Goal: Task Accomplishment & Management: Manage account settings

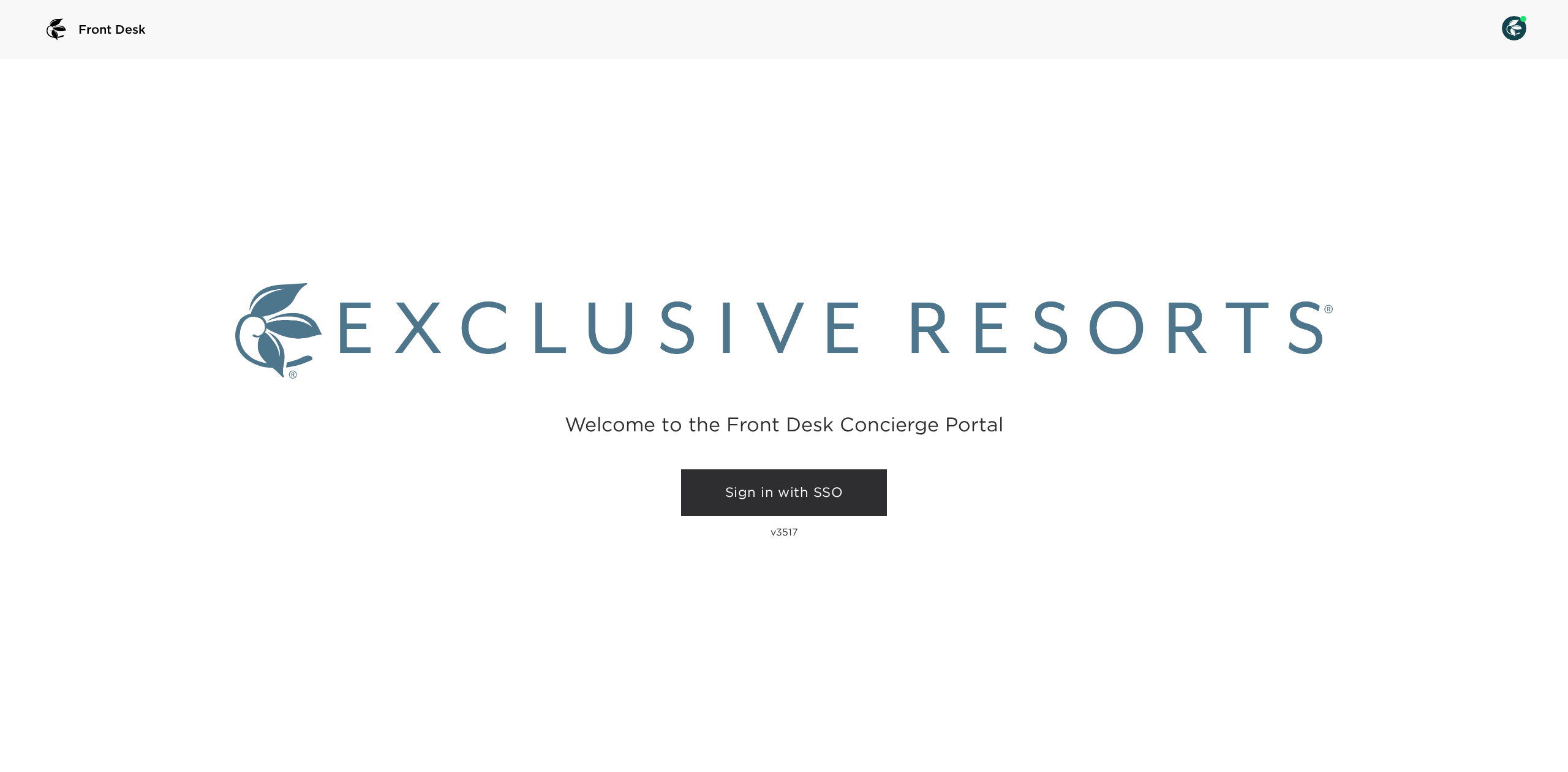
click at [838, 470] on link "Sign in with SSO" at bounding box center [784, 492] width 206 height 46
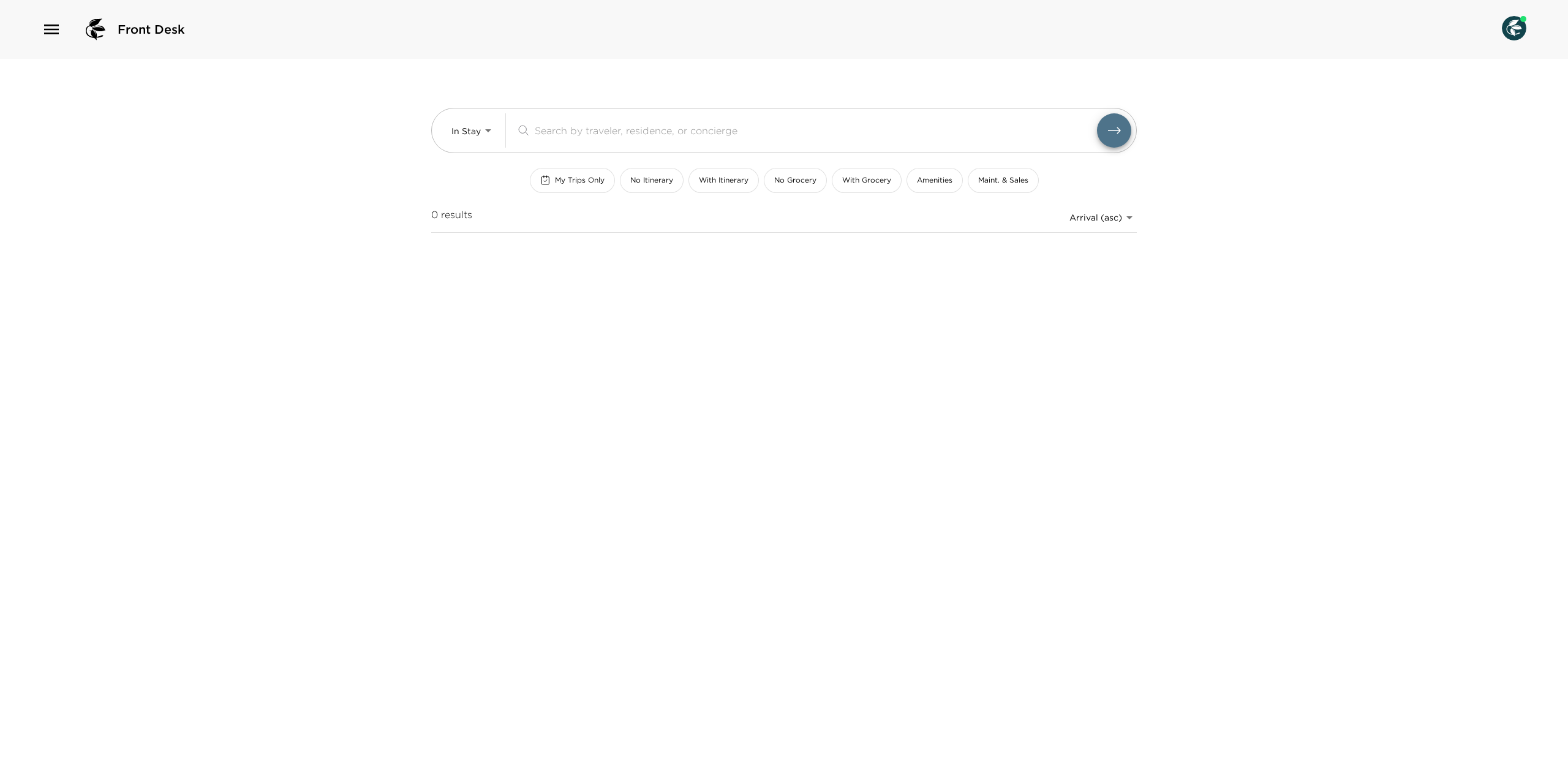
click at [43, 25] on icon "button" at bounding box center [51, 30] width 20 height 20
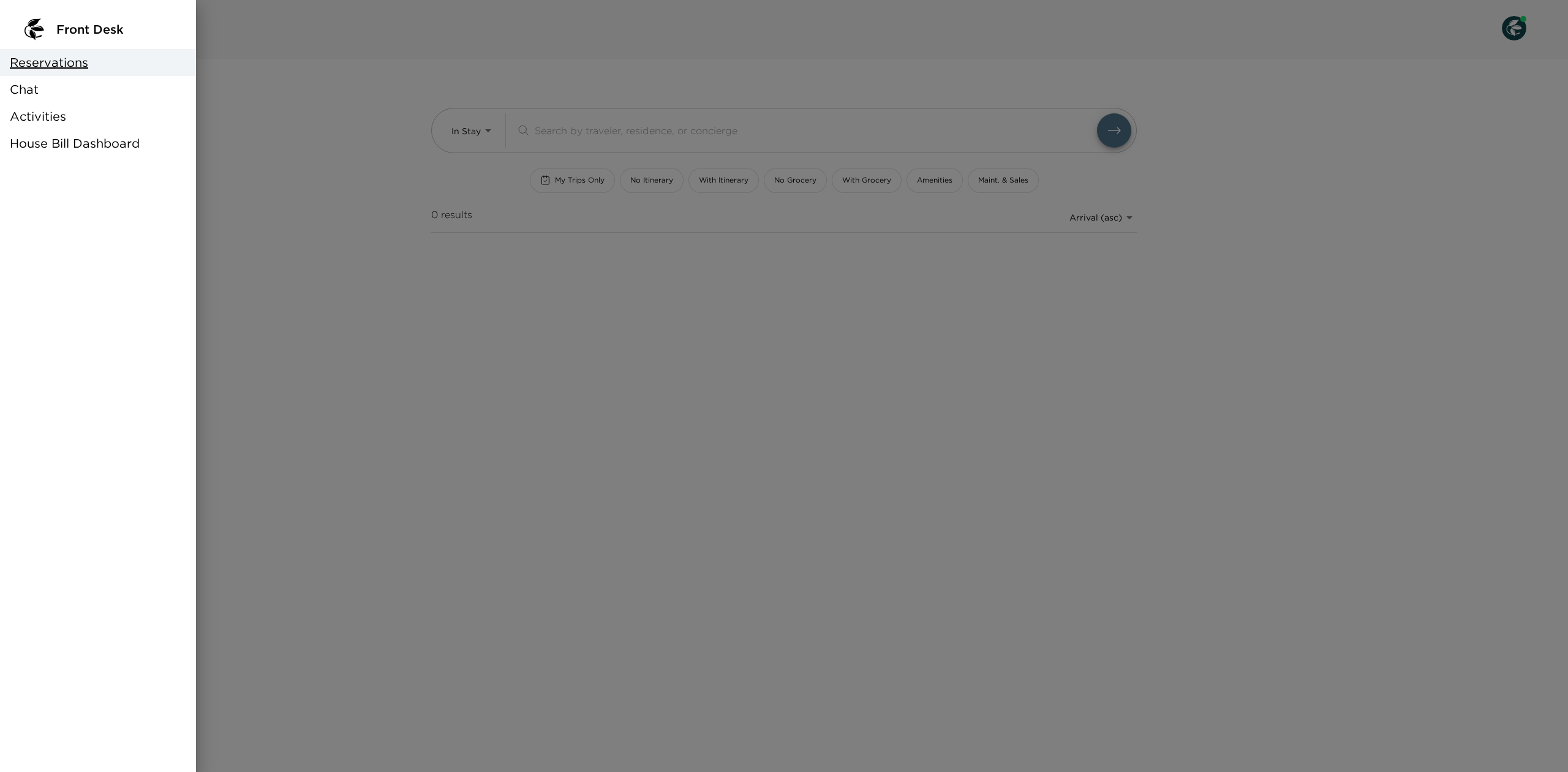
click at [65, 142] on span "House Bill Dashboard" at bounding box center [75, 144] width 130 height 17
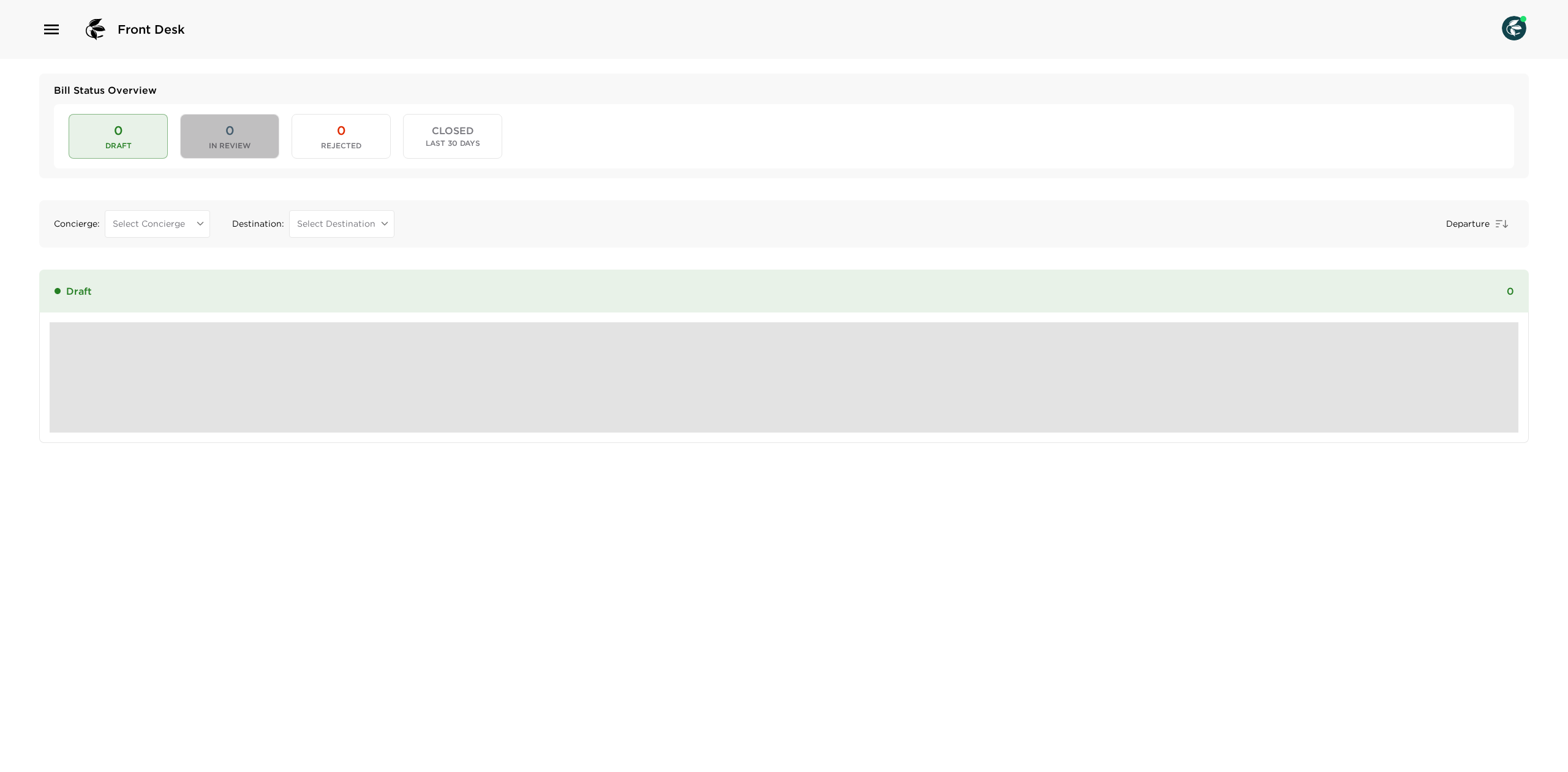
click at [202, 120] on button "0 In Review" at bounding box center [229, 135] width 99 height 44
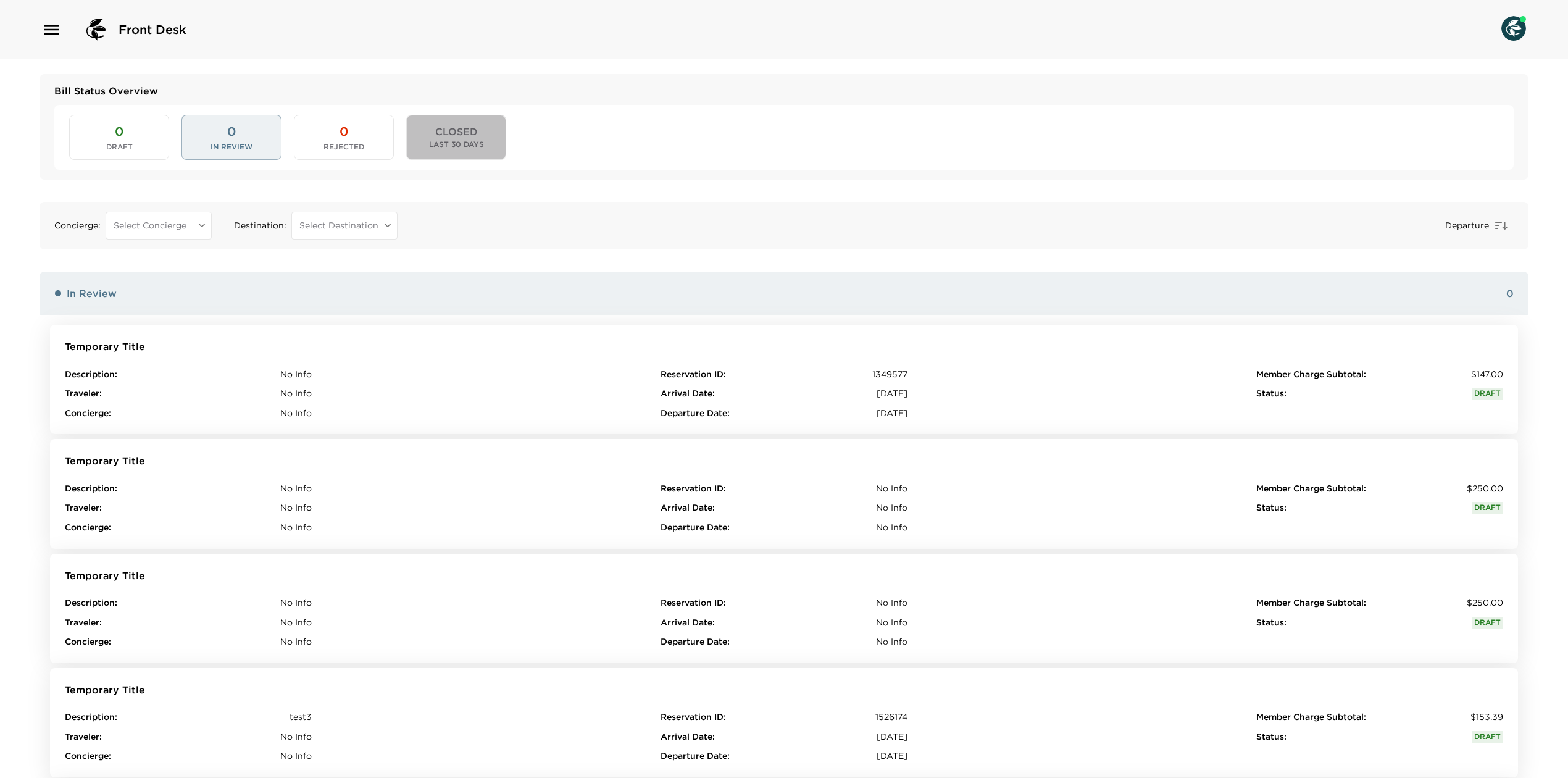
click at [416, 122] on button "CLOSED Last 30 Days" at bounding box center [456, 137] width 100 height 44
click at [105, 161] on div "0 Draft 0 In Review 0 Rejected CLOSED Last 30 Days" at bounding box center [784, 137] width 1460 height 64
click at [112, 154] on button "0 Draft" at bounding box center [119, 137] width 100 height 44
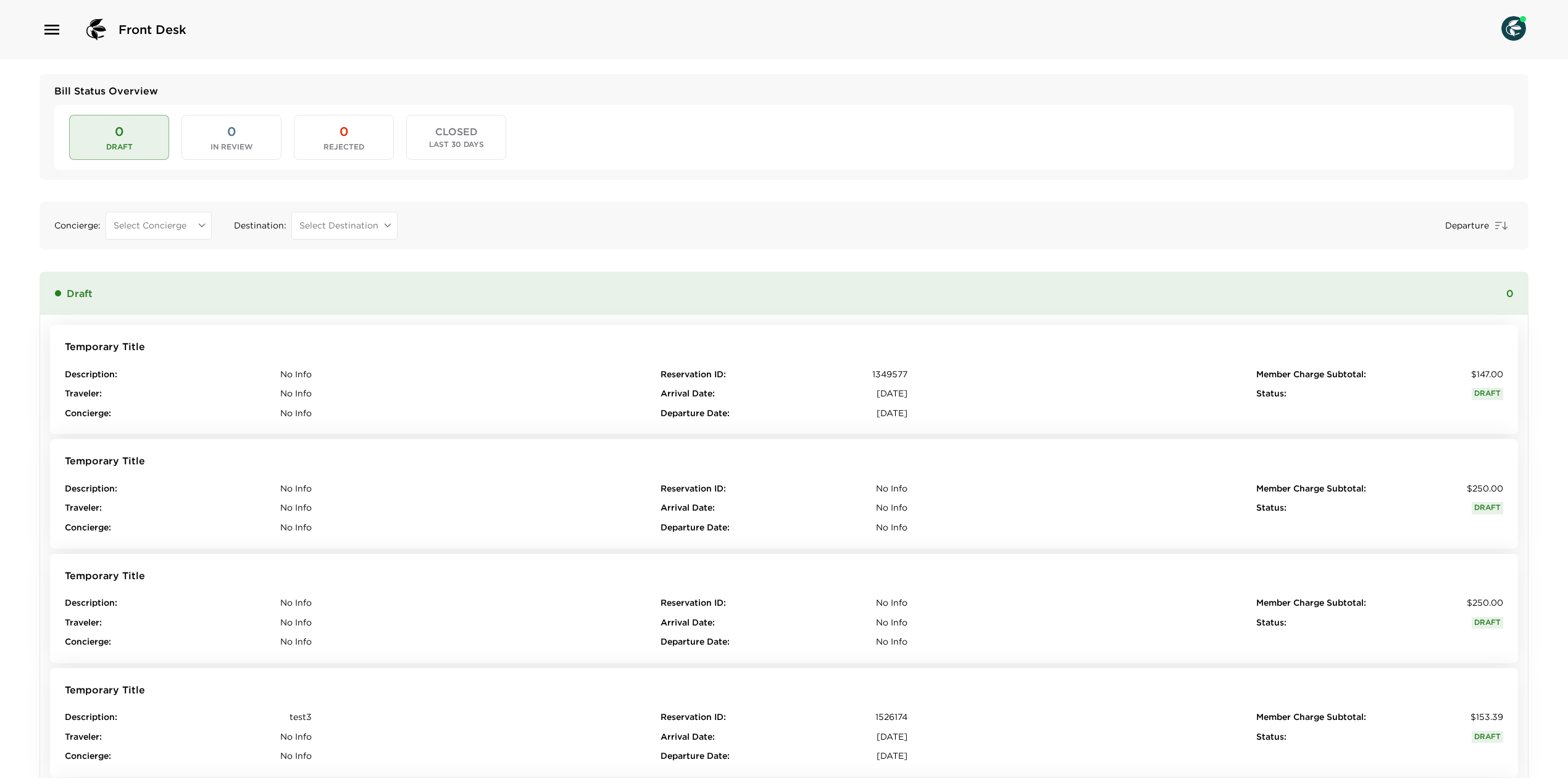
click at [287, 127] on div "0 Draft 0 In Review 0 Rejected CLOSED Last 30 Days" at bounding box center [784, 137] width 1460 height 64
click at [473, 410] on div "Description : No Info Traveler : No Info Concierge : No Info Reservation ID : 1…" at bounding box center [784, 394] width 1438 height 51
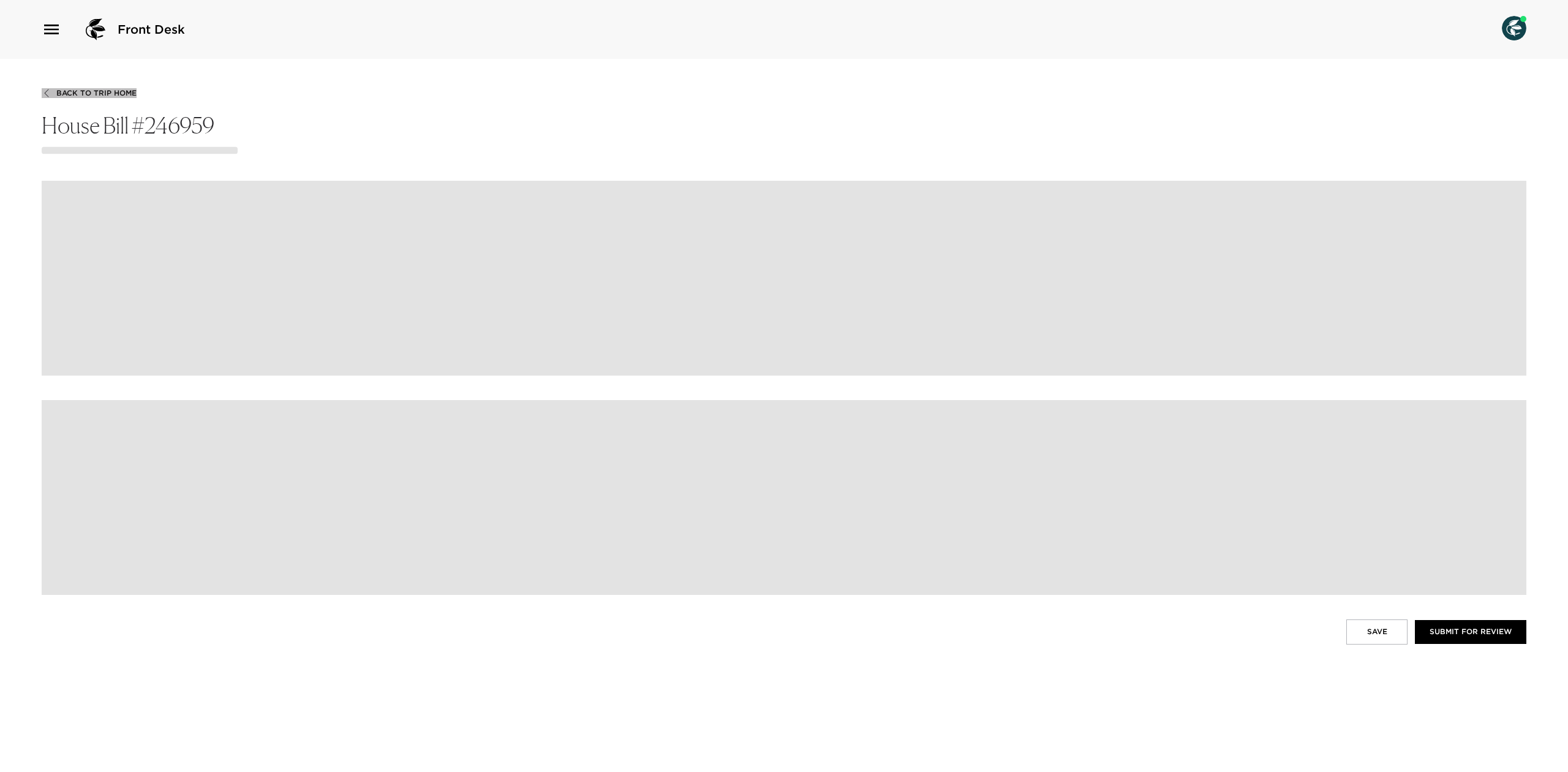
click at [101, 95] on span "Back To Trip Home" at bounding box center [96, 93] width 80 height 9
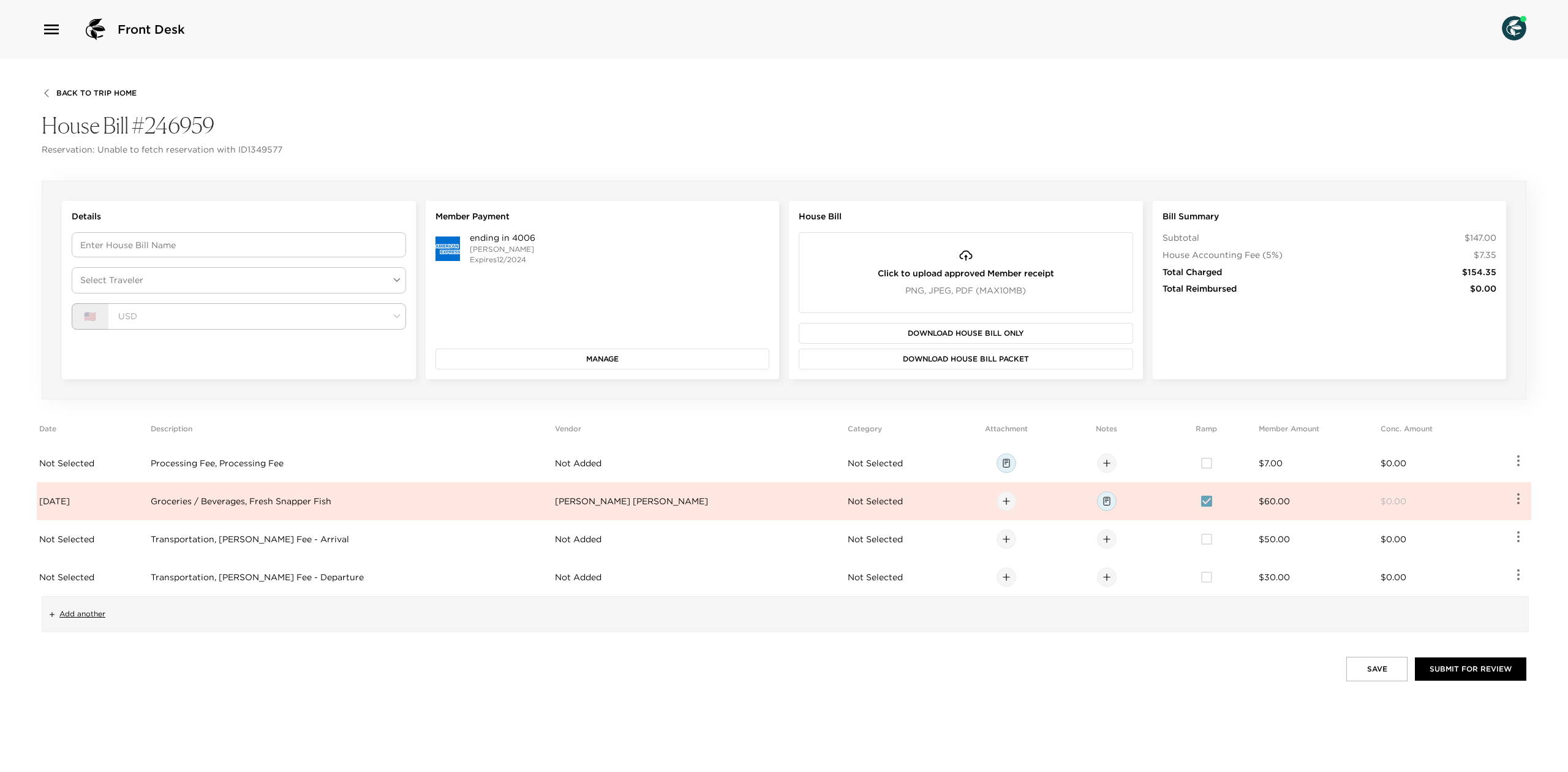
click at [108, 89] on span "Back To Trip Home" at bounding box center [96, 93] width 80 height 9
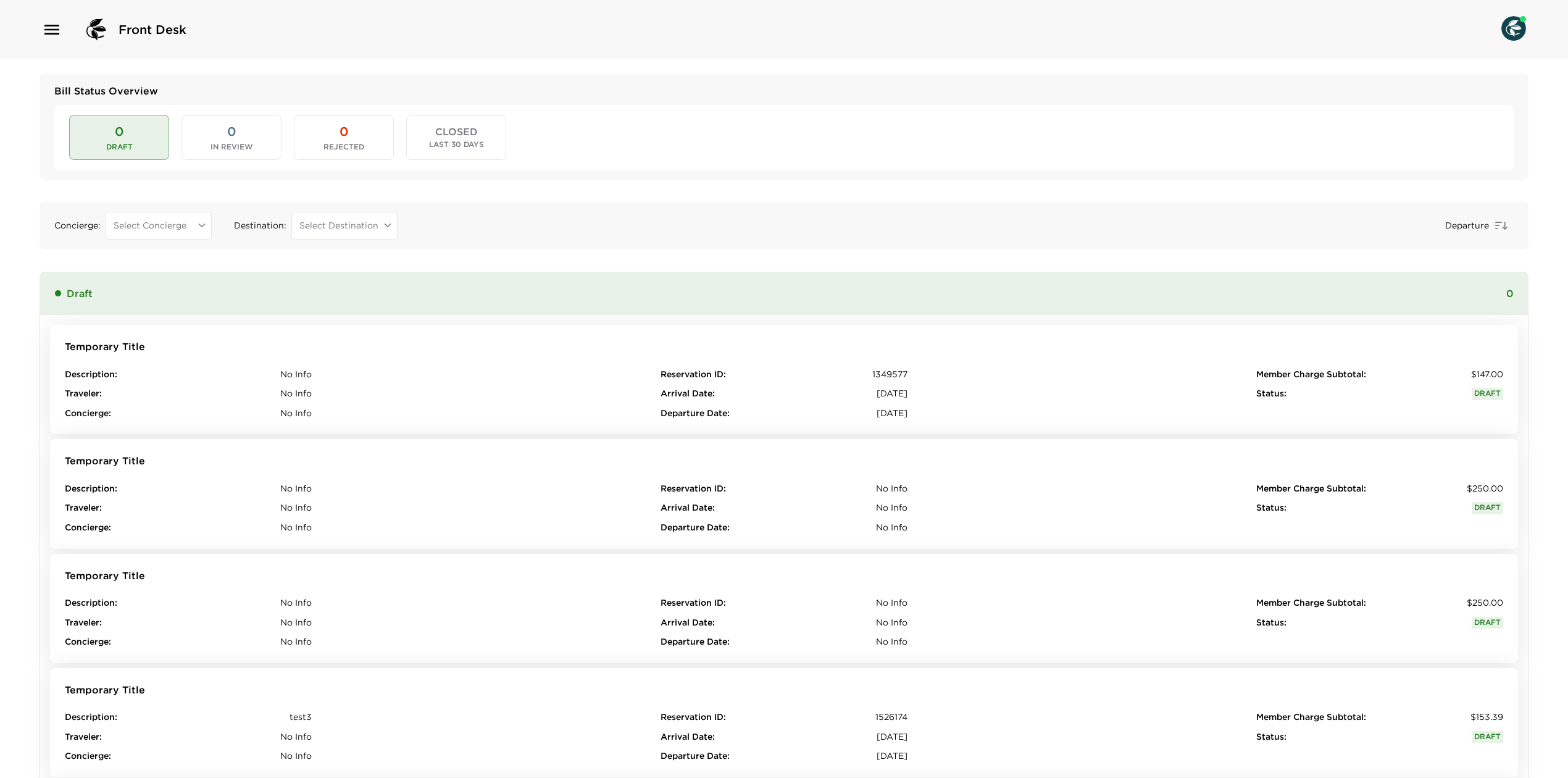
click at [185, 228] on body "Front Desk Bill Status Overview 0 Draft 0 In Review 0 Rejected CLOSED Last 30 D…" at bounding box center [784, 389] width 1568 height 778
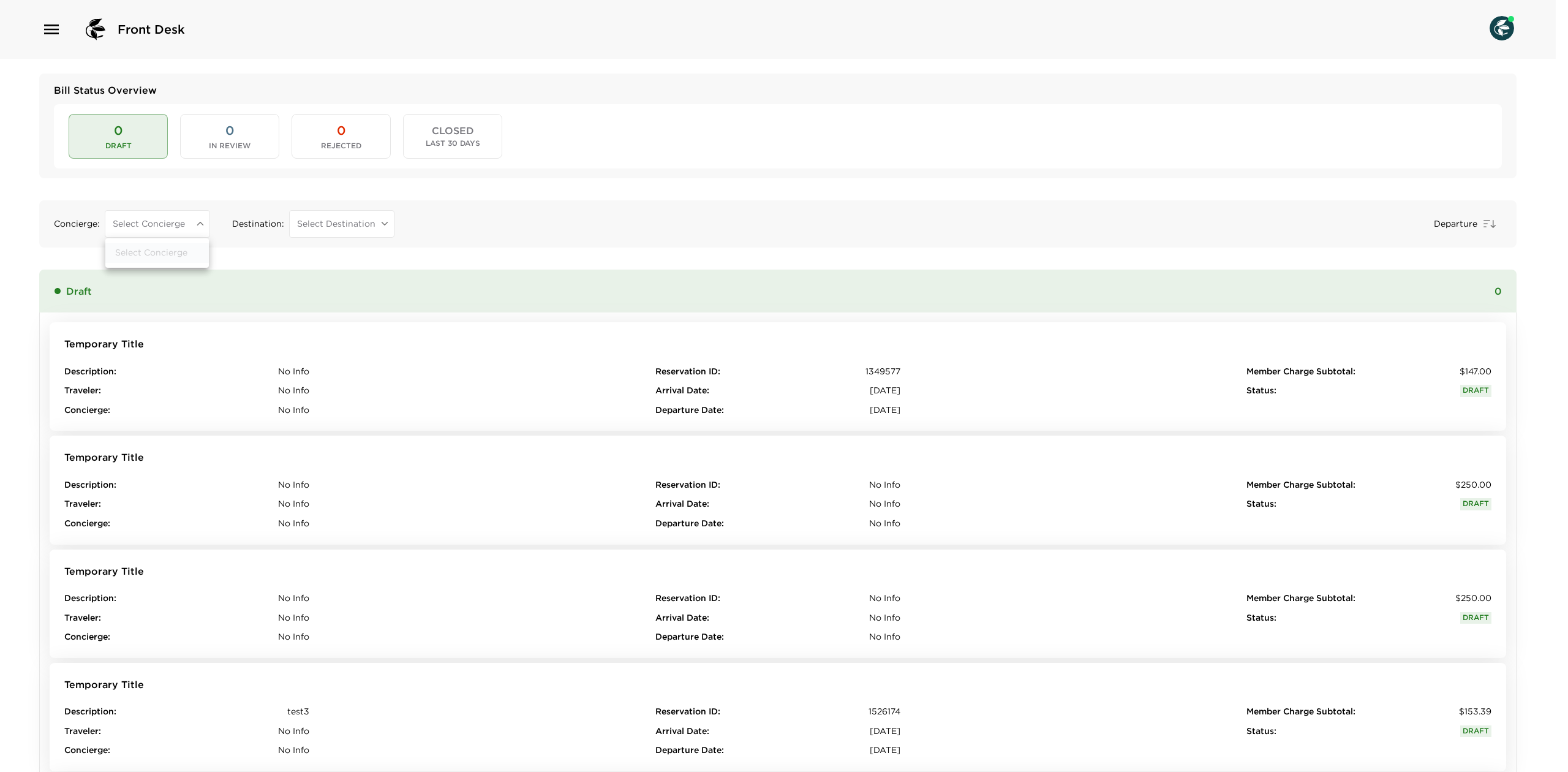
click at [184, 226] on div at bounding box center [784, 386] width 1568 height 772
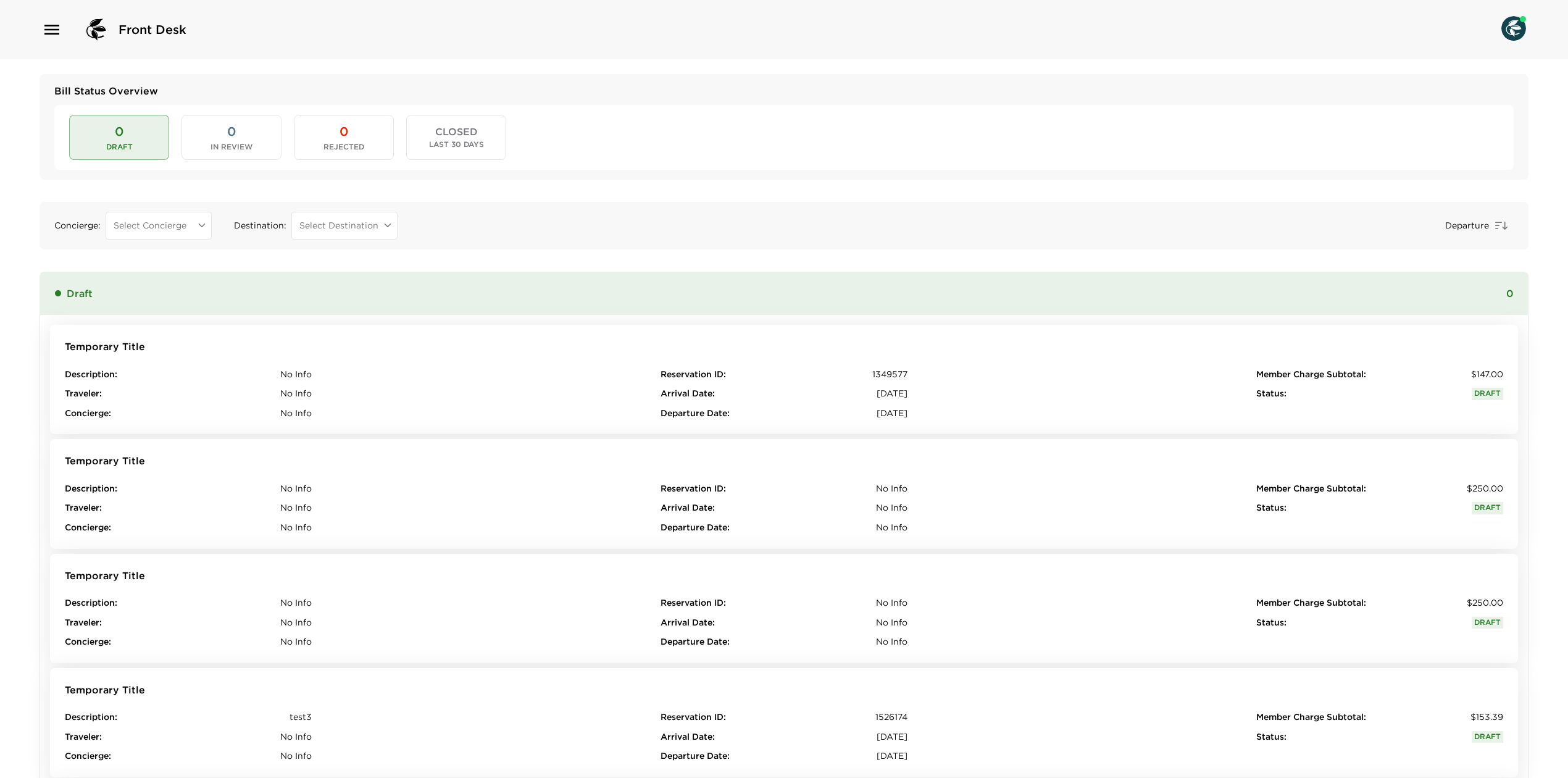
click at [334, 223] on body "Front Desk Bill Status Overview 0 Draft 0 In Review 0 Rejected CLOSED Last 30 D…" at bounding box center [784, 389] width 1568 height 778
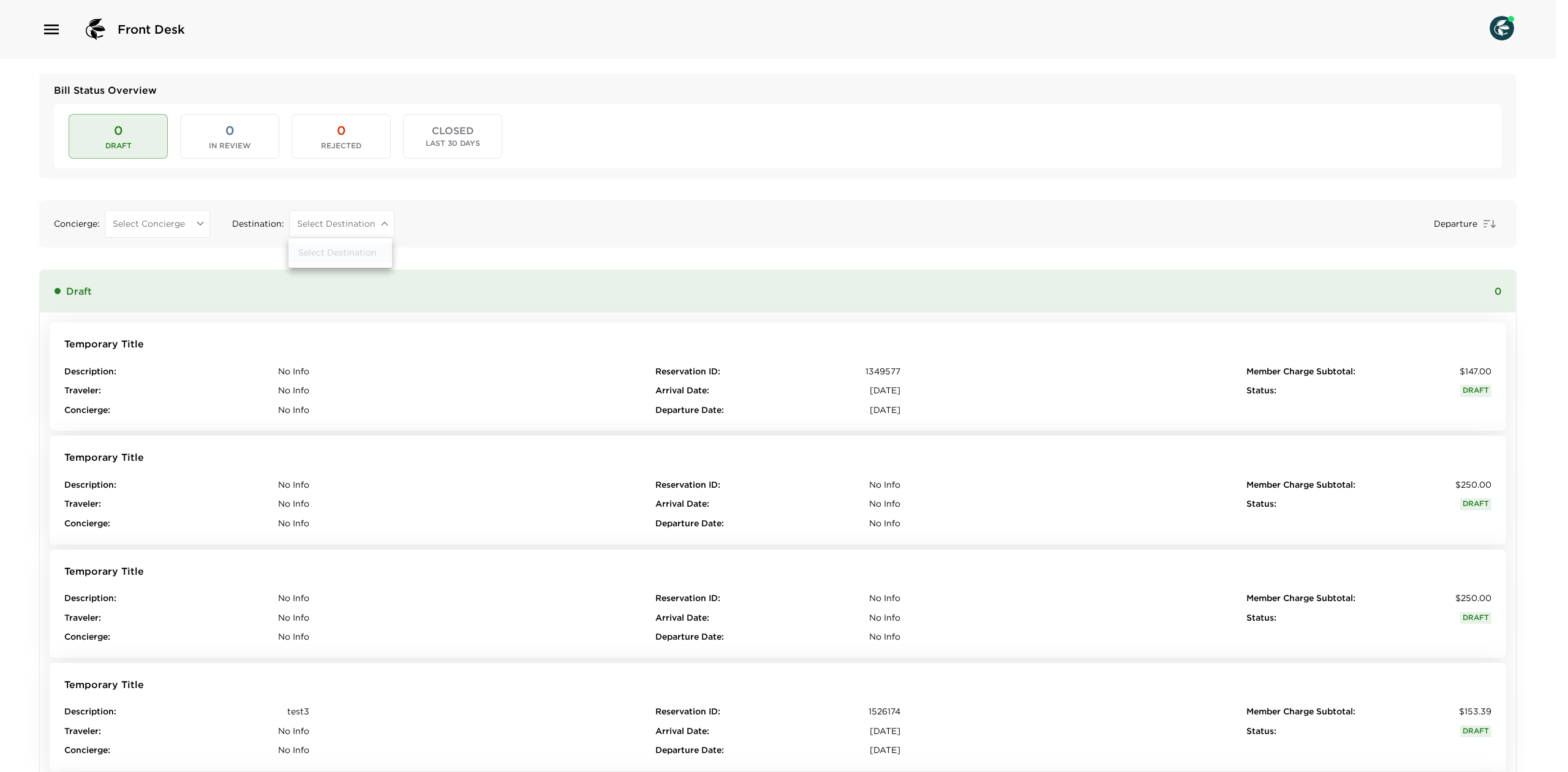
click at [331, 221] on div at bounding box center [784, 386] width 1568 height 772
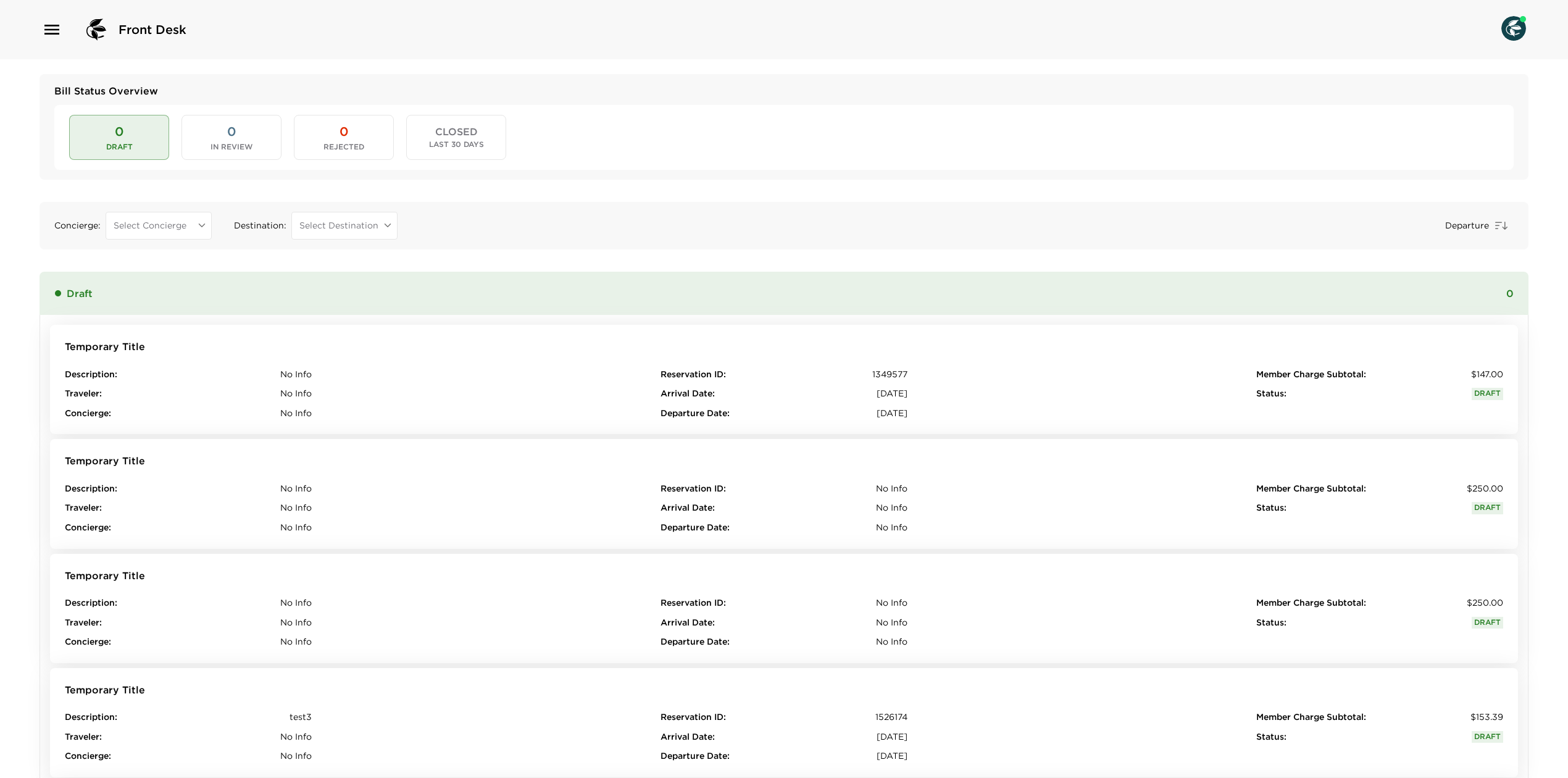
click at [248, 131] on button "0 In Review" at bounding box center [231, 137] width 100 height 44
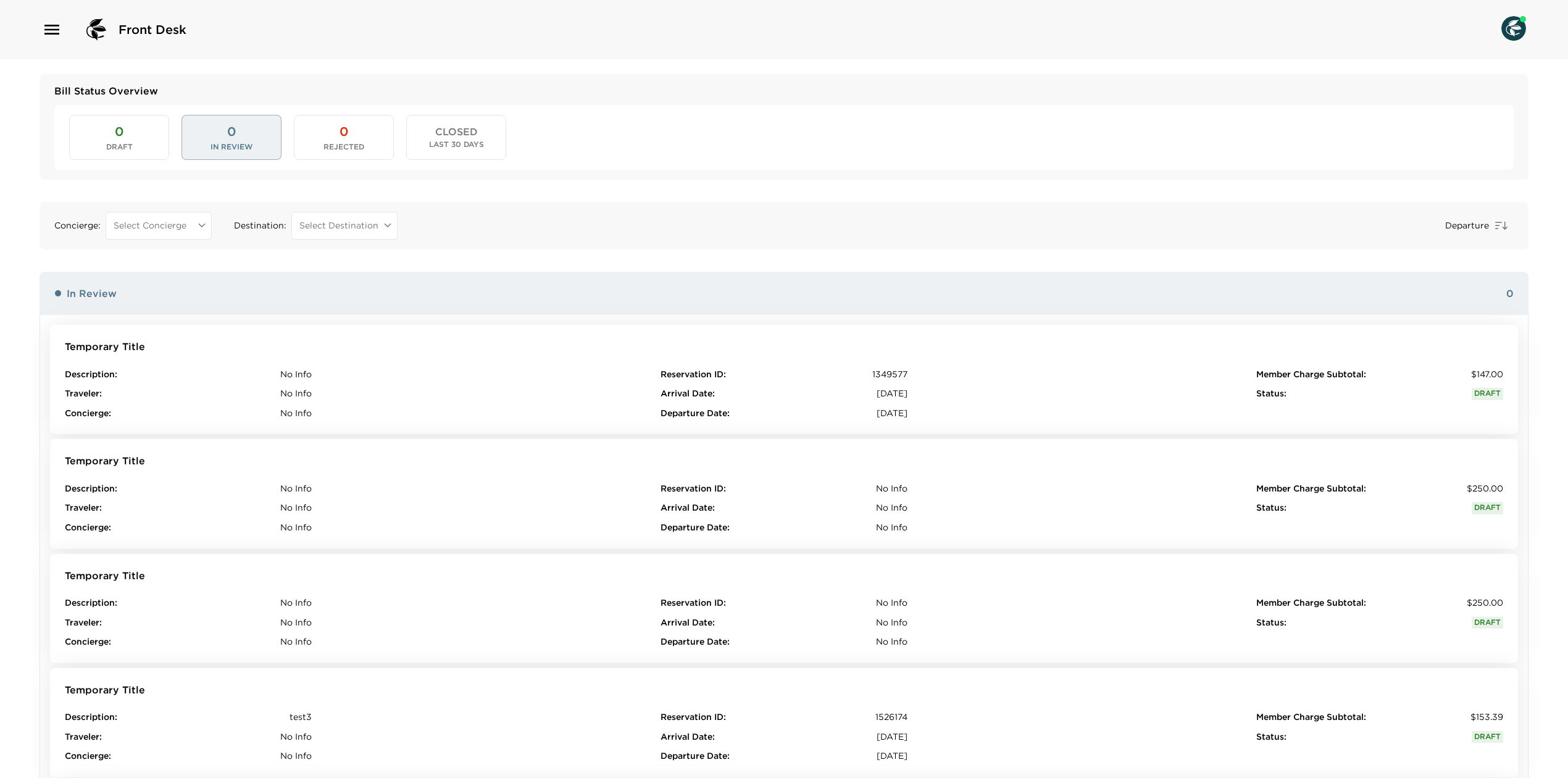
click at [317, 141] on button "0 Rejected" at bounding box center [344, 137] width 100 height 44
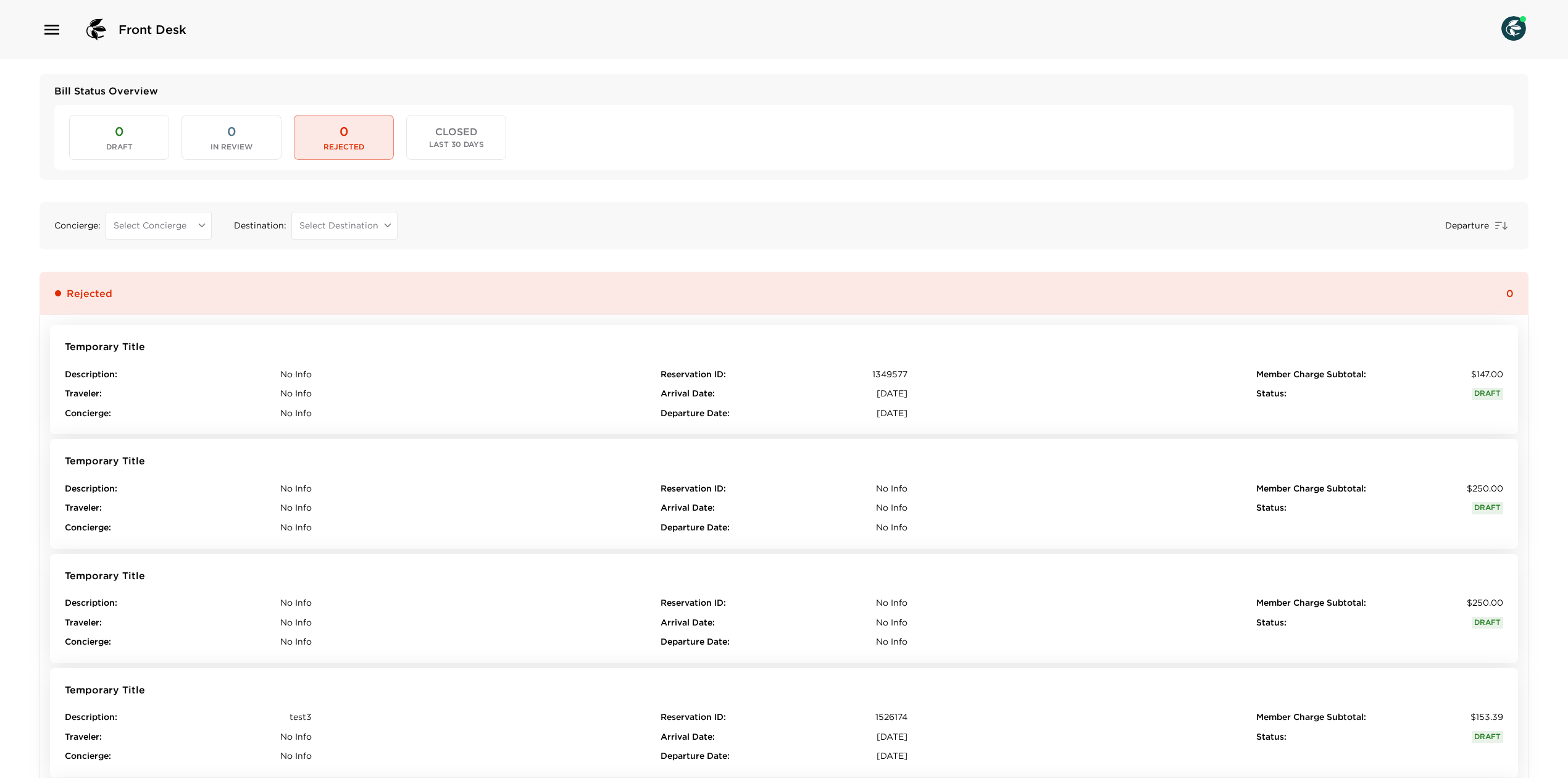
click at [532, 143] on div "0 Draft 0 In Review 0 Rejected CLOSED Last 30 Days" at bounding box center [784, 137] width 1460 height 64
click at [443, 148] on span "Last 30 Days" at bounding box center [456, 145] width 55 height 9
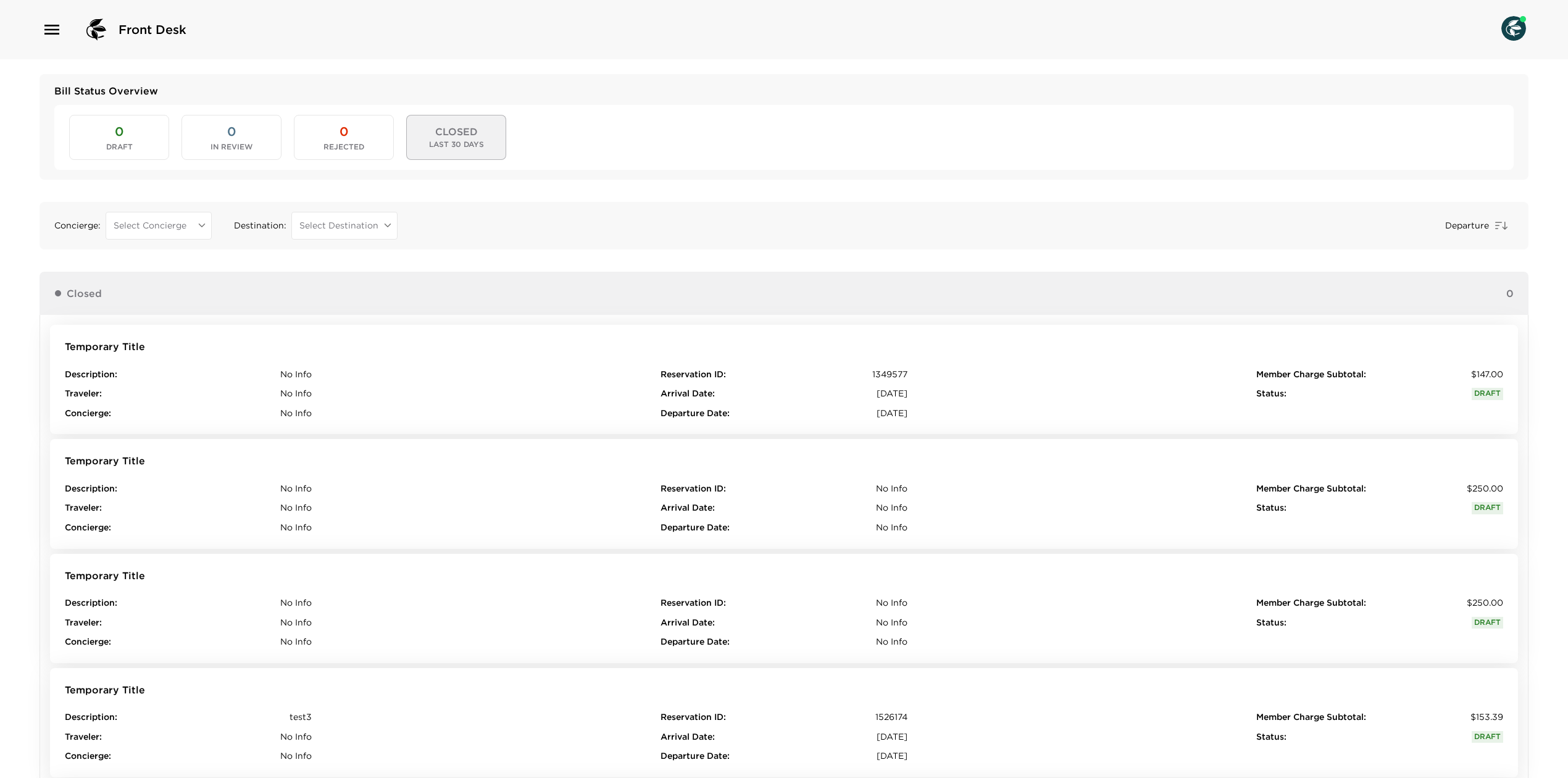
click at [115, 127] on span "0" at bounding box center [119, 132] width 9 height 17
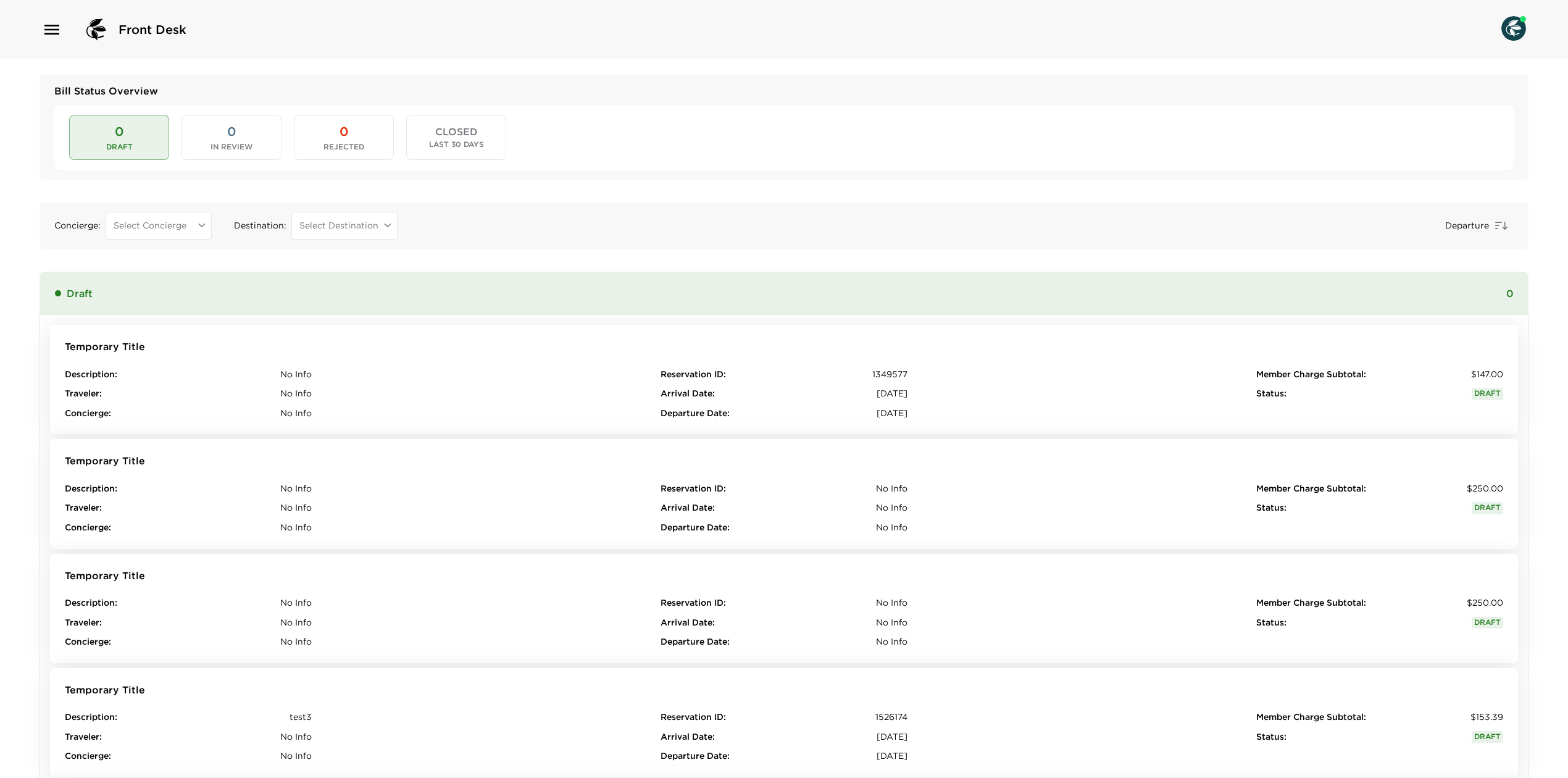
click at [223, 136] on button "0 In Review" at bounding box center [231, 137] width 100 height 44
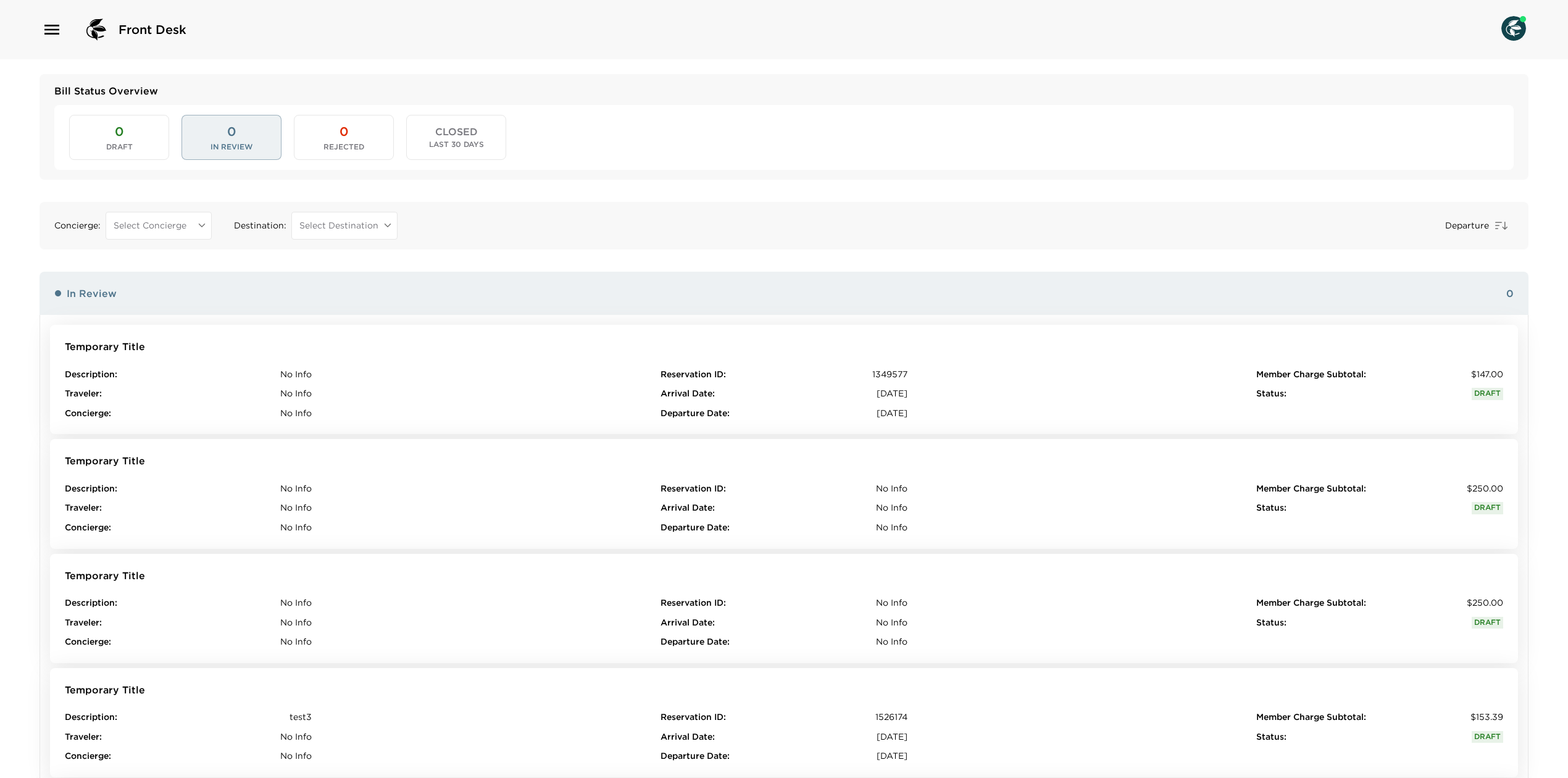
click at [287, 136] on div "0 Draft 0 In Review 0 Rejected CLOSED Last 30 Days" at bounding box center [784, 137] width 1460 height 64
click at [112, 135] on button "0 Draft" at bounding box center [119, 137] width 100 height 44
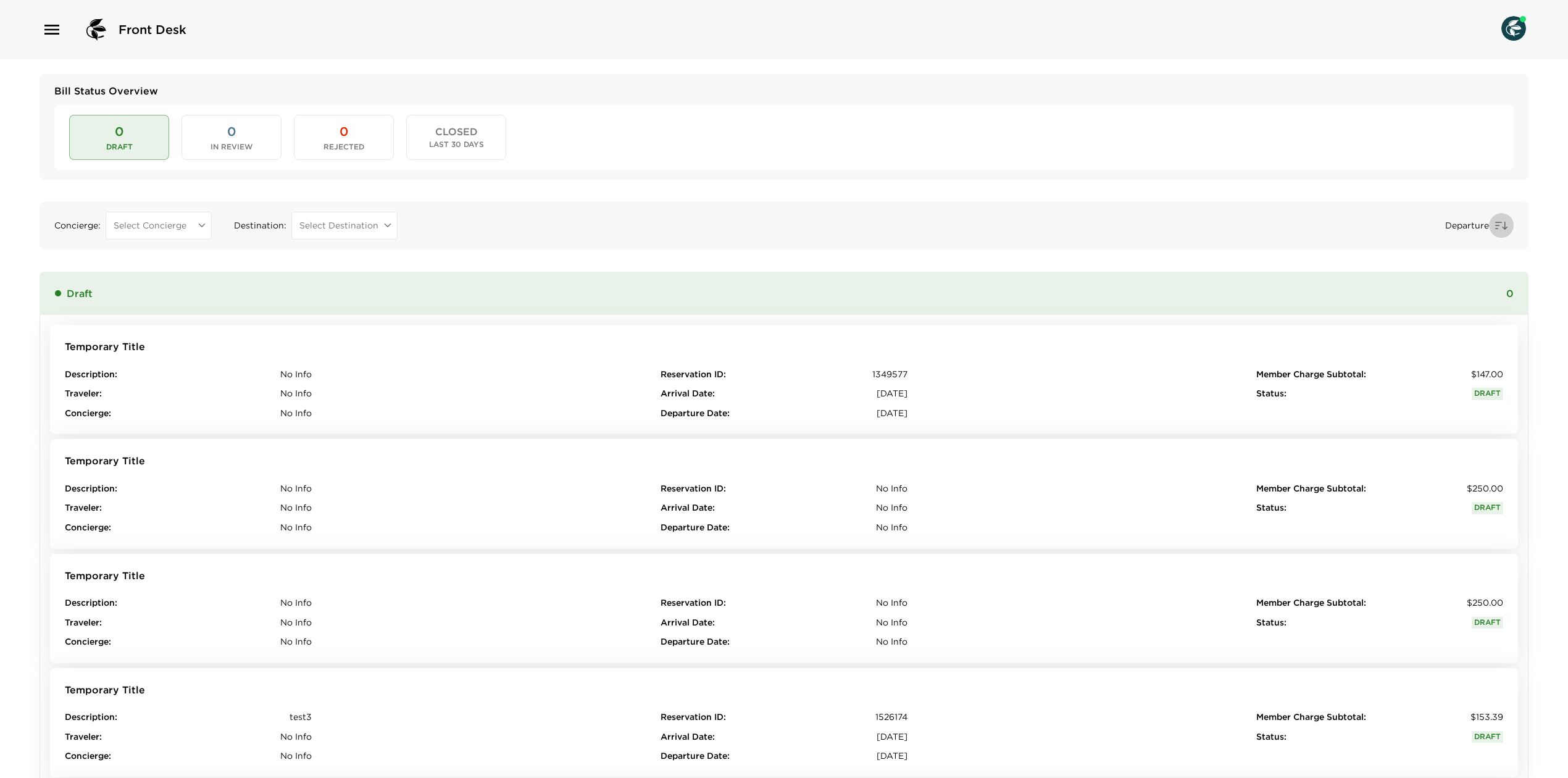
click at [1499, 218] on button "button" at bounding box center [1502, 226] width 25 height 25
click at [1492, 228] on button "button" at bounding box center [1502, 226] width 25 height 25
click at [1457, 233] on div "Departure" at bounding box center [966, 226] width 1094 height 28
click at [1468, 224] on span "Departure" at bounding box center [1467, 226] width 44 height 12
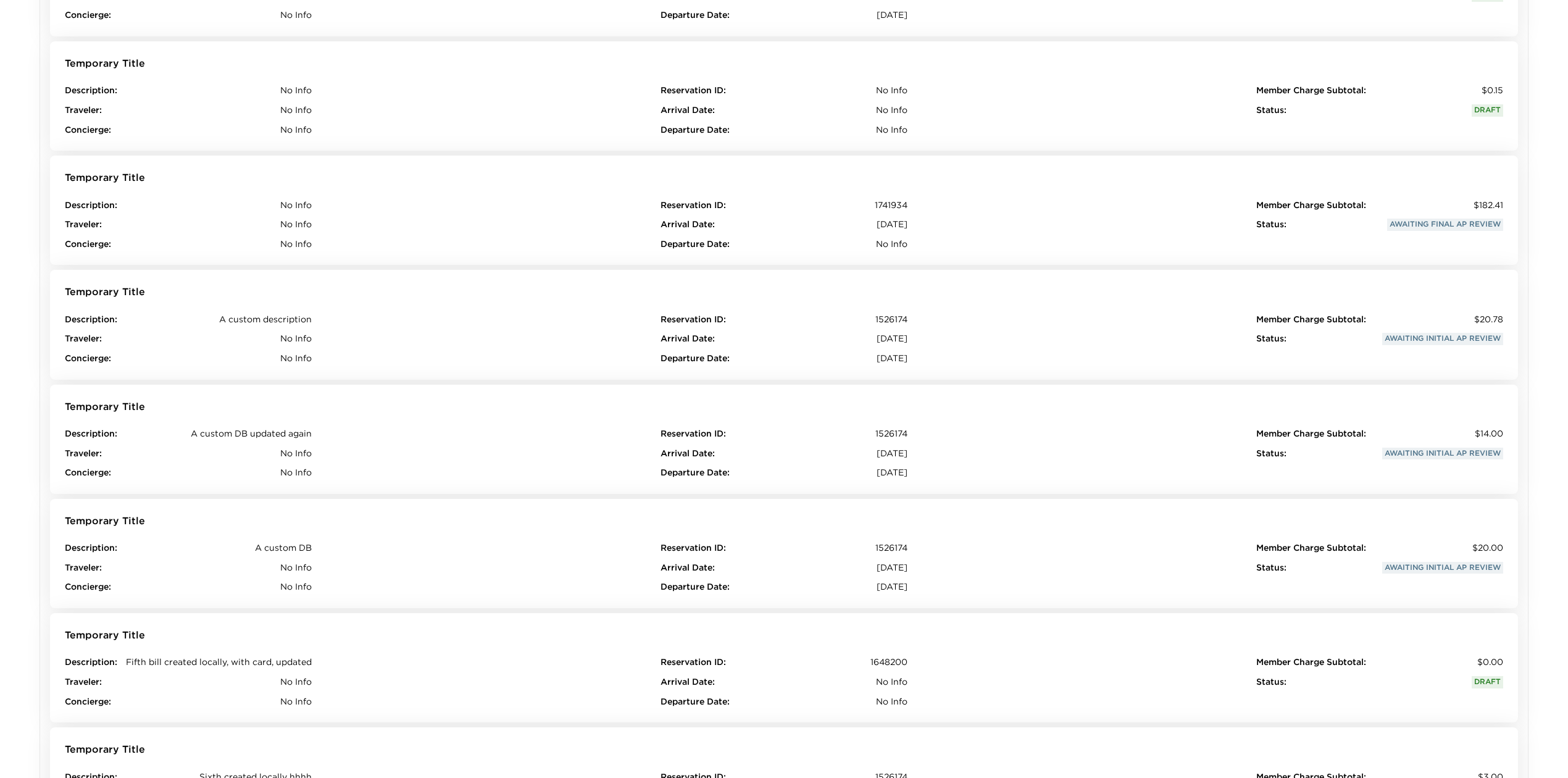
scroll to position [741, 0]
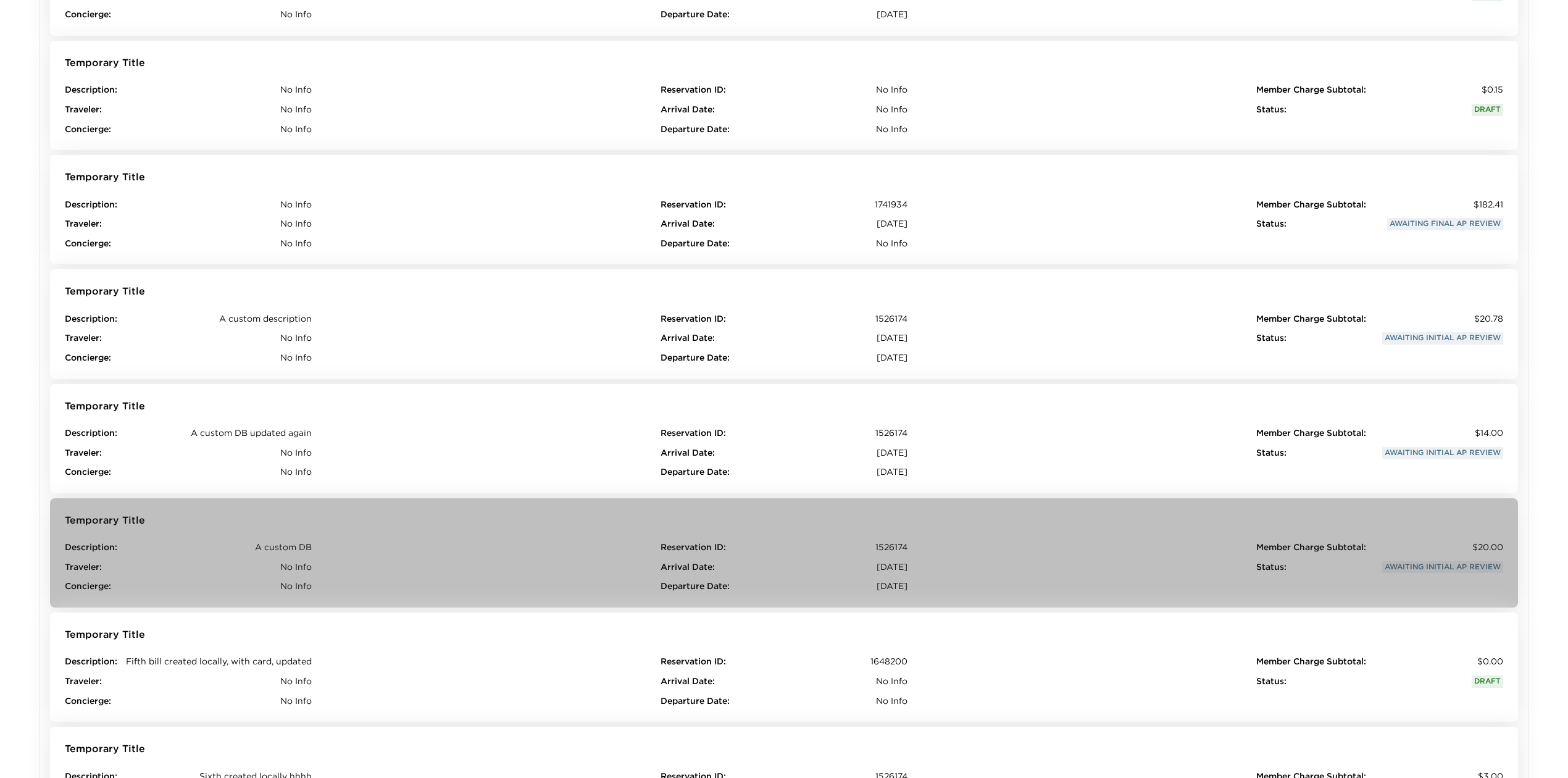
click at [484, 567] on div "Description : A custom DB Traveler : No Info Concierge : No Info Reservation ID…" at bounding box center [784, 567] width 1438 height 51
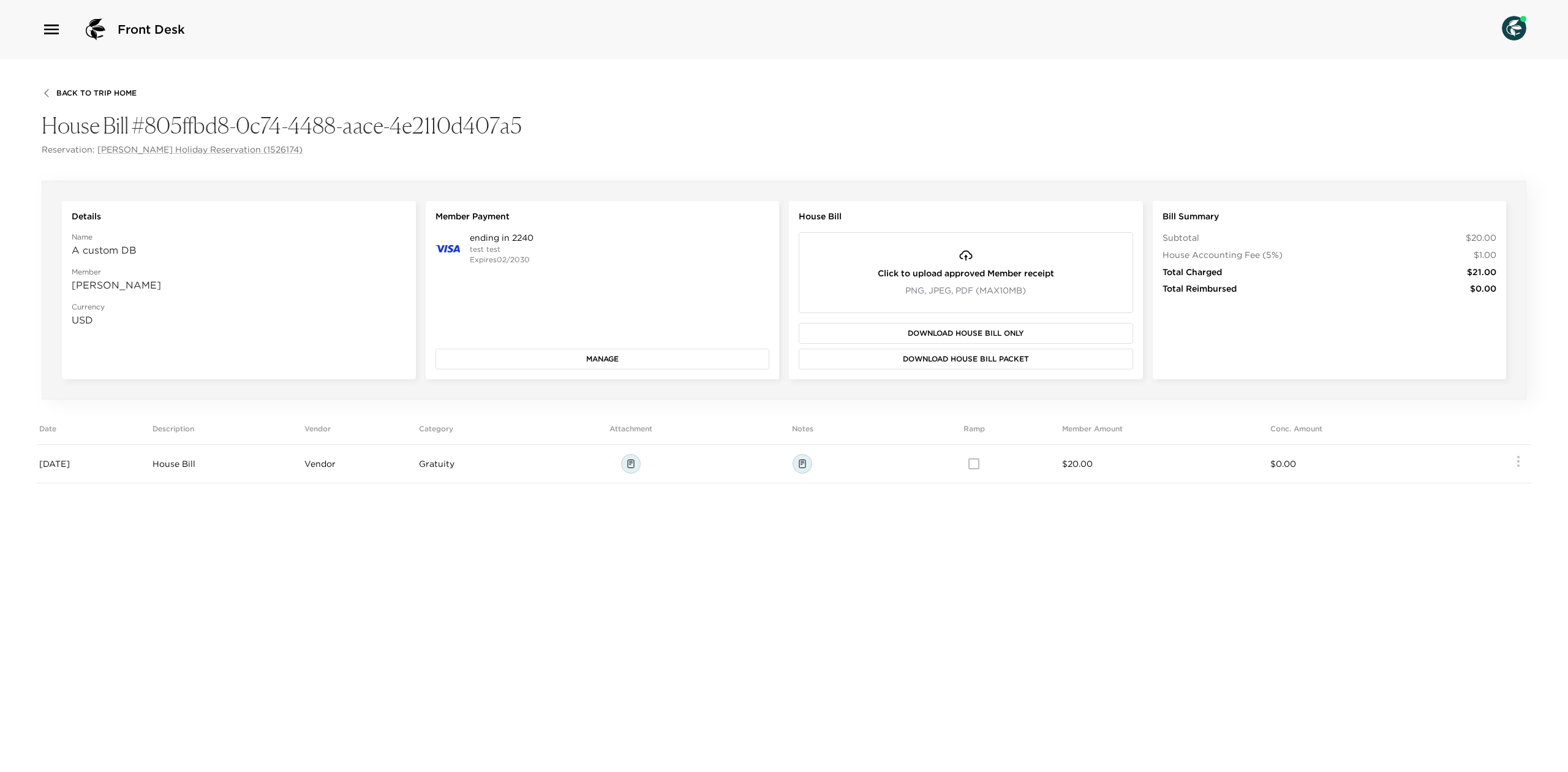
click at [86, 101] on div "Back To Trip Home House Bill #805ffbd8-0c74-4488-aace-4e2110d407a5 Reservation:…" at bounding box center [784, 122] width 1484 height 68
click at [93, 87] on div "Back To Trip Home House Bill #805ffbd8-0c74-4488-aace-4e2110d407a5 Reservation:…" at bounding box center [784, 415] width 1568 height 713
click at [87, 91] on span "Back To Trip Home" at bounding box center [96, 93] width 80 height 9
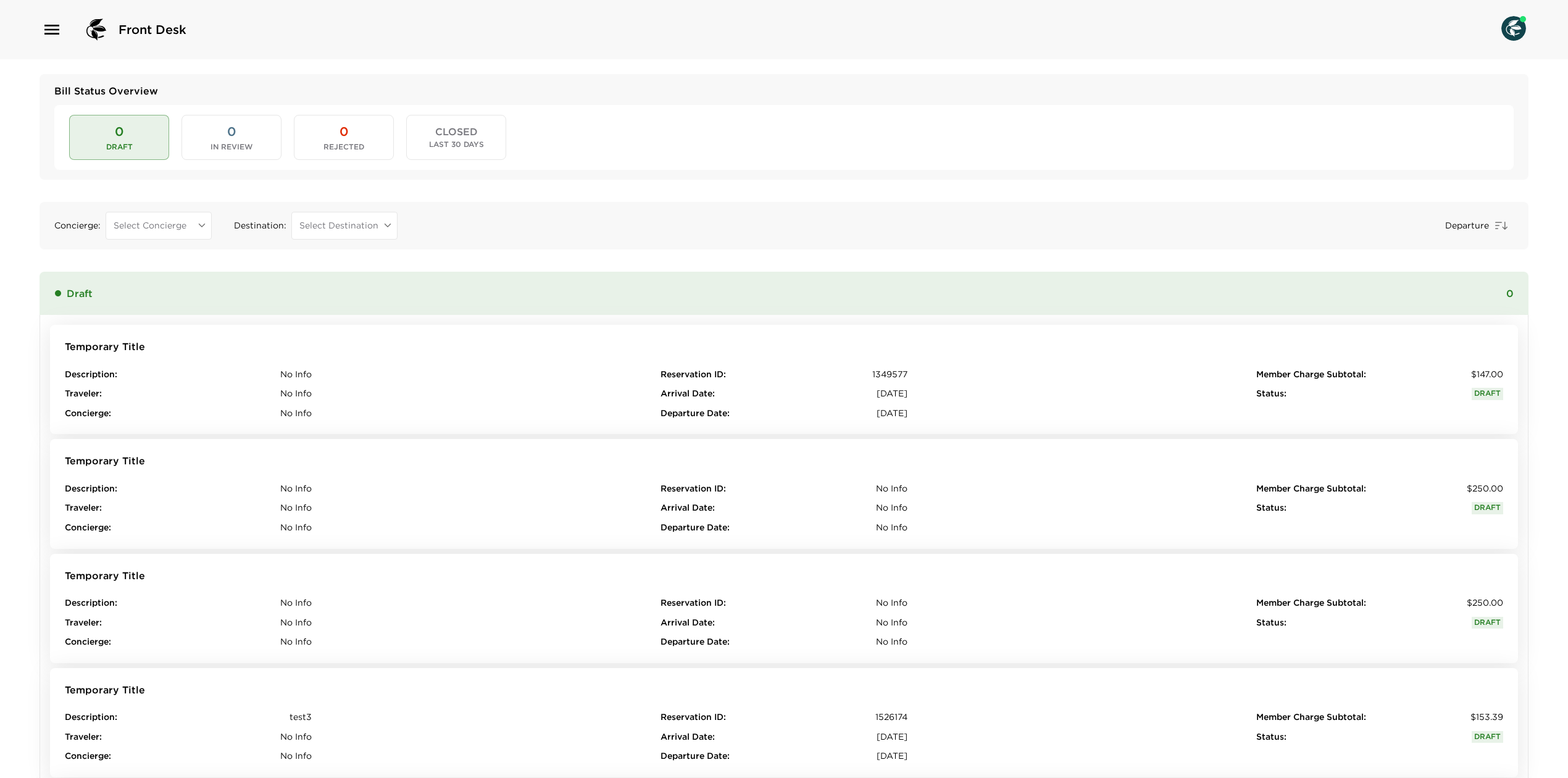
click at [26, 42] on div "Front Desk" at bounding box center [784, 29] width 1568 height 59
click at [65, 20] on div "Front Desk" at bounding box center [114, 30] width 145 height 30
click at [53, 25] on icon "button" at bounding box center [52, 30] width 15 height 10
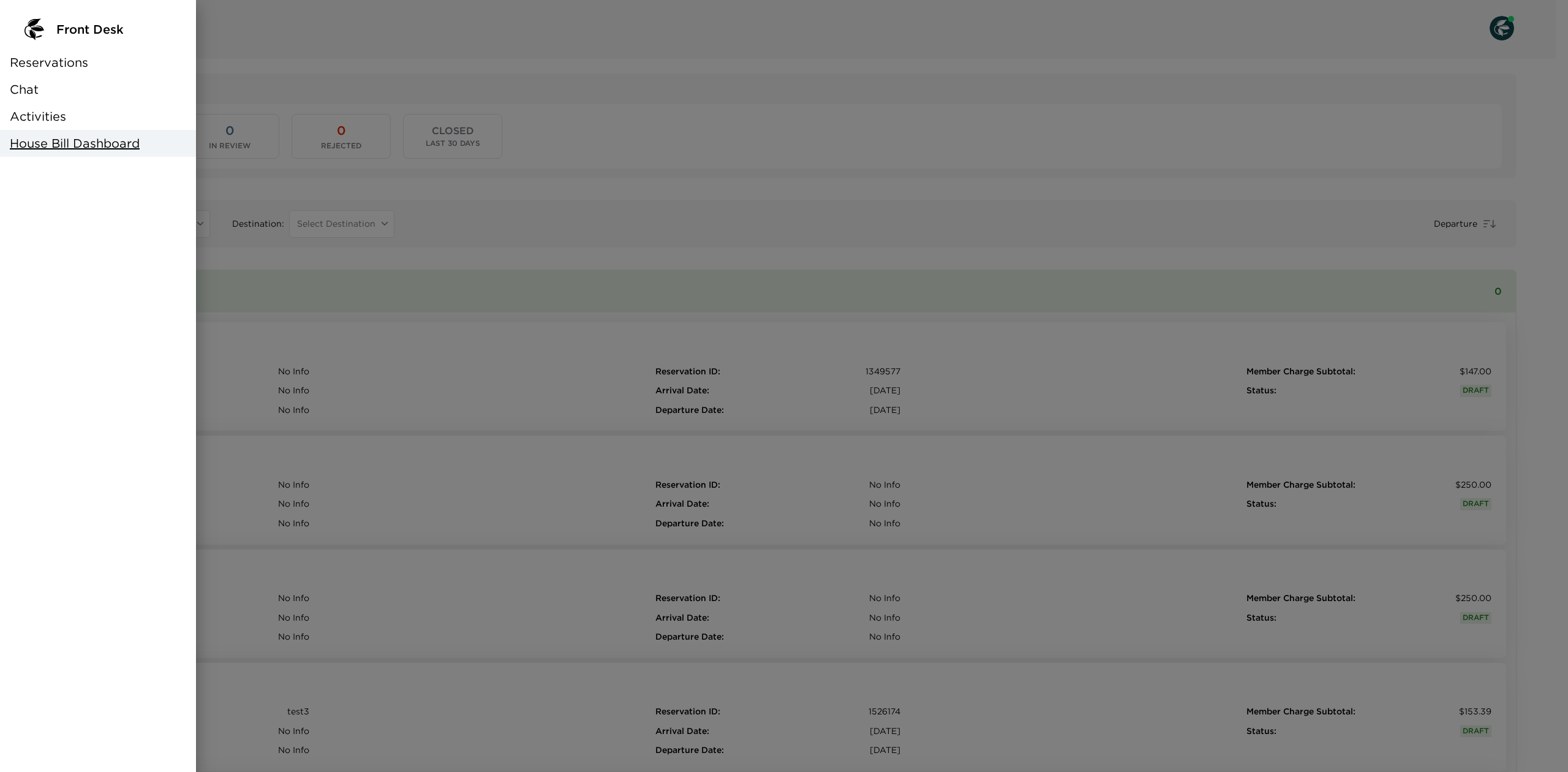
click at [729, 247] on div at bounding box center [784, 386] width 1568 height 772
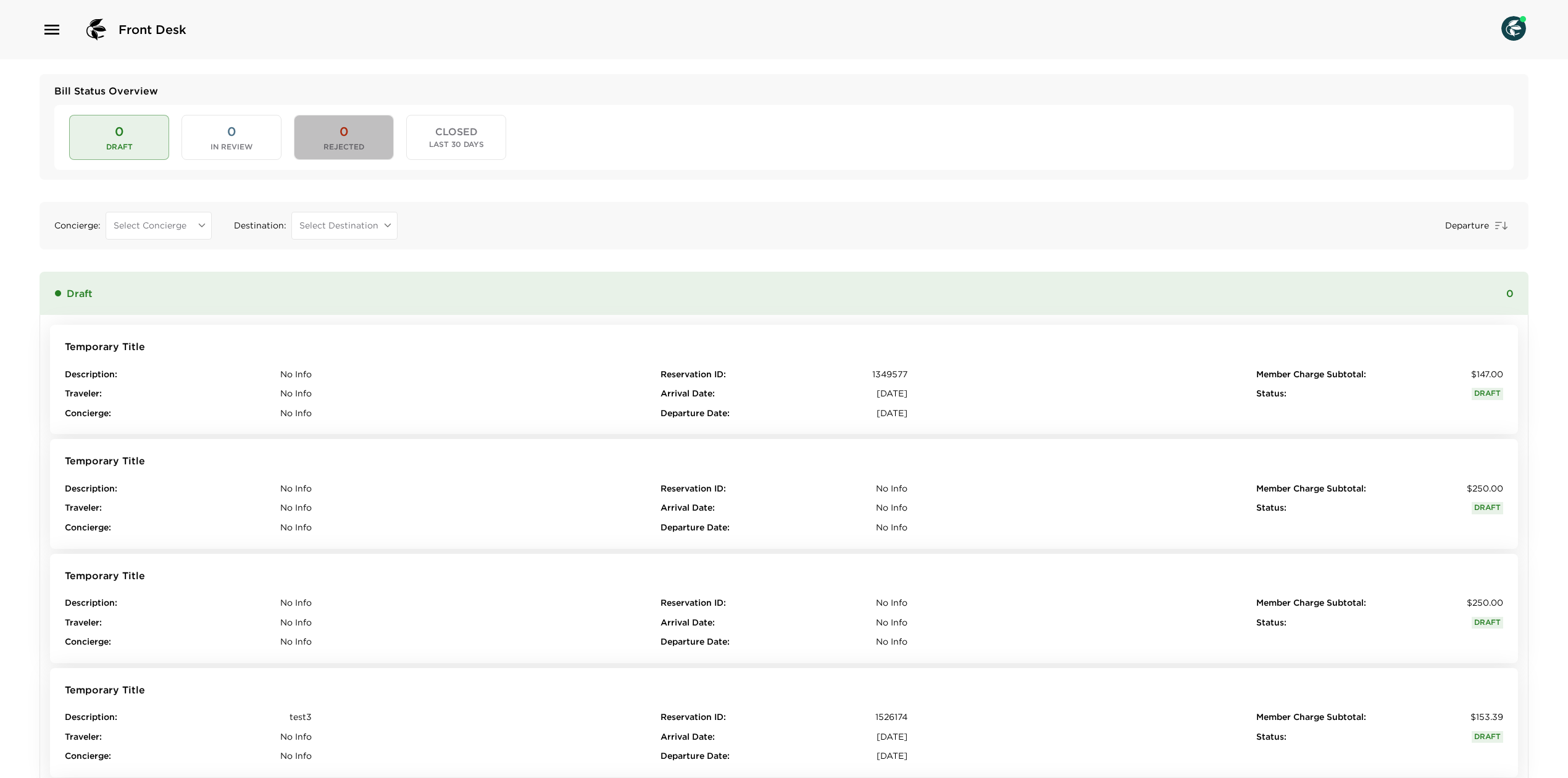
click at [347, 138] on span "0" at bounding box center [344, 132] width 9 height 17
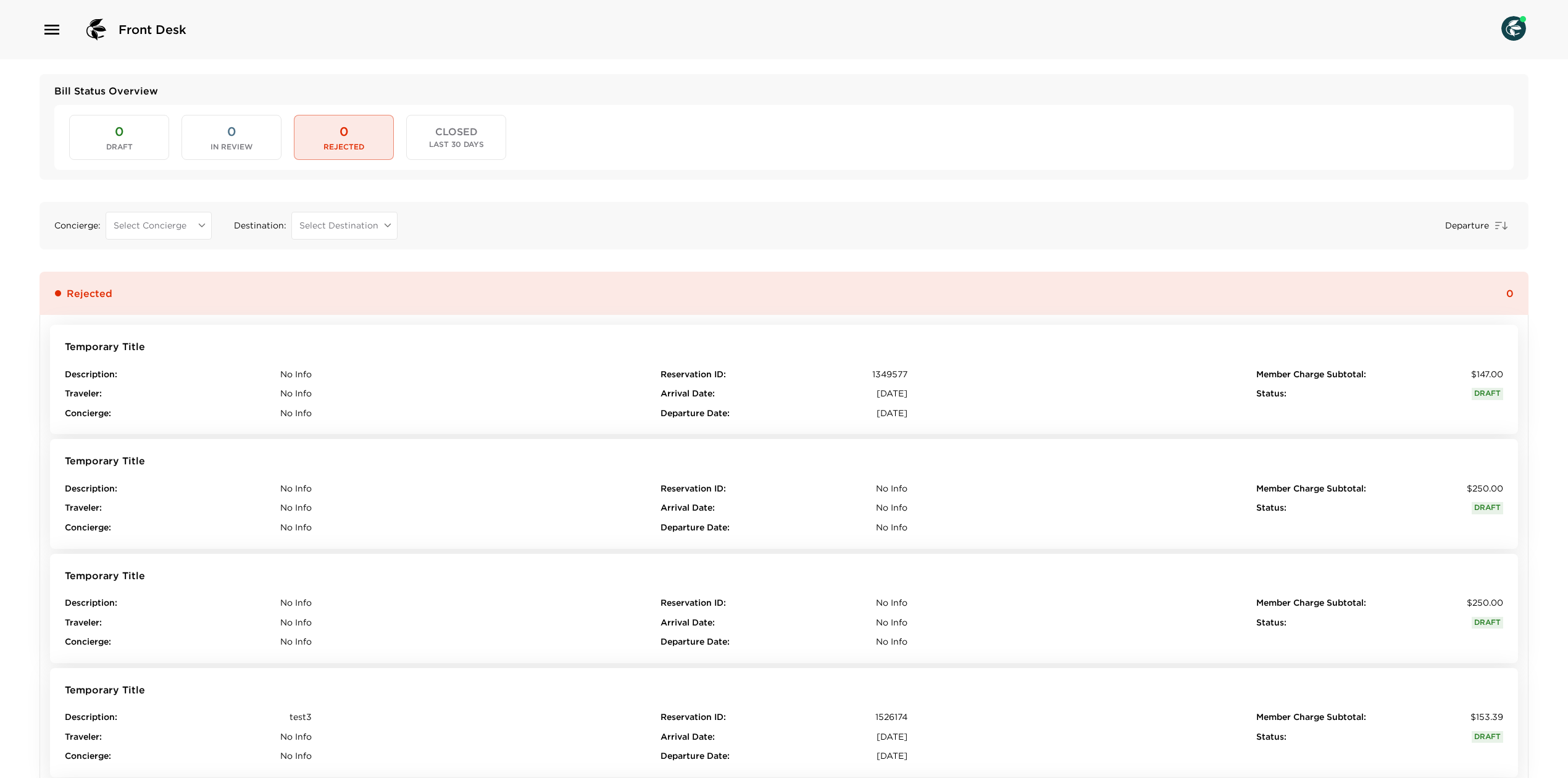
click at [113, 140] on button "0 Draft" at bounding box center [119, 137] width 100 height 44
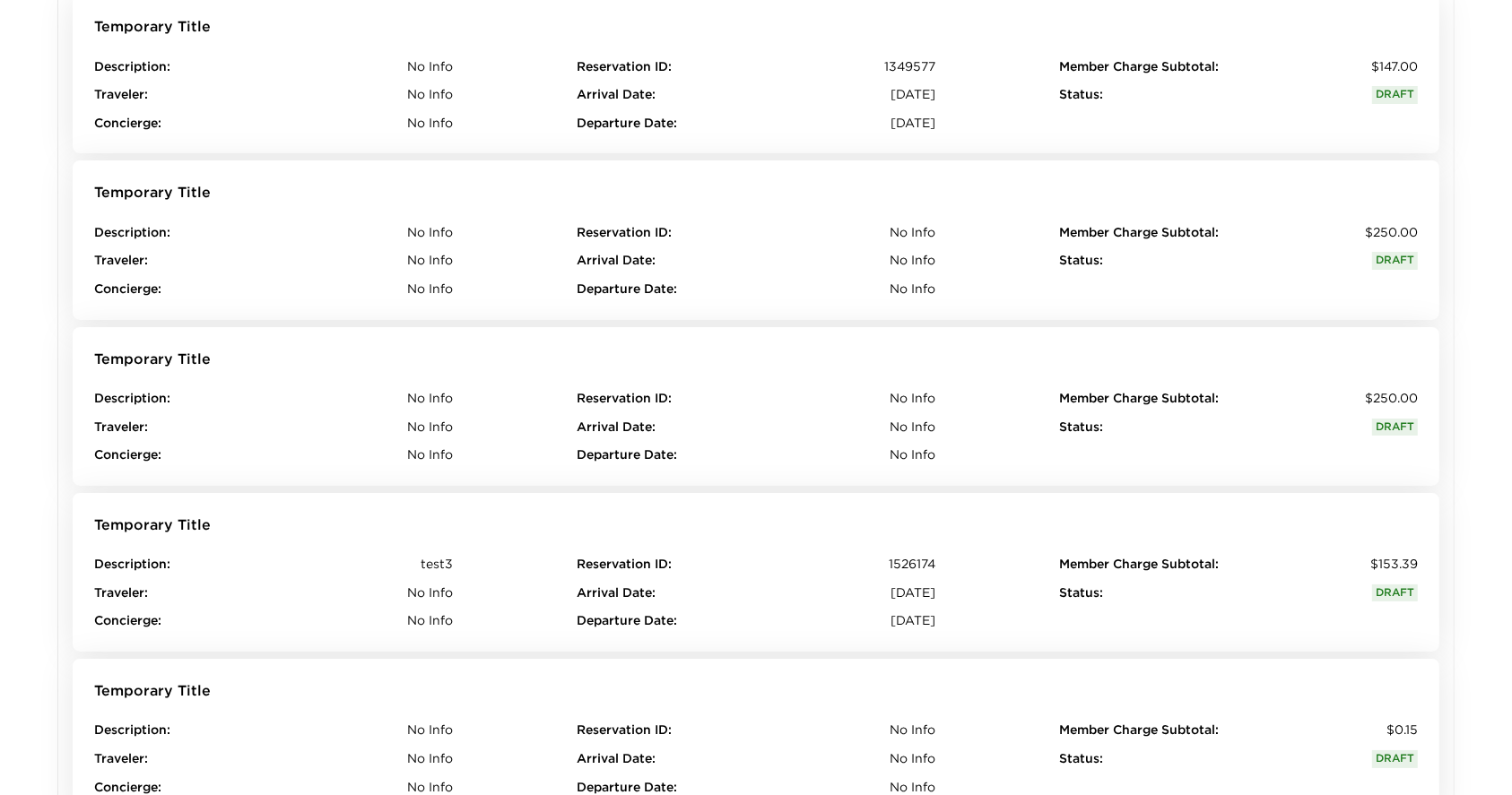
scroll to position [541, 0]
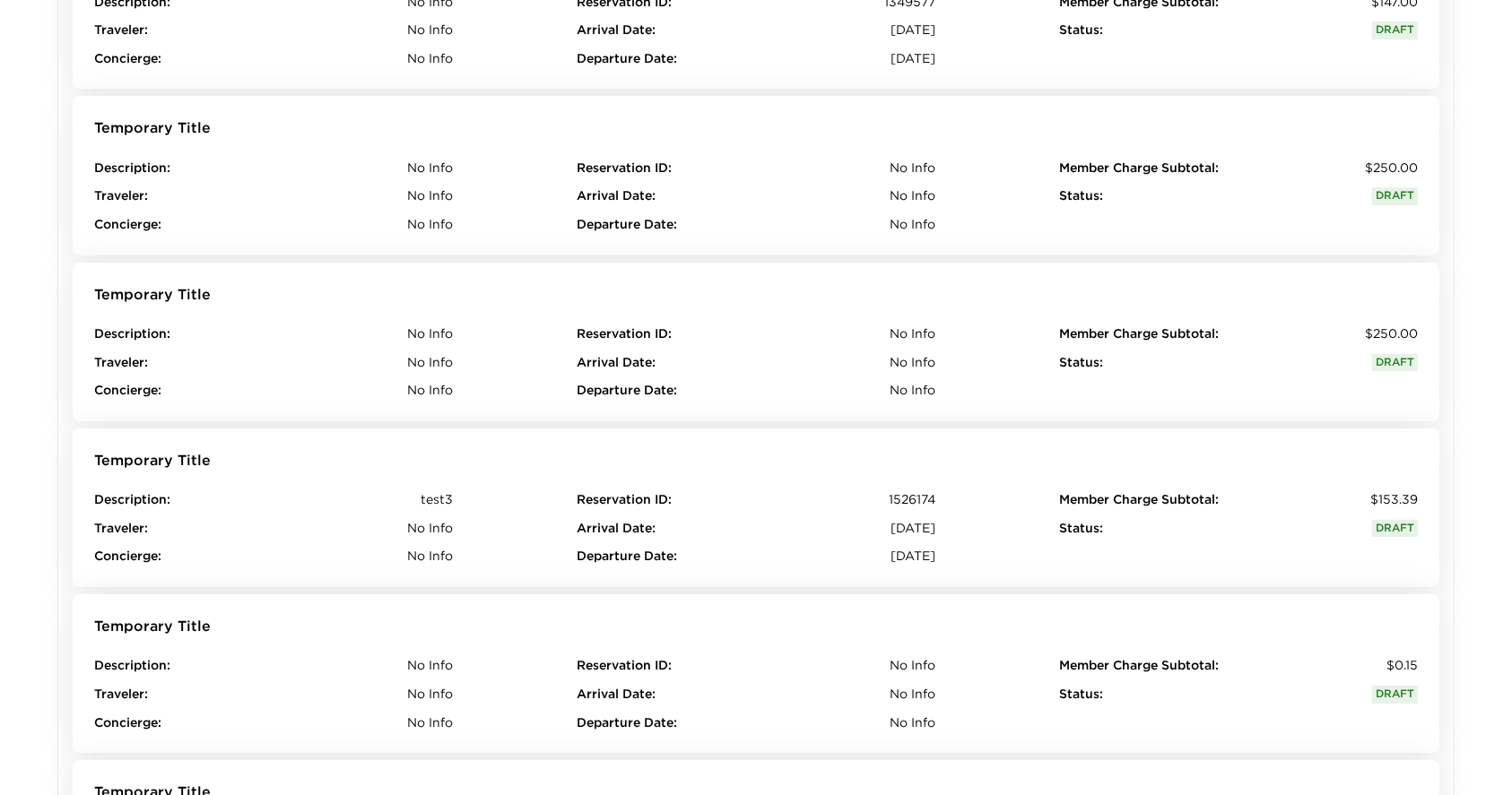
click at [723, 520] on div "Arrival Date : February 7, 2025" at bounding box center [756, 529] width 359 height 18
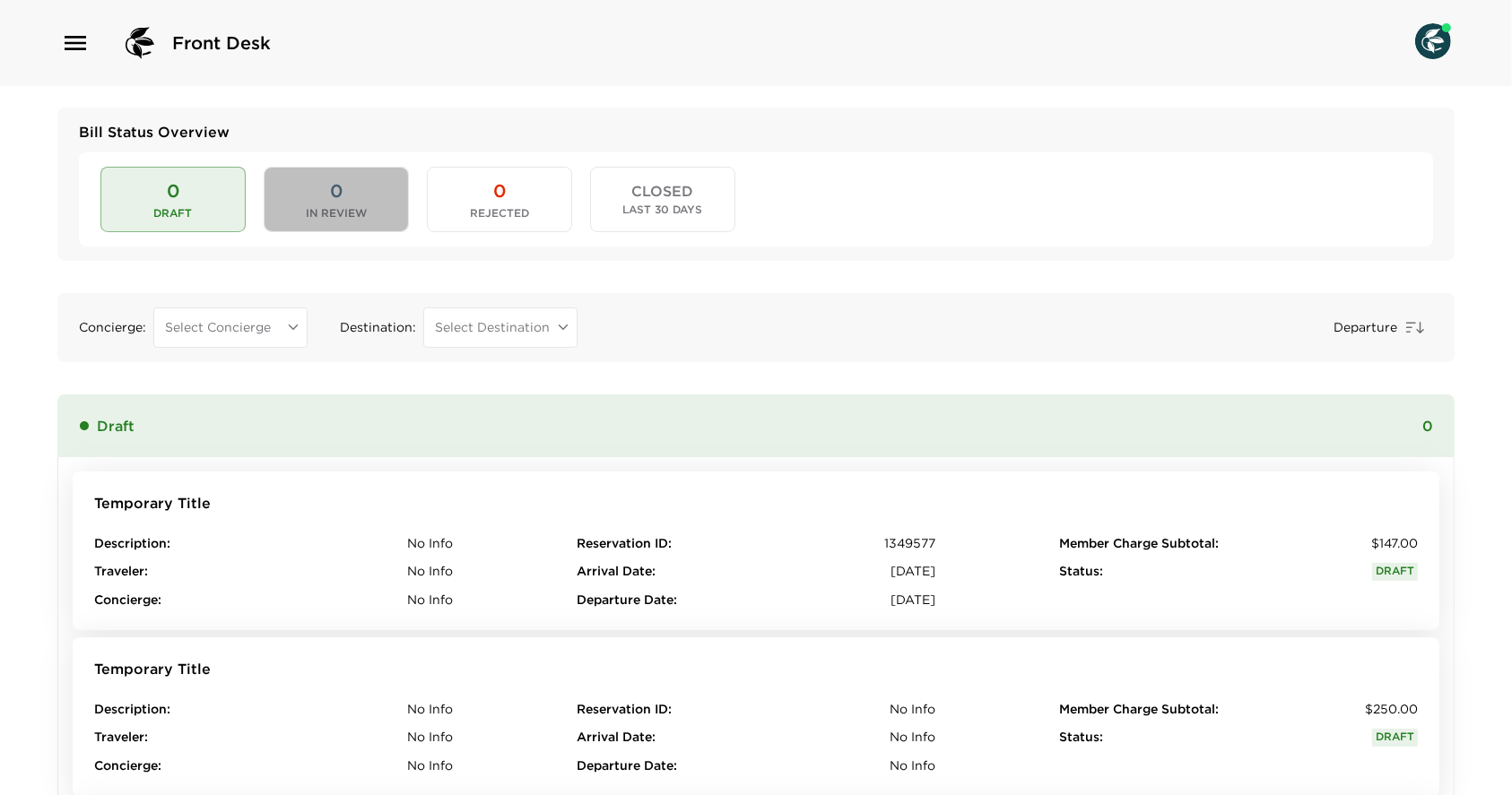
click at [368, 210] on button "0 In Review" at bounding box center [336, 198] width 145 height 64
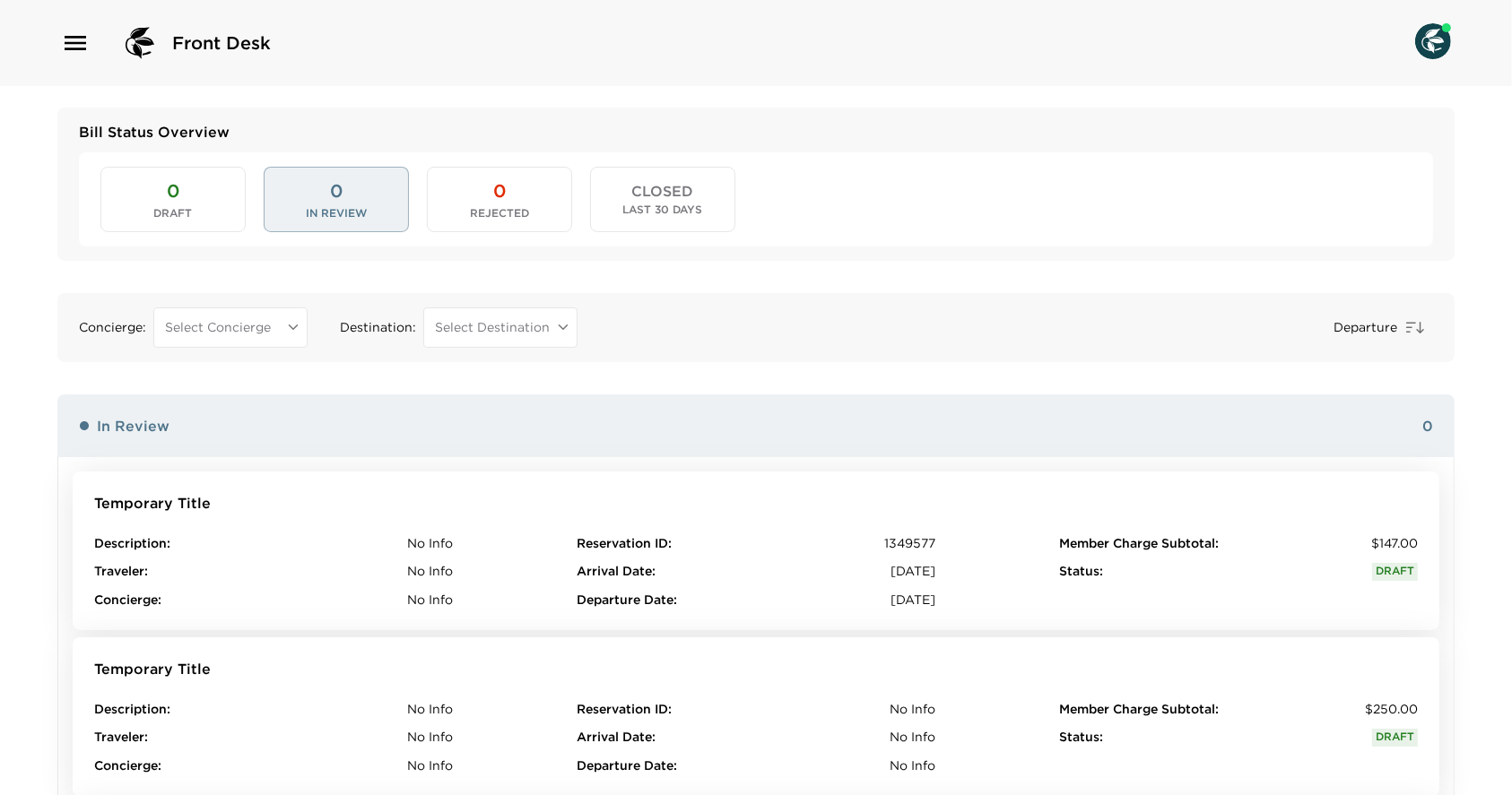
click at [533, 210] on button "0 Rejected" at bounding box center [499, 198] width 145 height 64
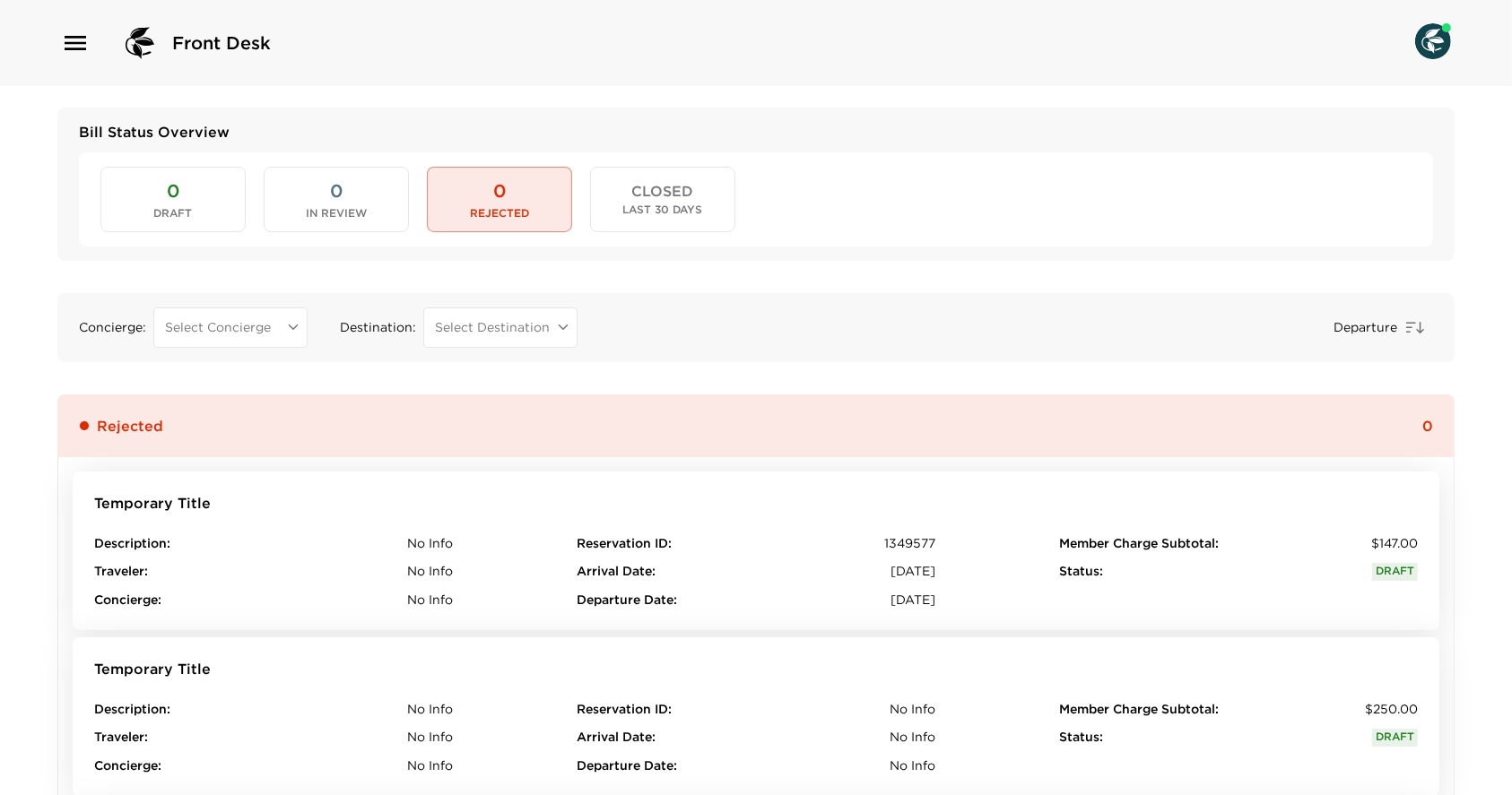
click at [624, 213] on span "Last 30 Days" at bounding box center [663, 210] width 80 height 13
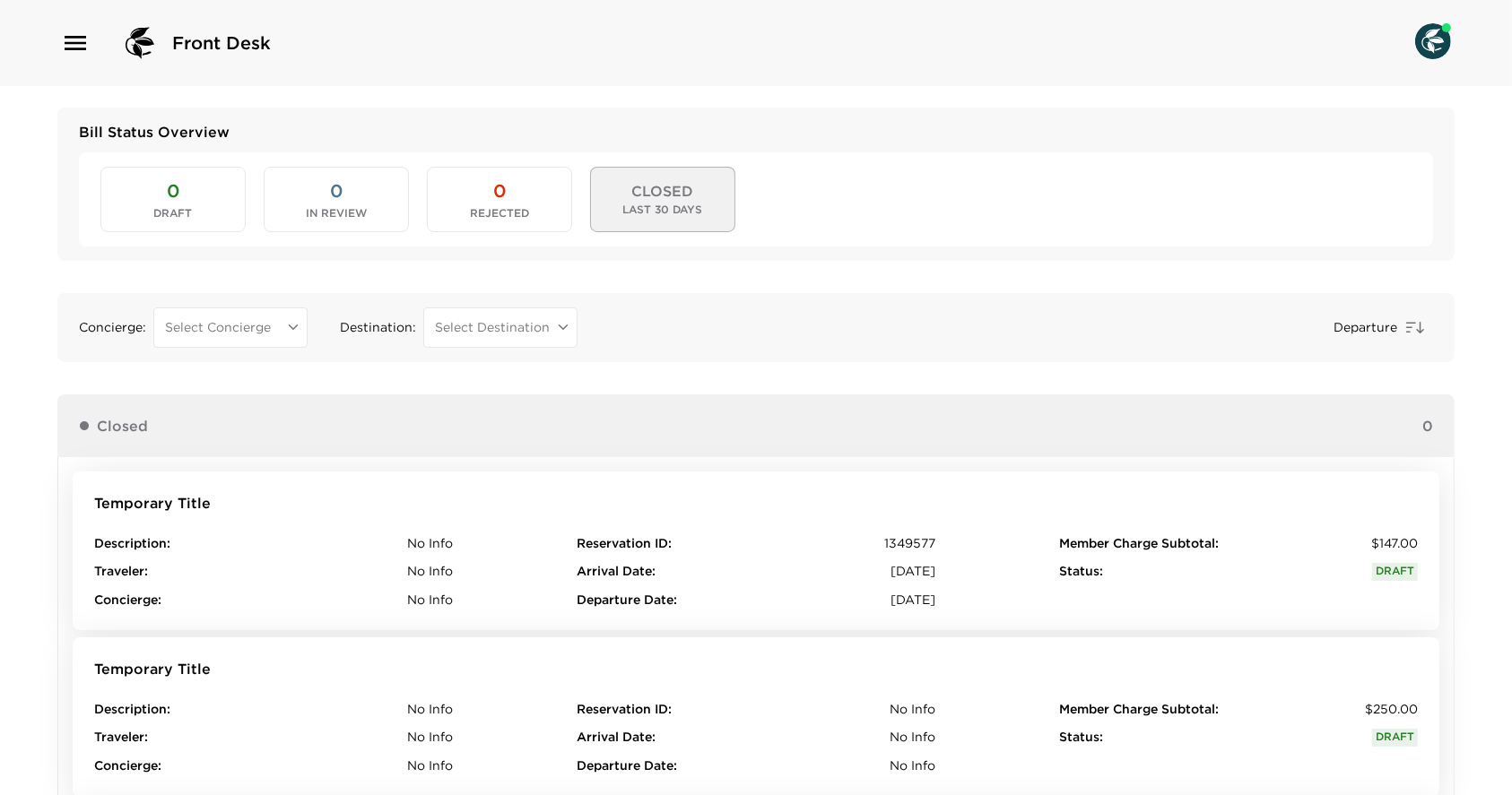
click at [156, 183] on button "0 Draft" at bounding box center [173, 198] width 145 height 64
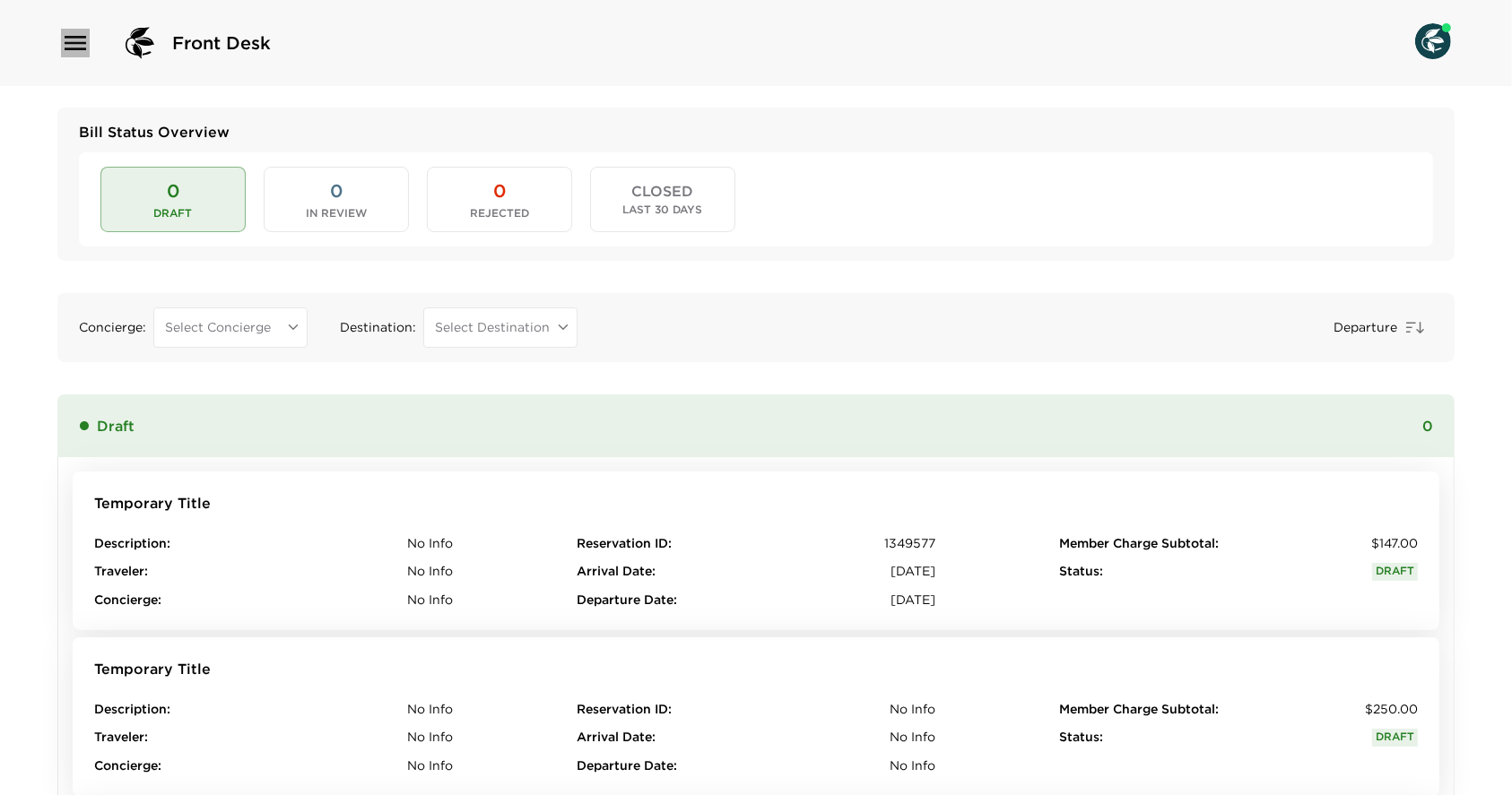
click at [81, 34] on icon "button" at bounding box center [75, 43] width 29 height 29
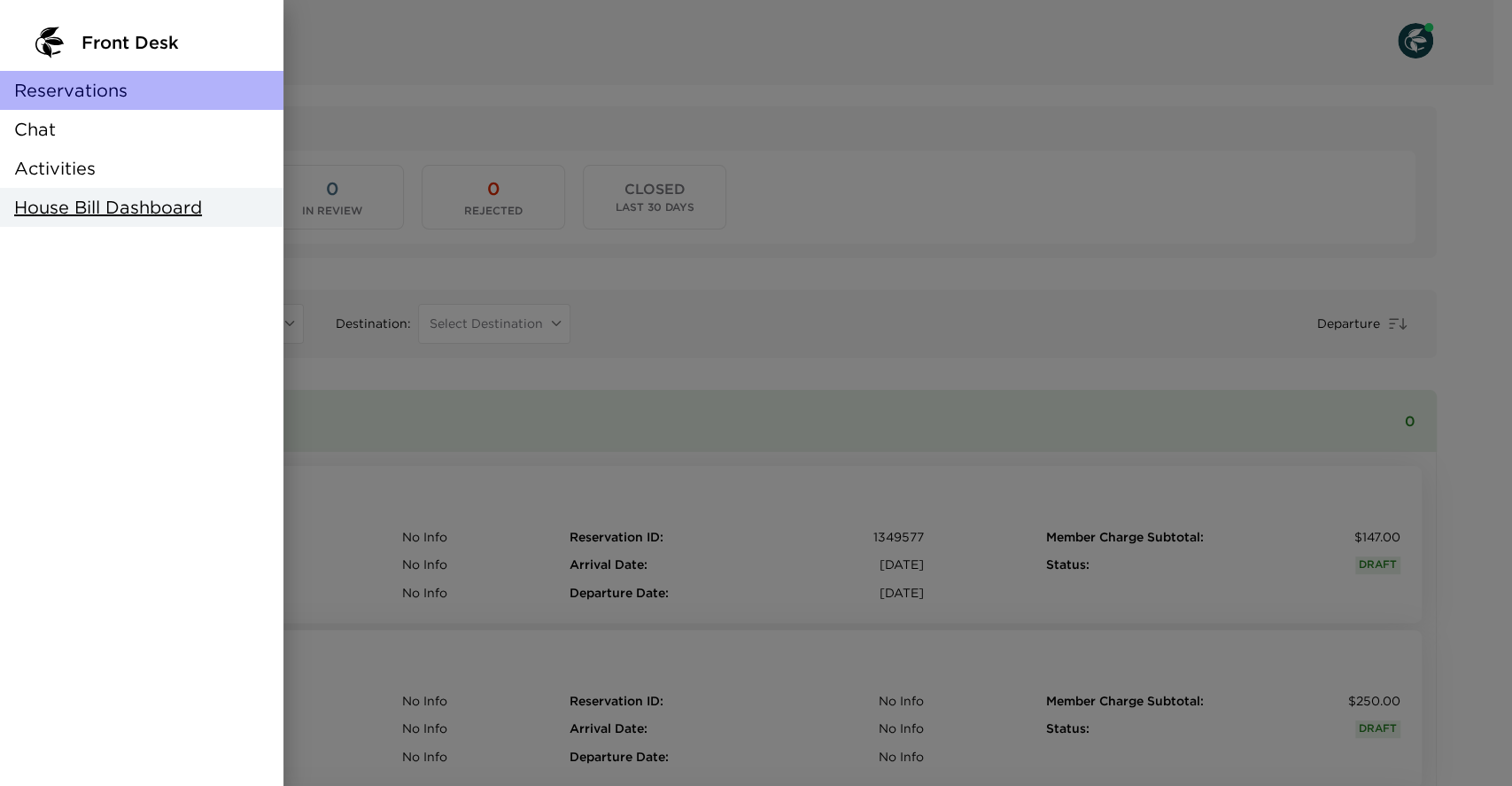
click at [84, 108] on div "Reservations" at bounding box center [141, 90] width 284 height 39
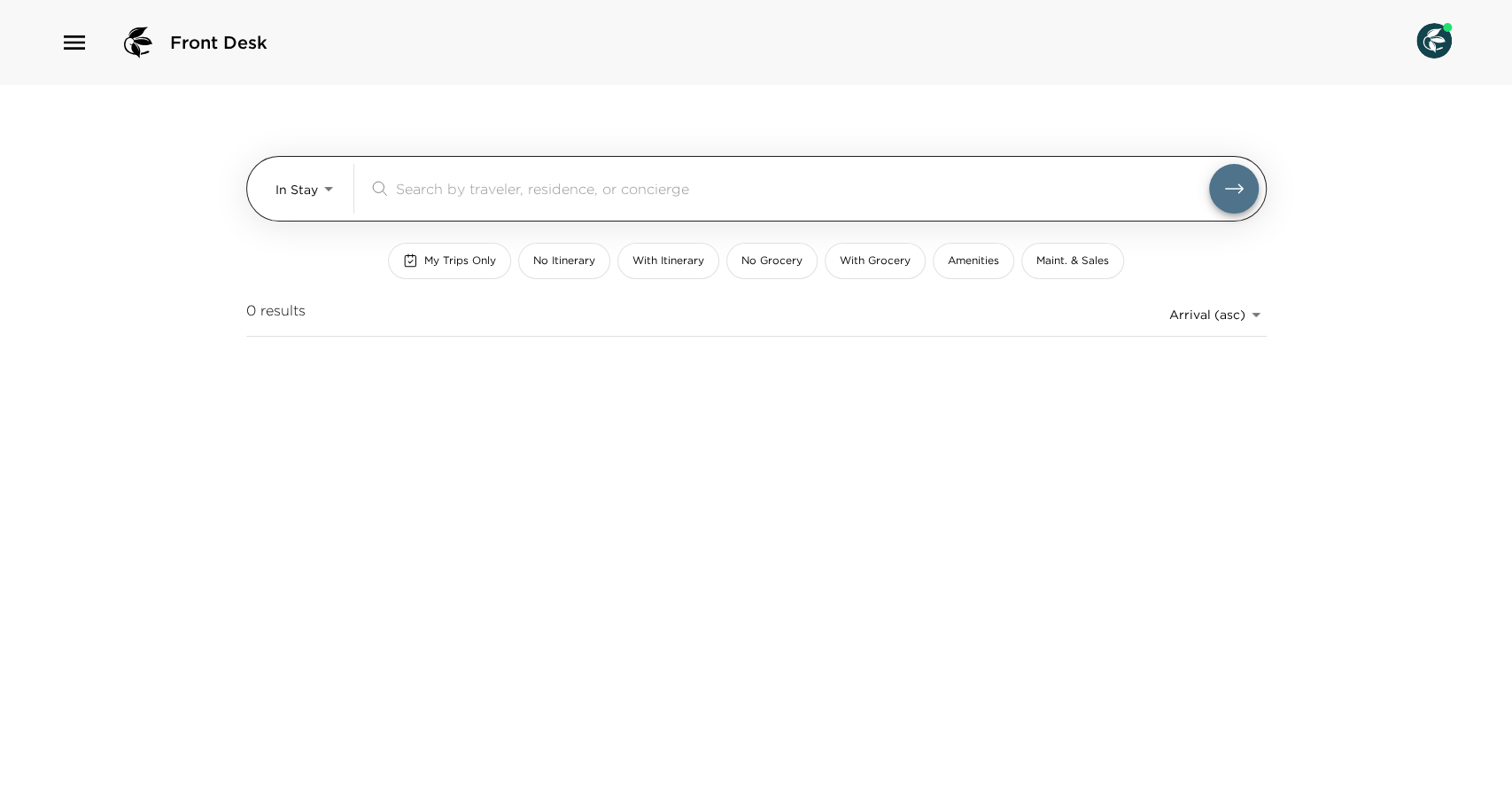
click at [314, 188] on body "Front Desk In Stay In-Stay ​ My Trips Only No Itinerary With Itinerary No Groce…" at bounding box center [756, 393] width 1512 height 786
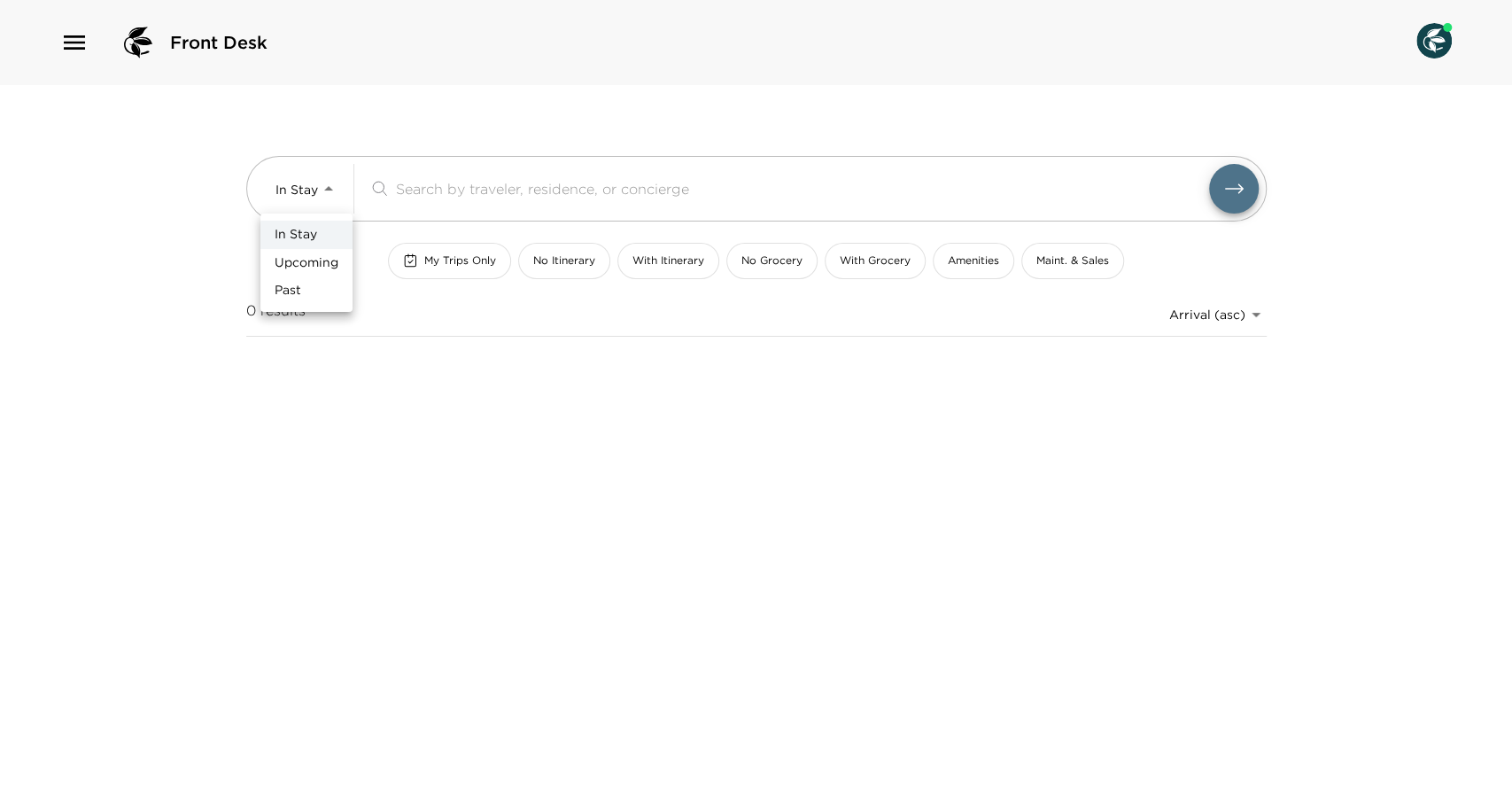
click at [310, 255] on span "Upcoming" at bounding box center [306, 263] width 64 height 18
type input "Upcoming"
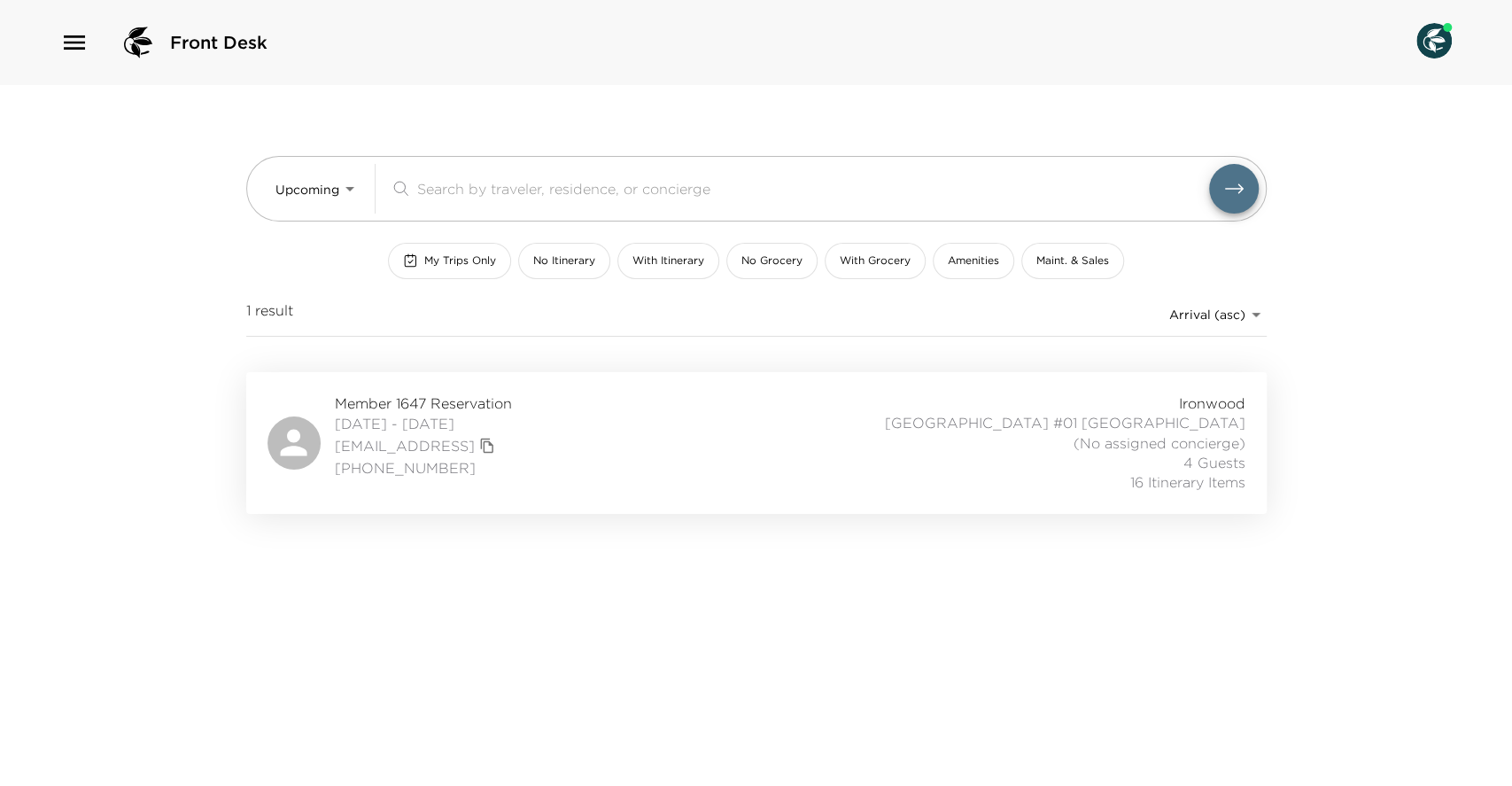
click at [520, 499] on div "Member 1647 Reservation 04/16/2026 - 12/15/2026 00301000007xvx3aag@mail.com.inv…" at bounding box center [756, 443] width 1021 height 141
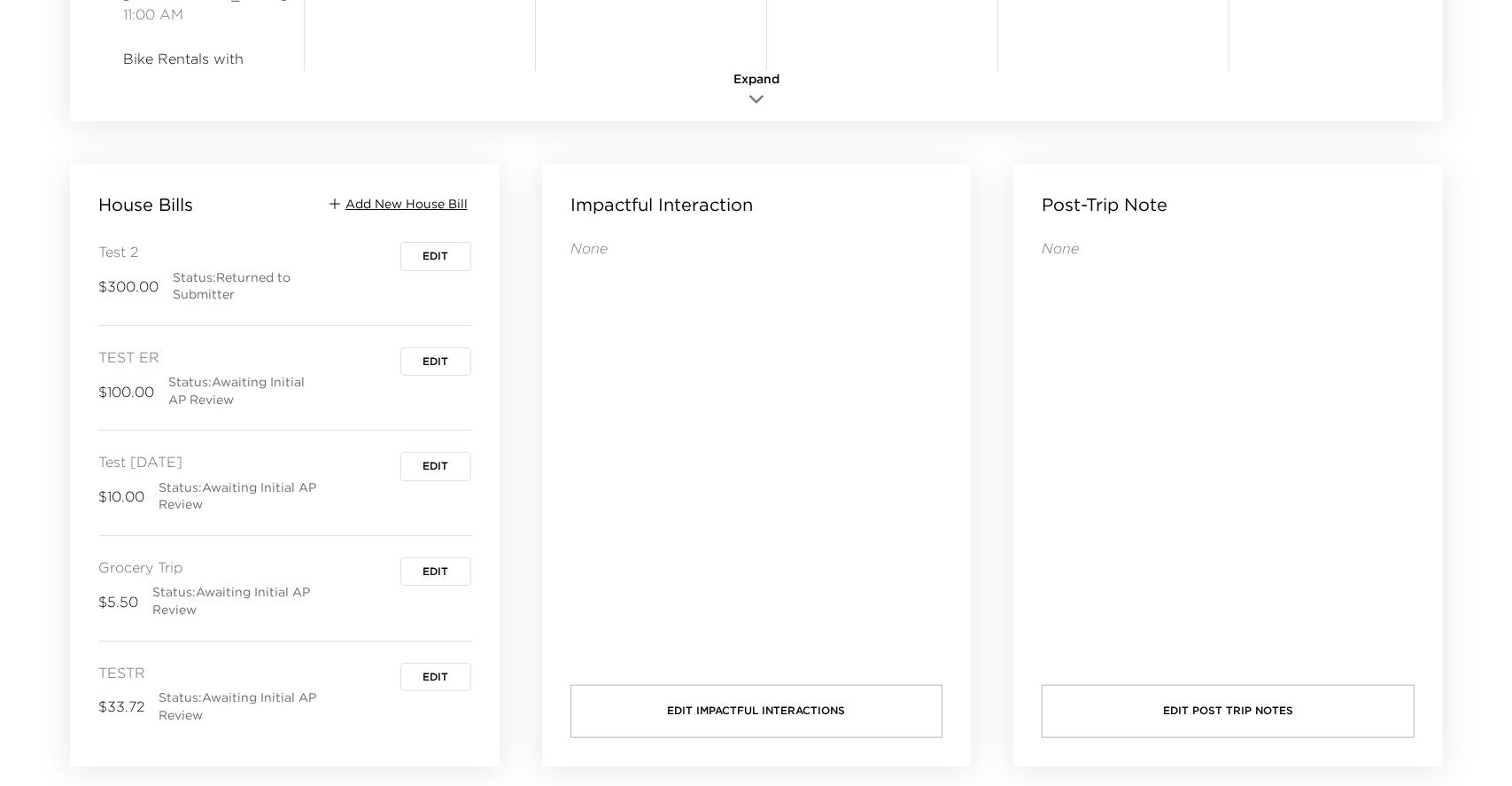
scroll to position [103, 0]
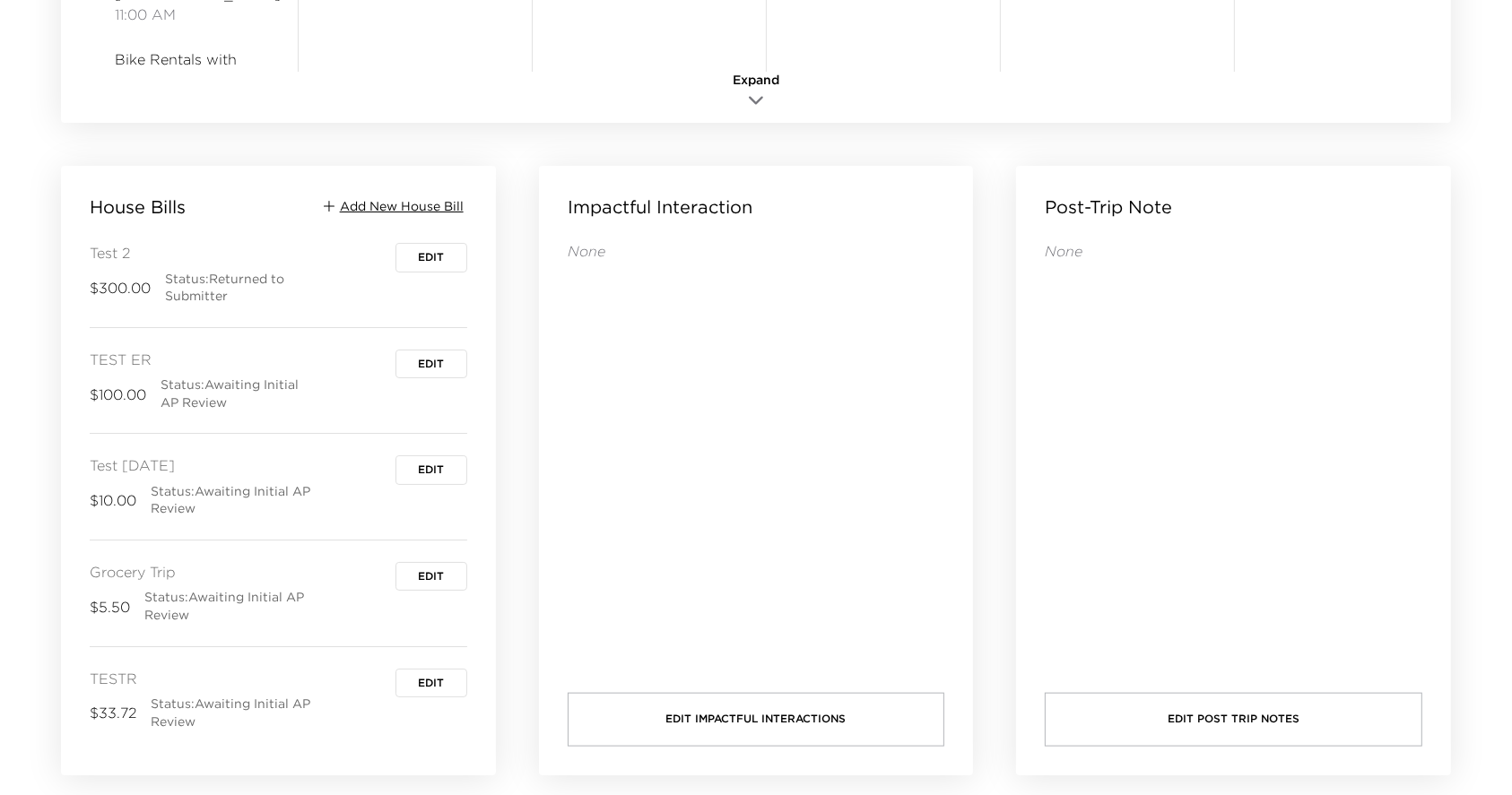
click at [413, 191] on div "House Bills Add New House Bill TEst $115.00 Status: Awaiting RO Review Edit Tes…" at bounding box center [278, 470] width 435 height 609
click at [395, 198] on span "Add New House Bill" at bounding box center [401, 207] width 124 height 18
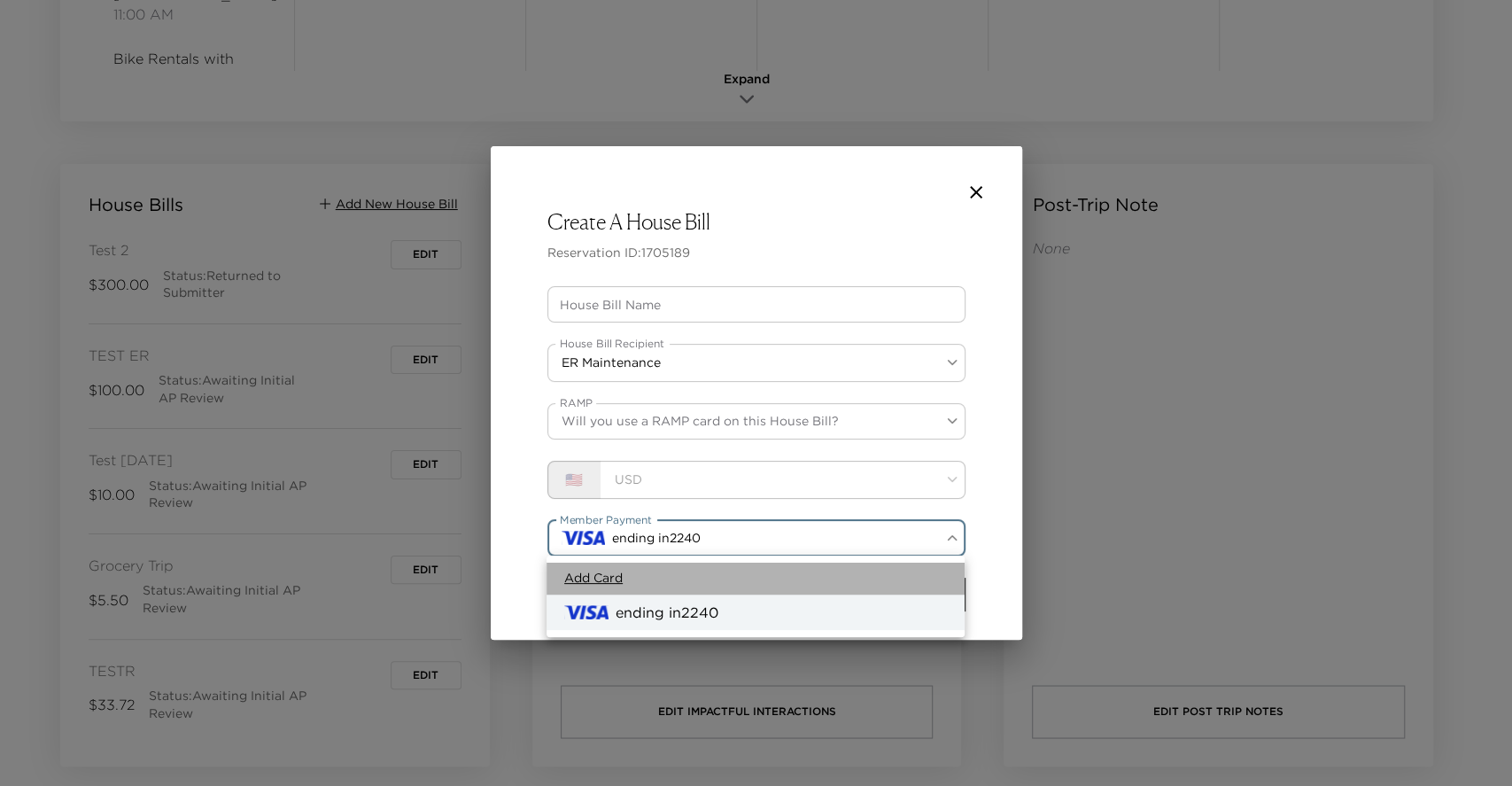
click at [593, 578] on span "Add Card" at bounding box center [593, 579] width 58 height 18
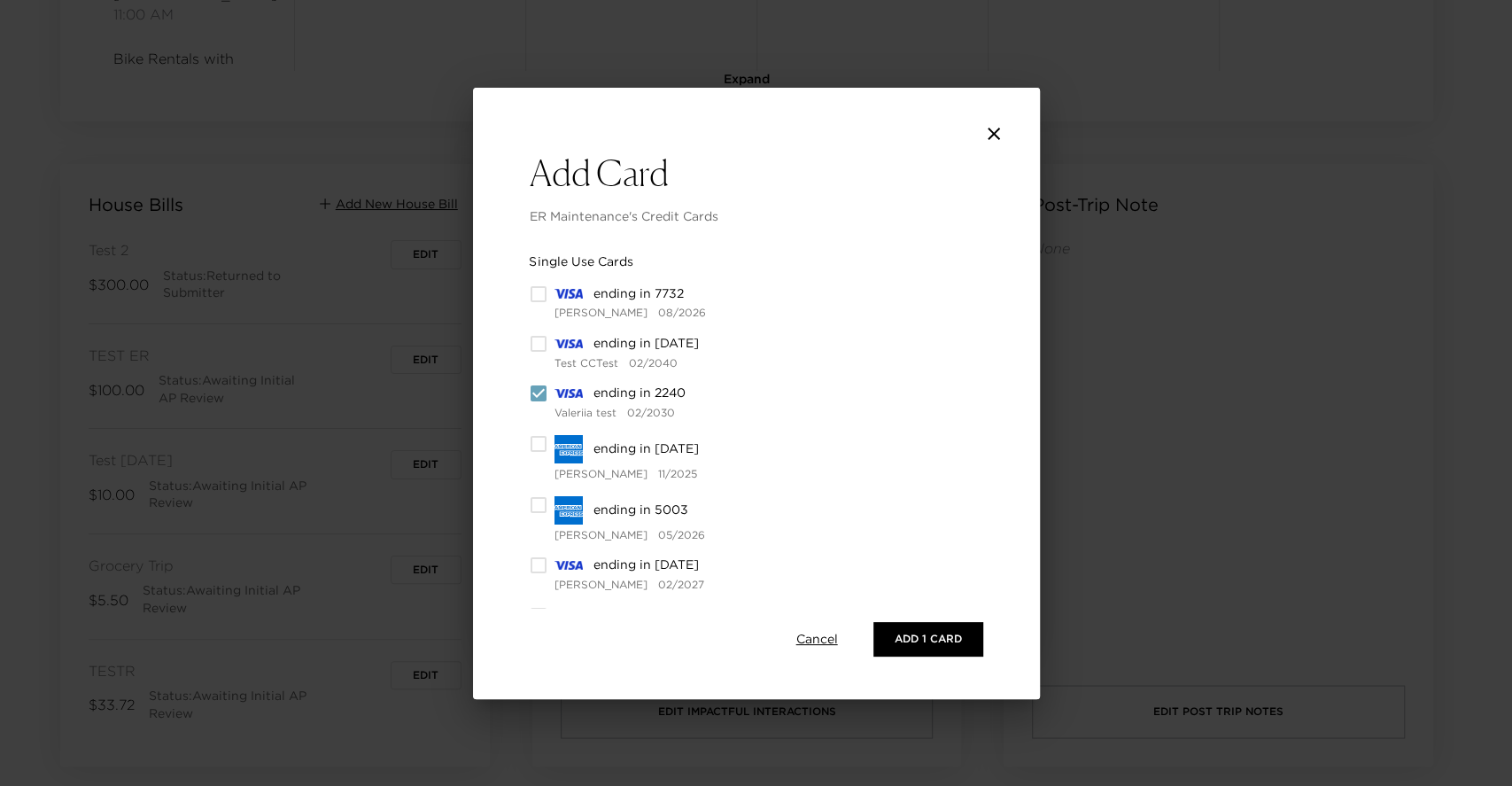
scroll to position [88, 0]
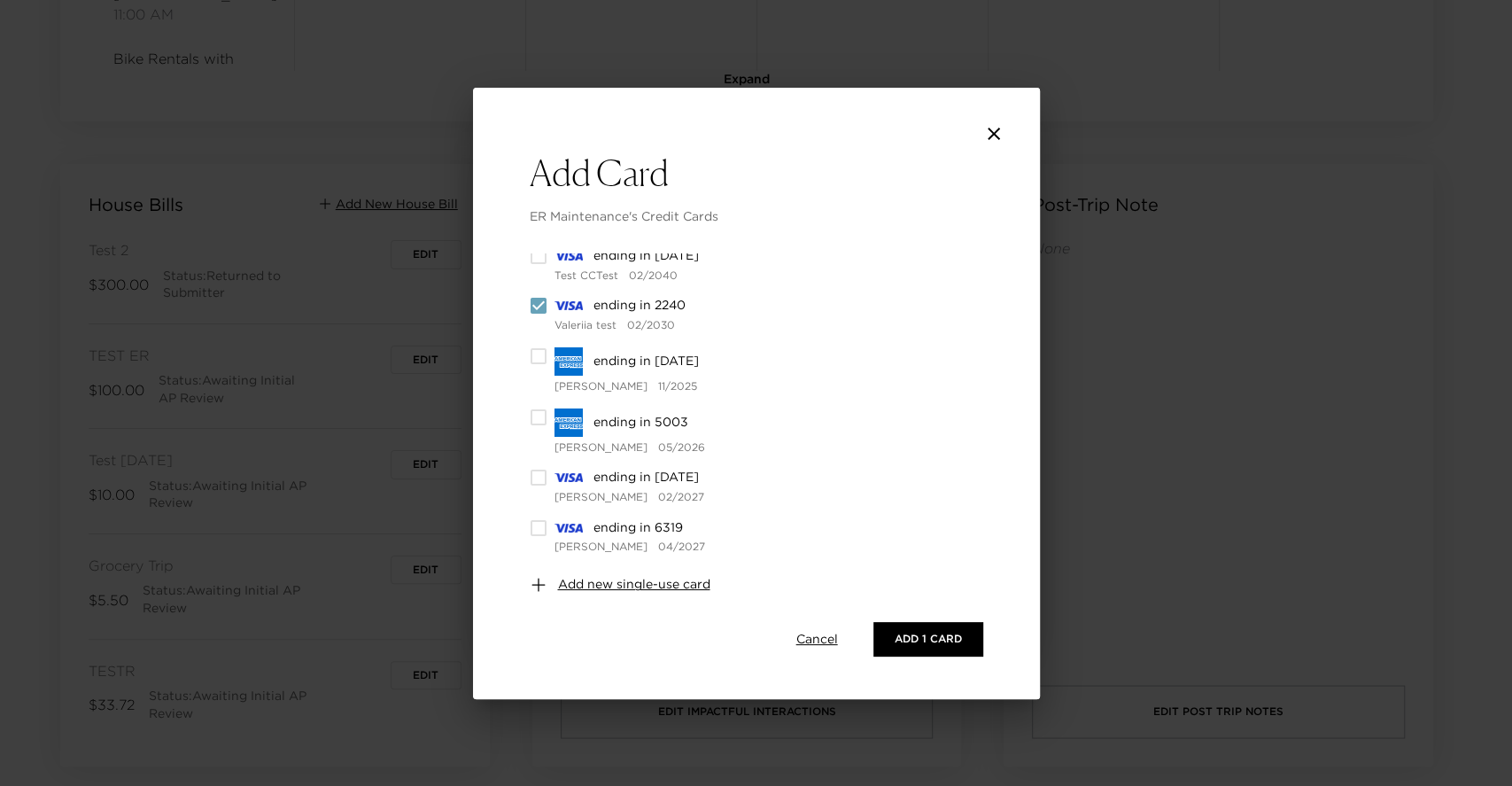
click at [814, 639] on span "Cancel" at bounding box center [817, 640] width 42 height 18
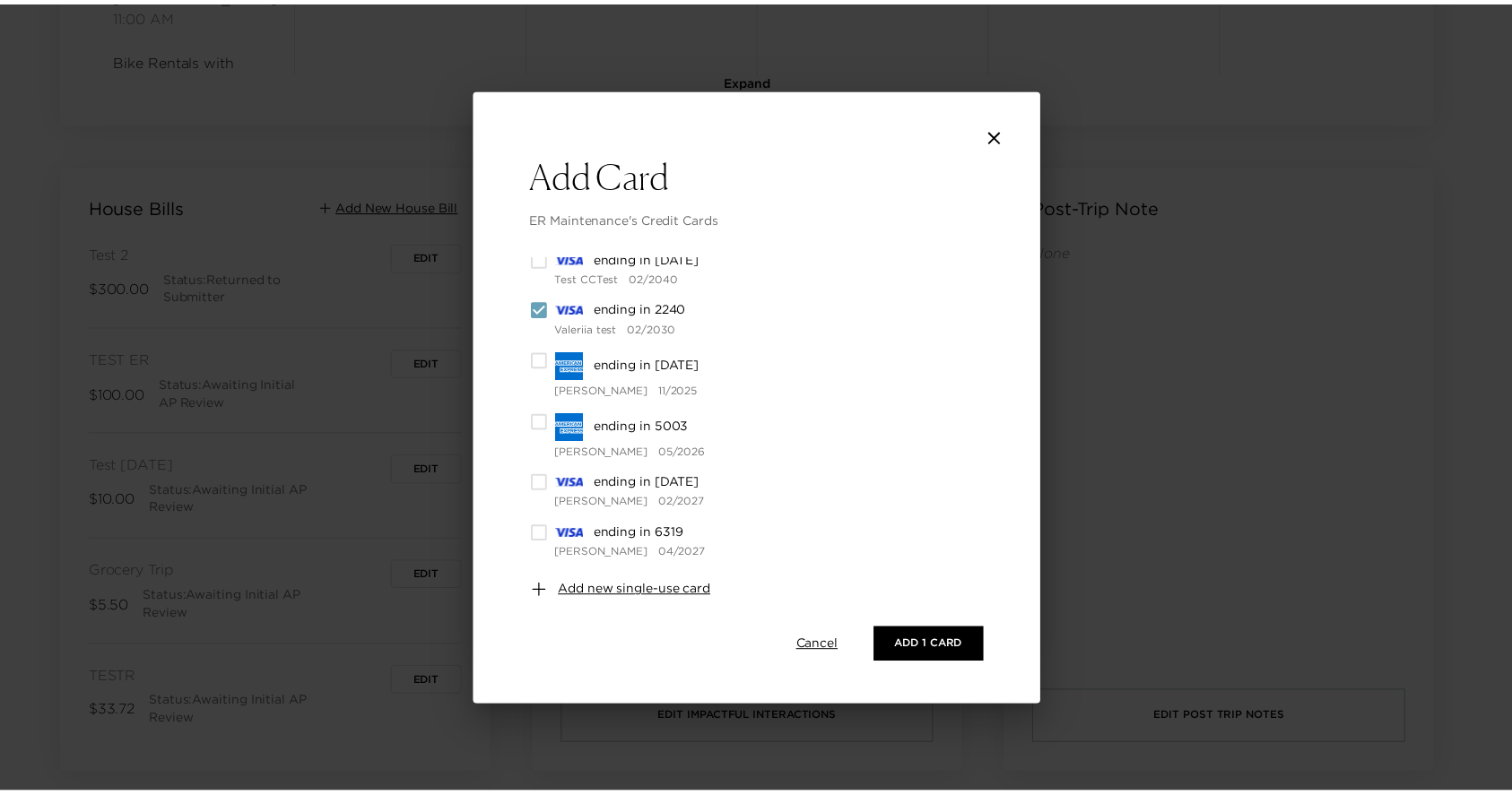
scroll to position [0, 0]
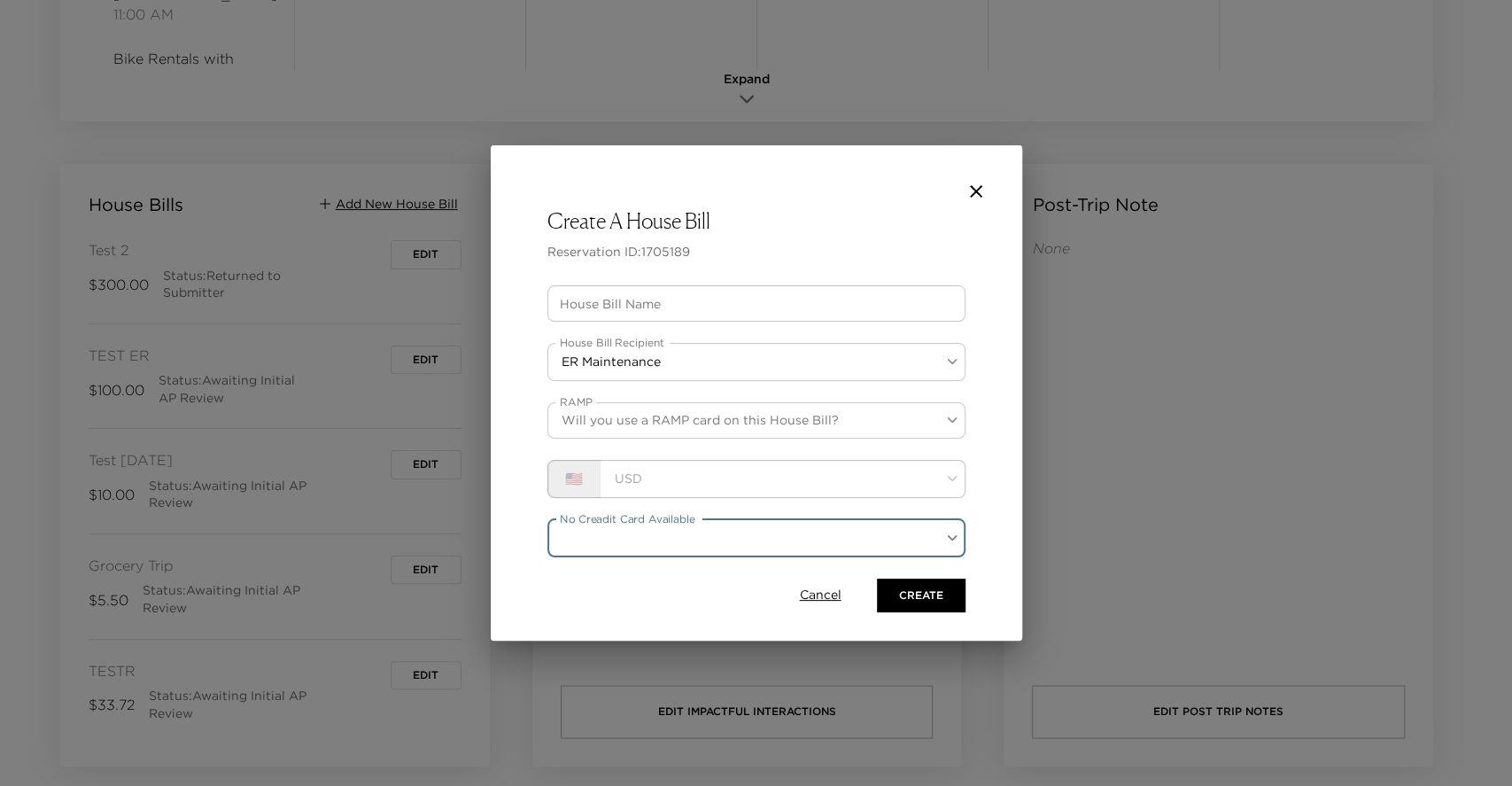
click at [837, 599] on span "Cancel" at bounding box center [820, 596] width 42 height 18
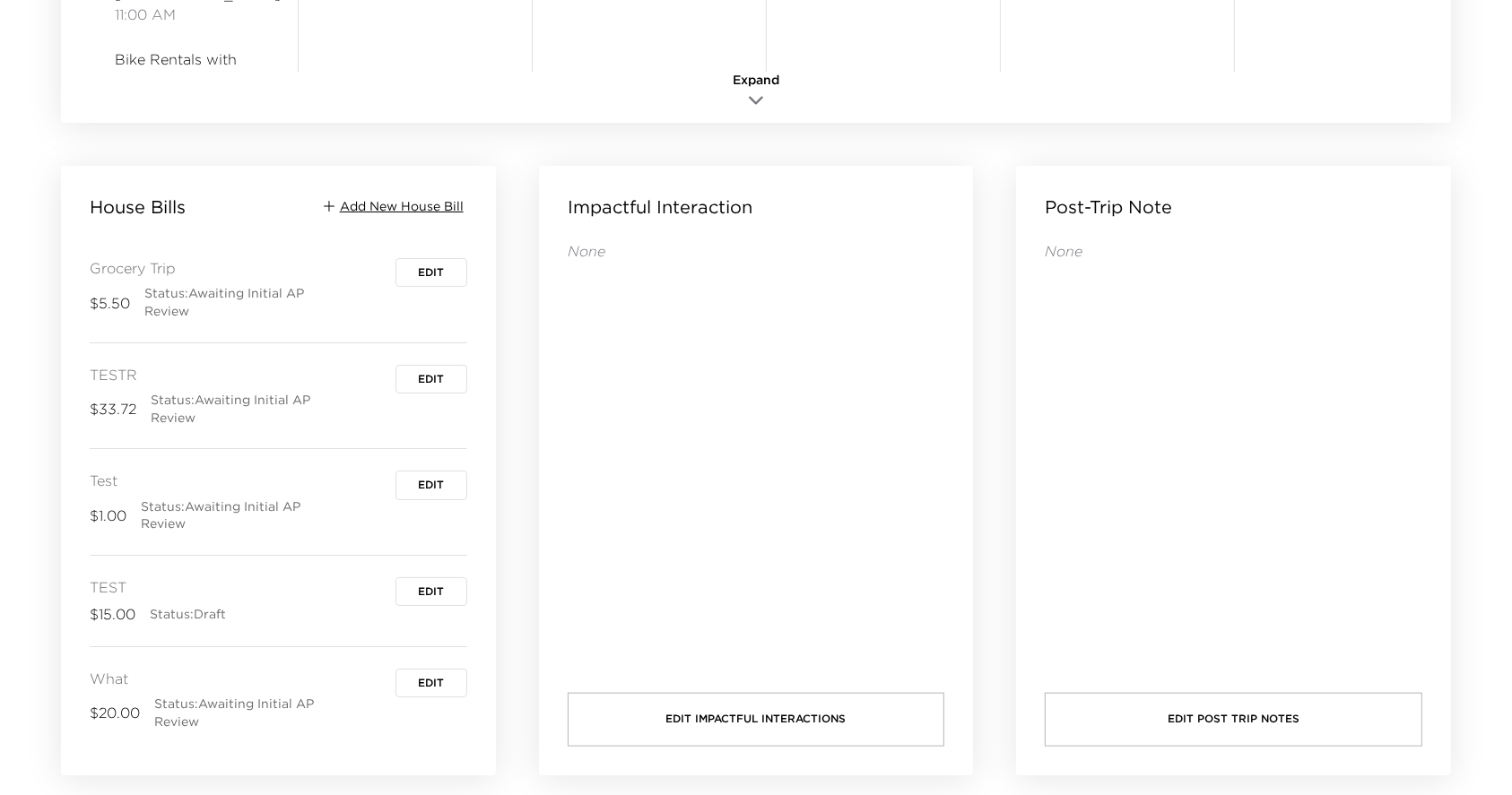
scroll to position [800, 0]
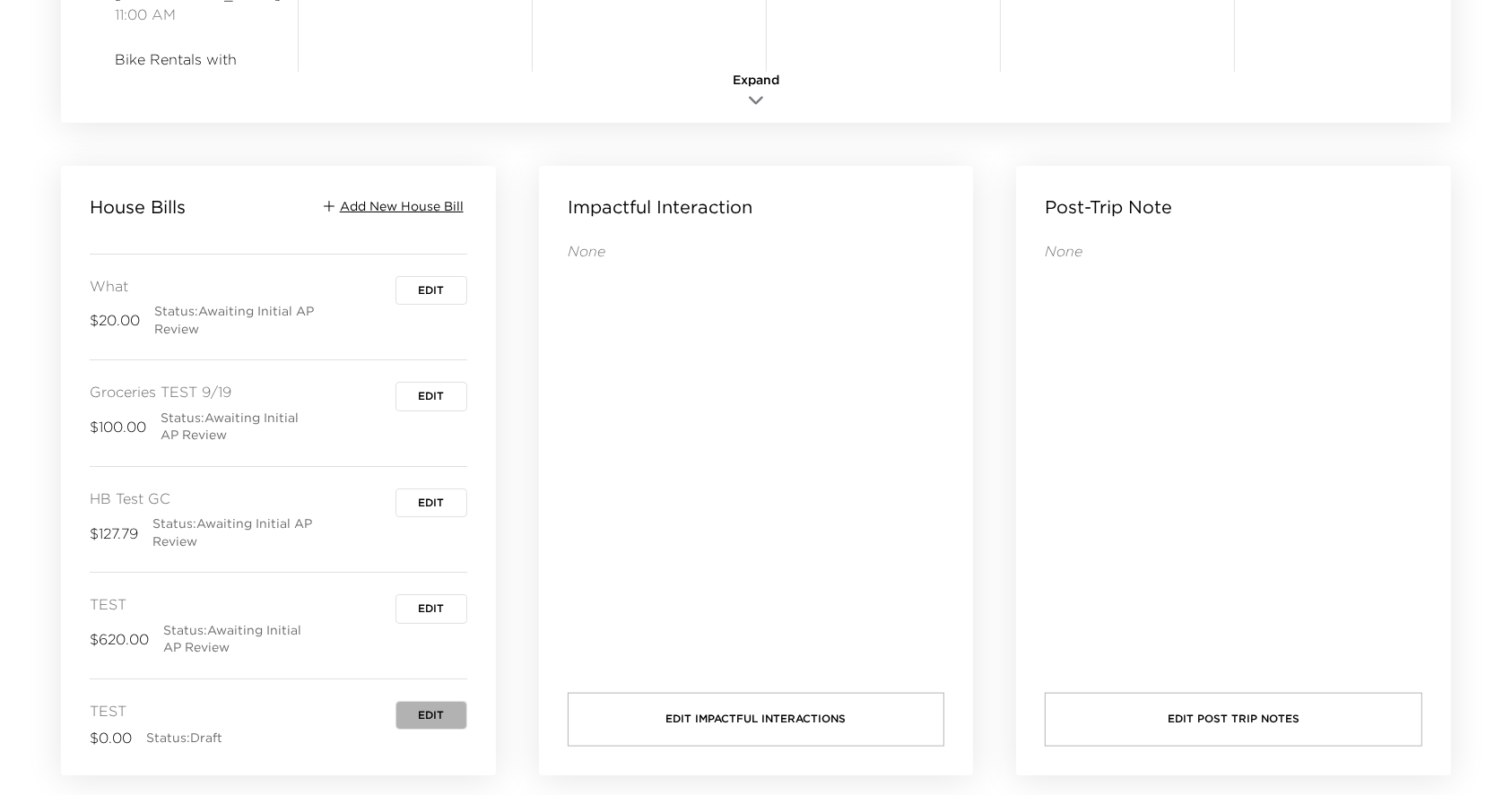
click at [398, 712] on button "Edit" at bounding box center [431, 715] width 72 height 29
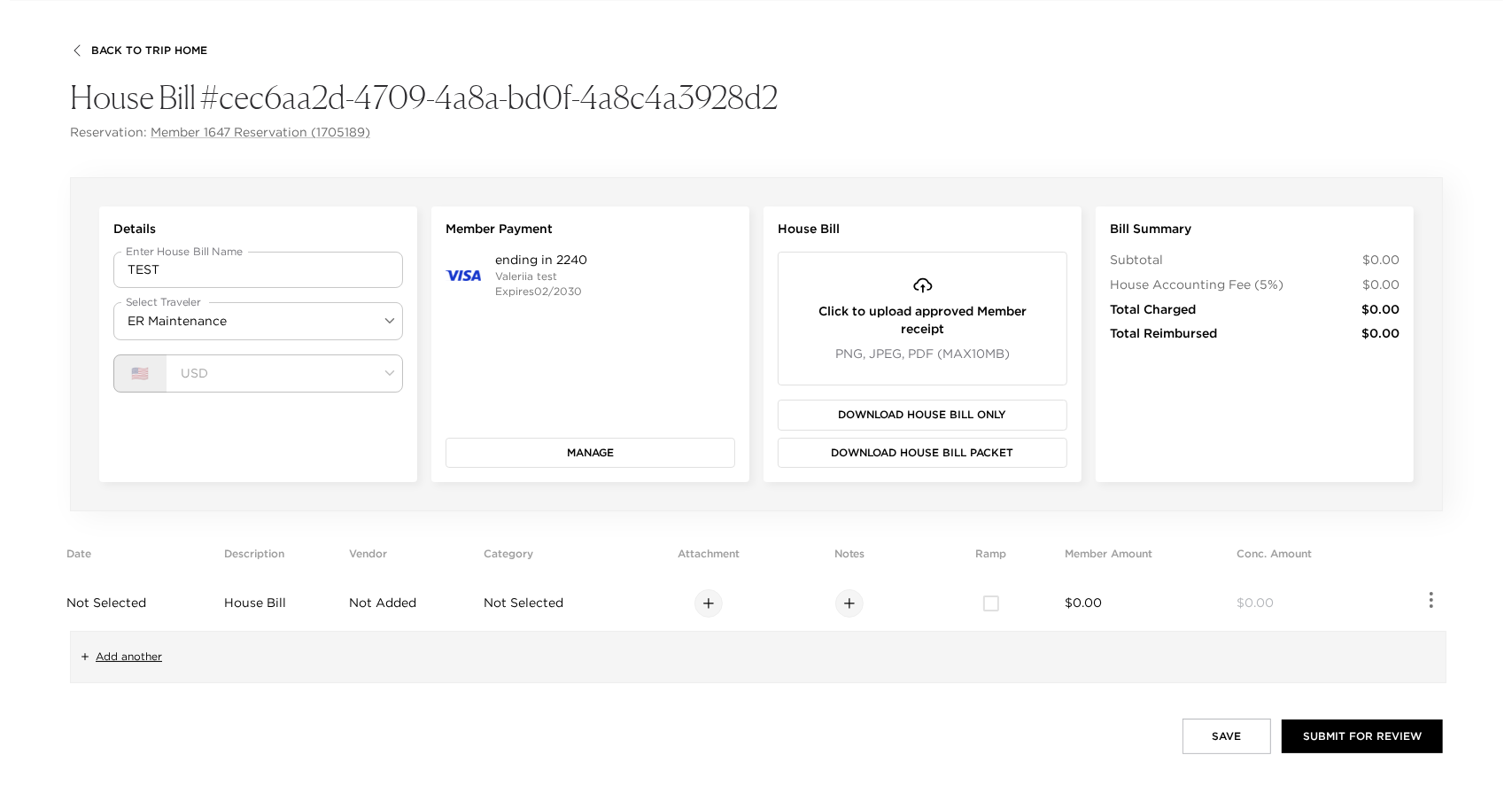
scroll to position [82, 0]
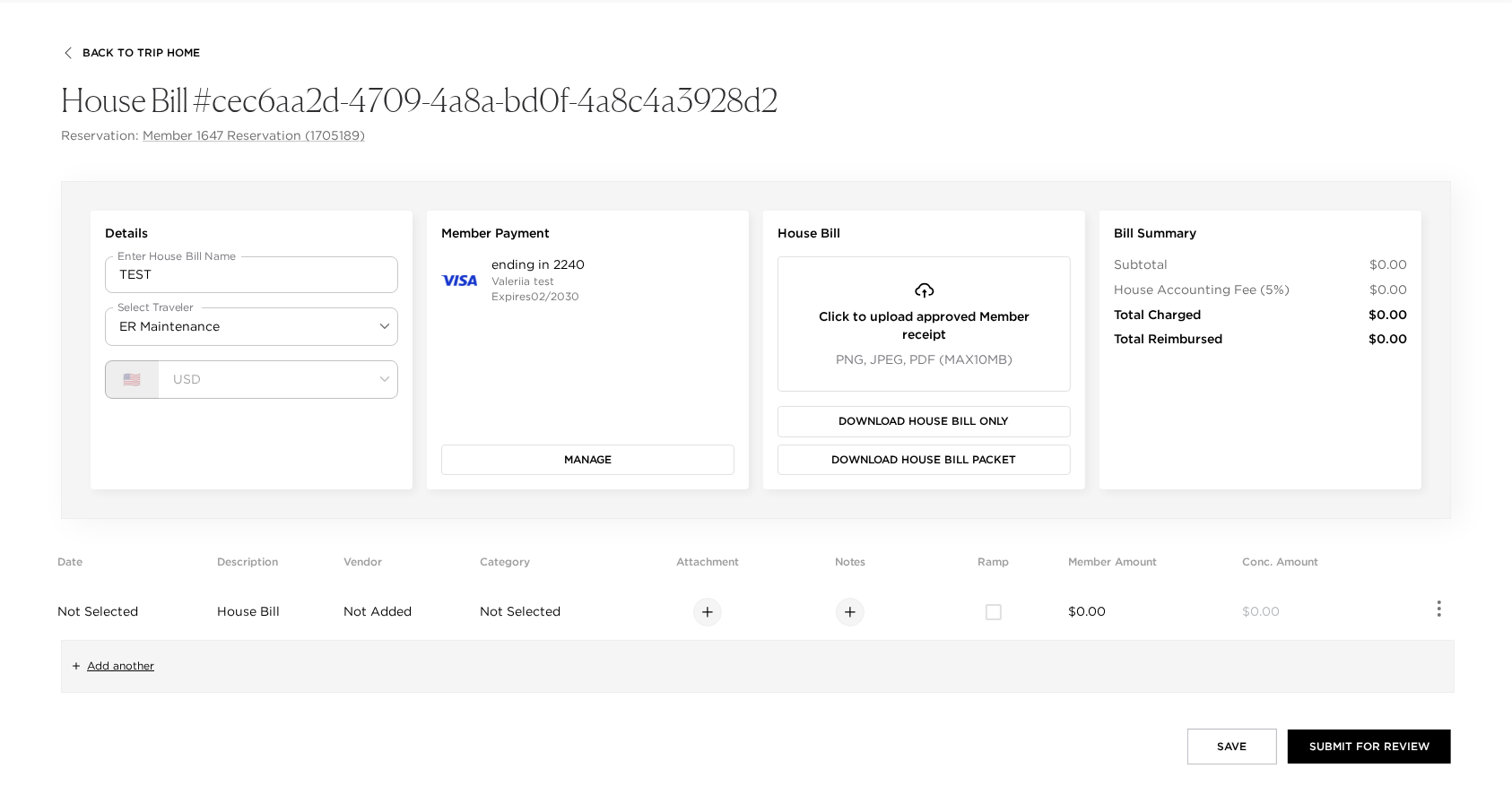
click at [533, 463] on button "Manage" at bounding box center [588, 460] width 293 height 31
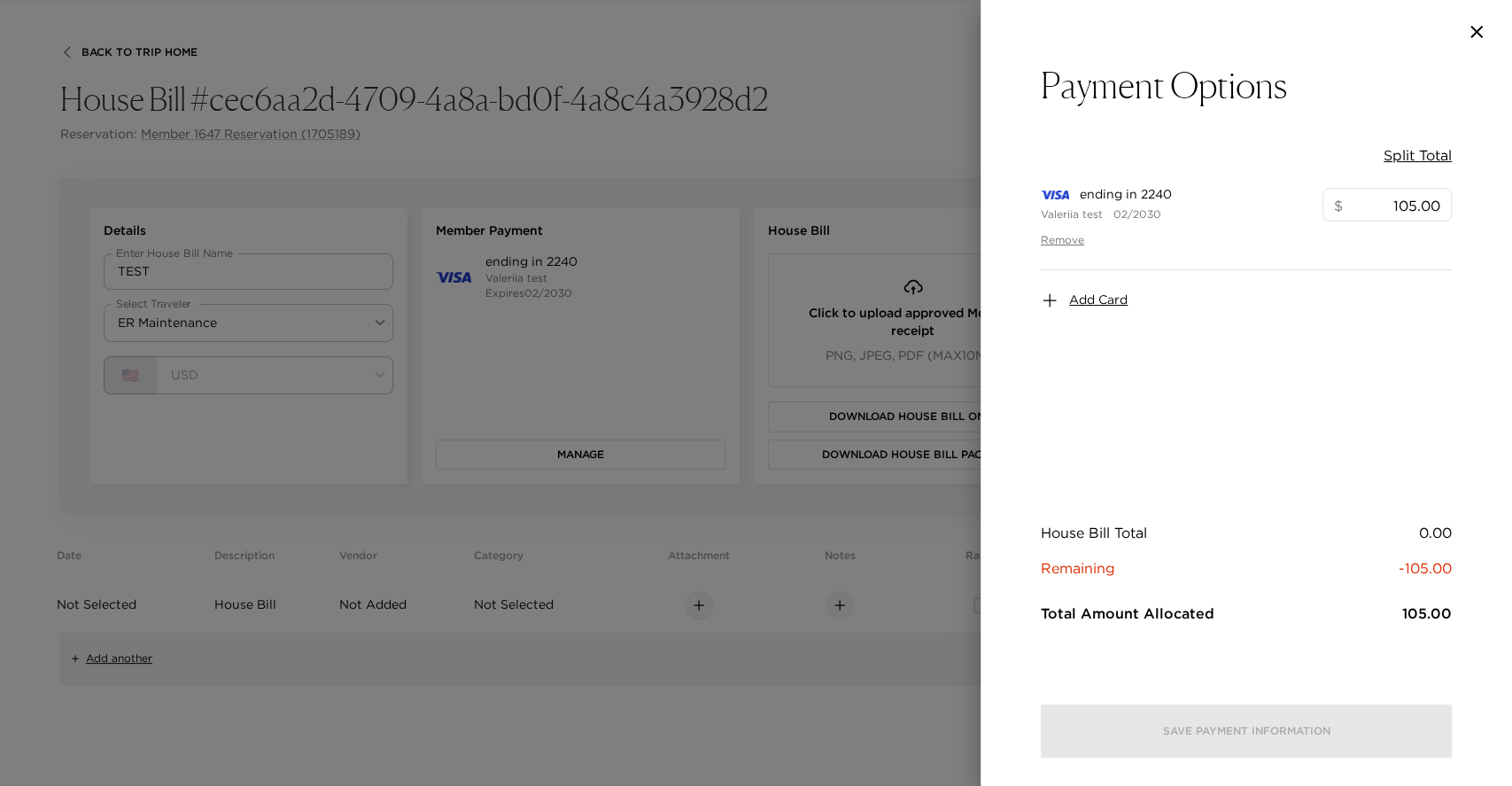
click at [1080, 270] on div "Add Card" at bounding box center [1246, 300] width 411 height 60
click at [1080, 286] on div "Add Card" at bounding box center [1246, 300] width 411 height 60
click at [1084, 302] on span "Add Card" at bounding box center [1098, 301] width 58 height 18
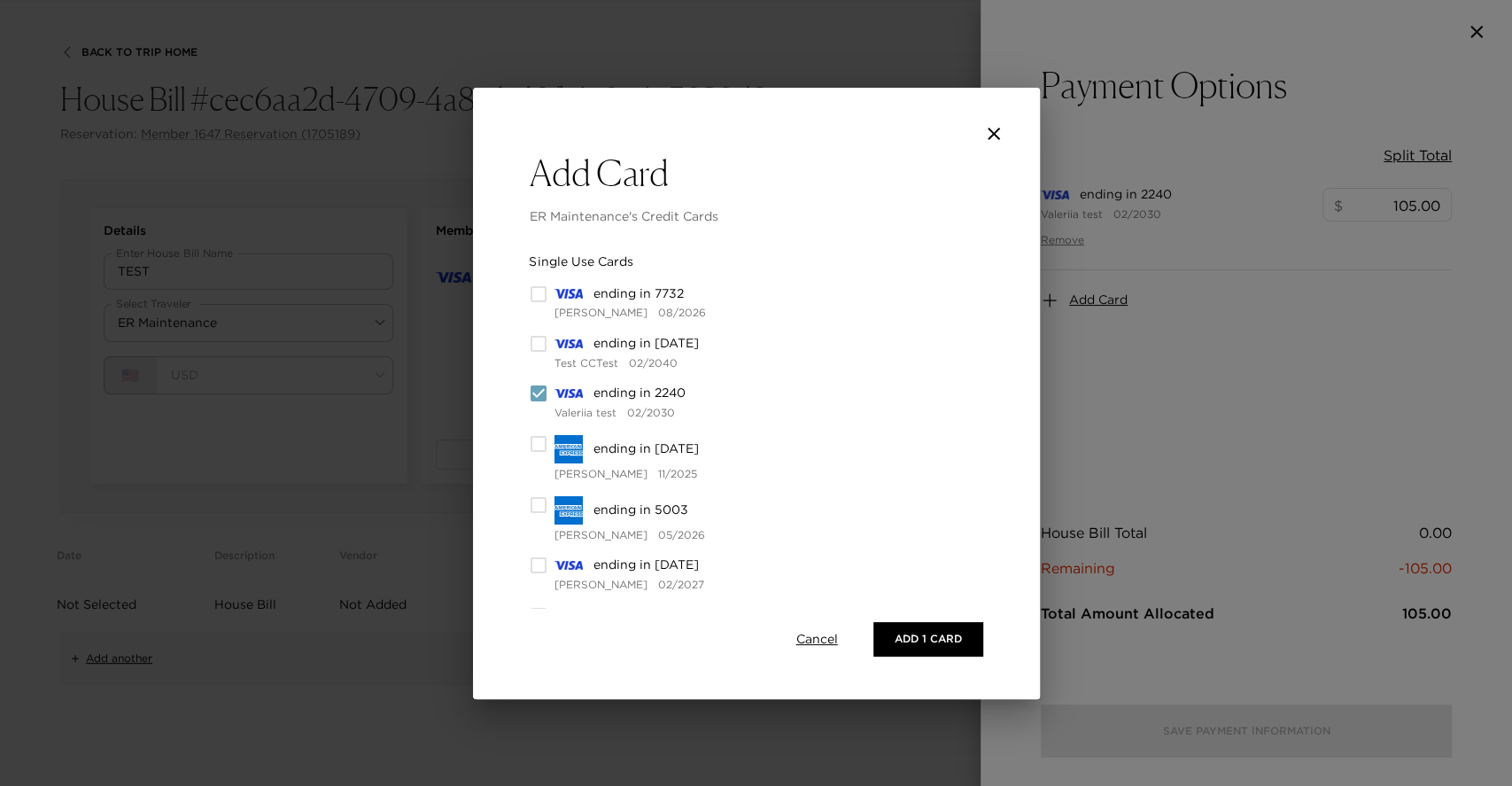
scroll to position [88, 0]
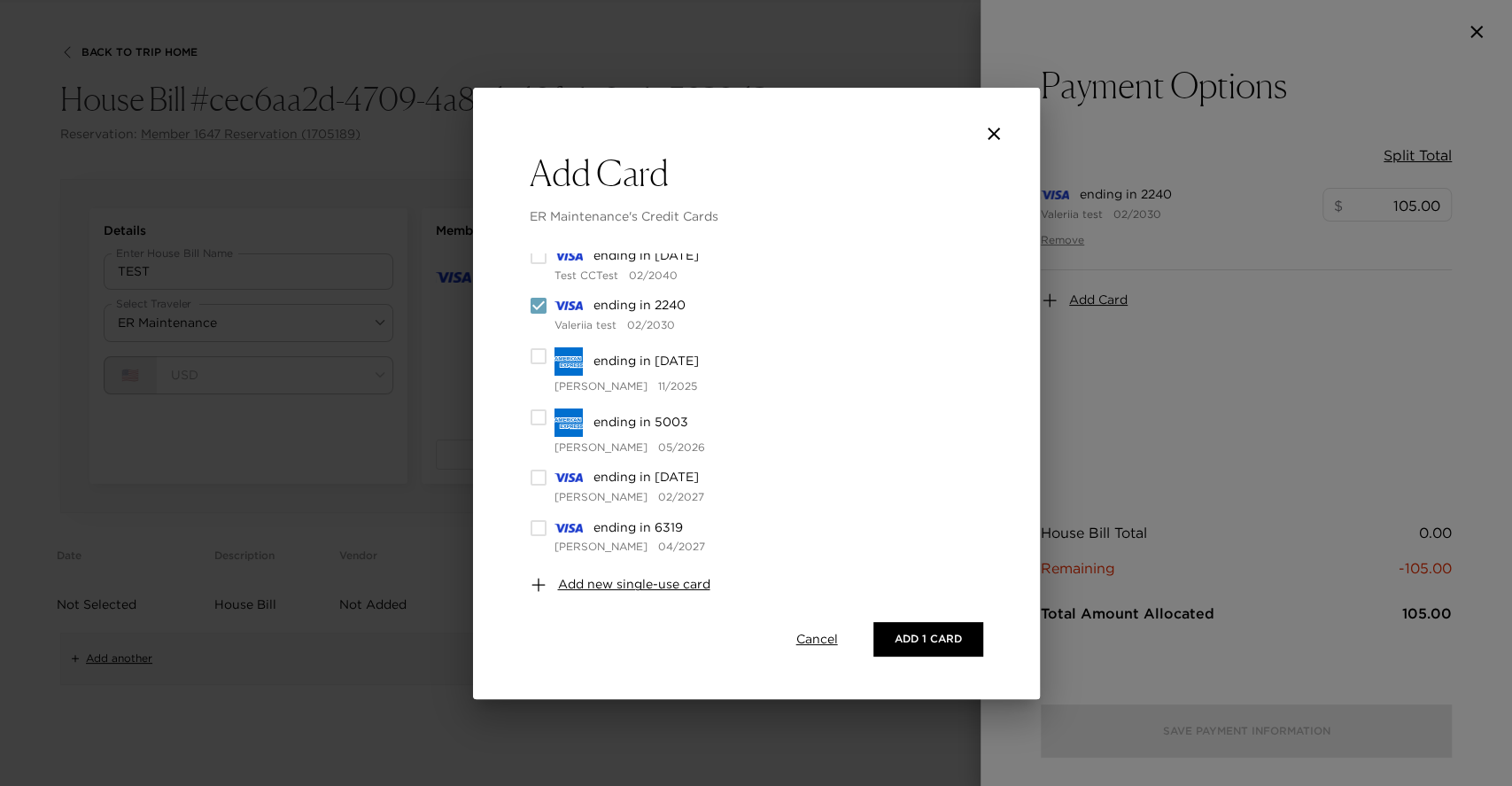
click at [998, 131] on icon "close" at bounding box center [994, 134] width 21 height 21
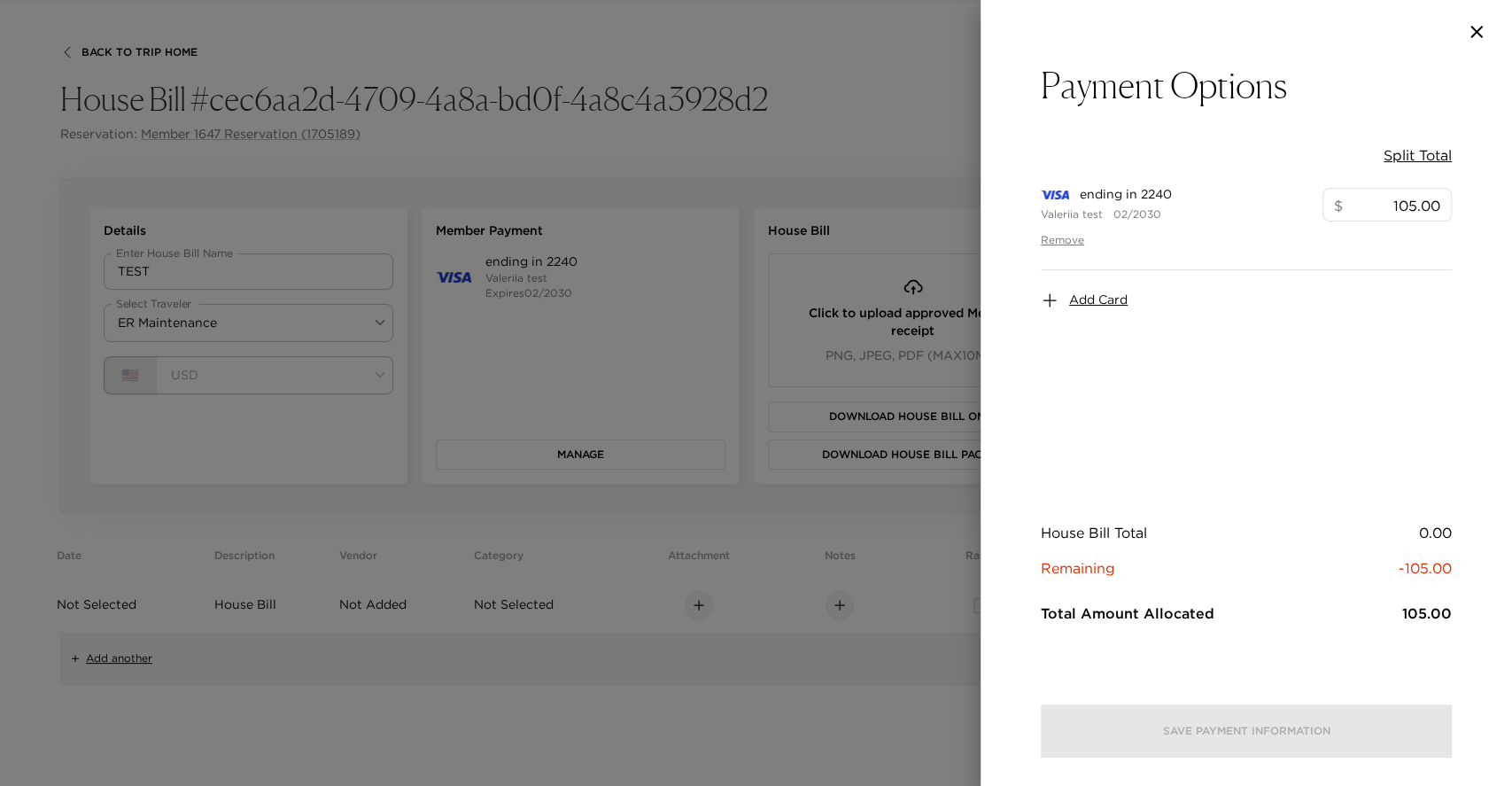
scroll to position [0, 0]
click at [1476, 34] on icon "button" at bounding box center [1477, 32] width 21 height 21
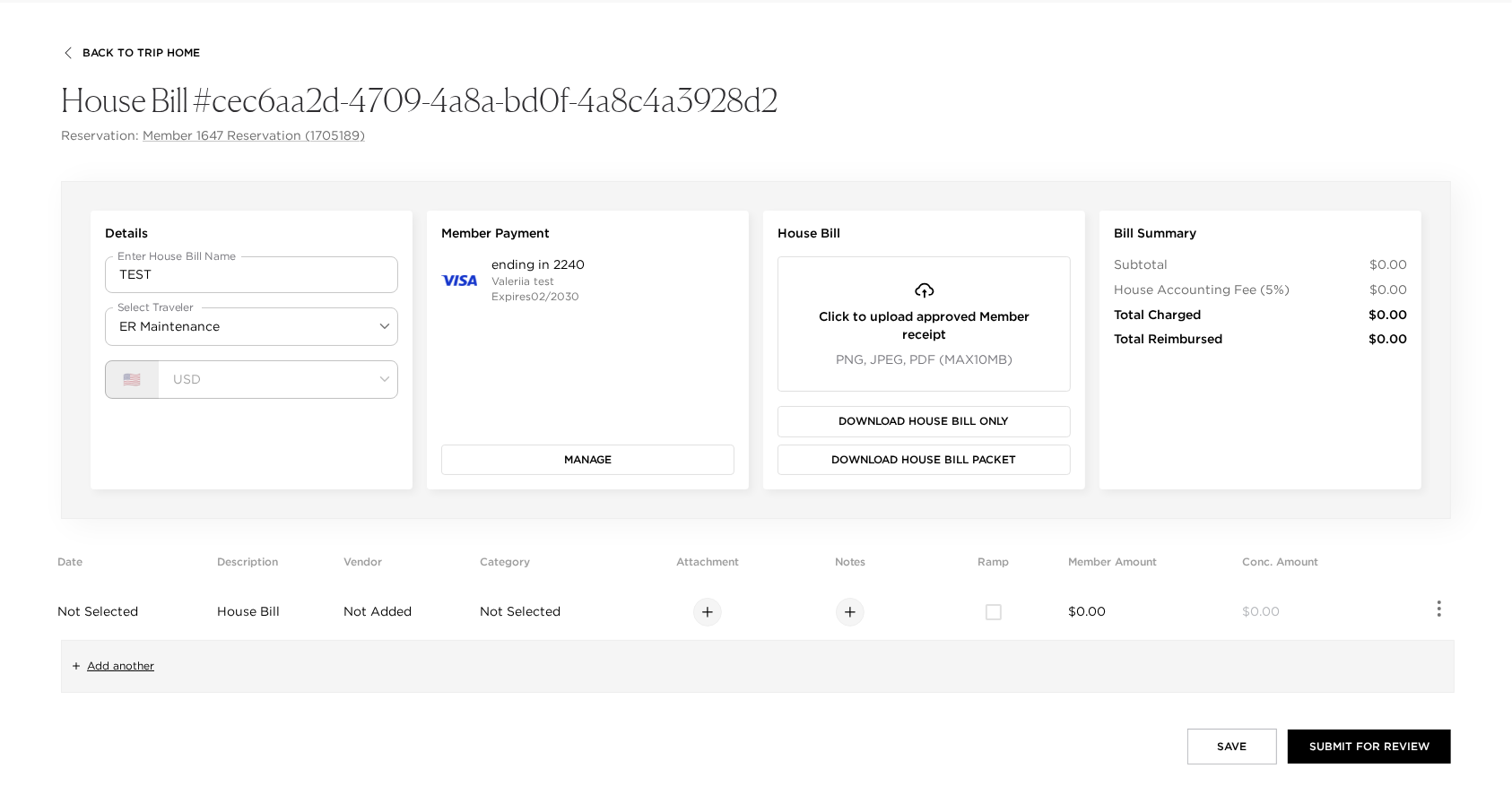
click at [609, 445] on button "Manage" at bounding box center [588, 460] width 293 height 31
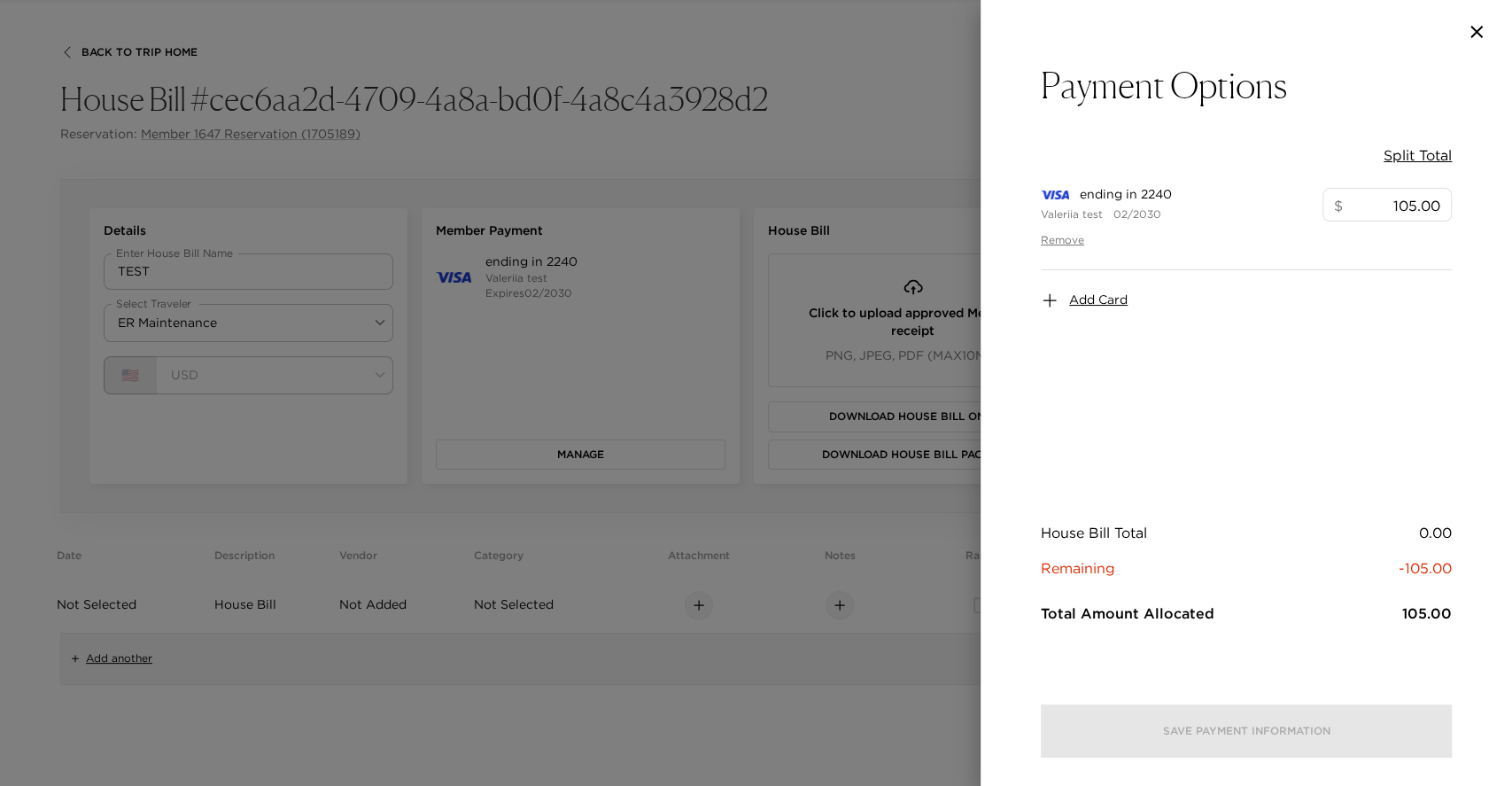
click at [596, 380] on div at bounding box center [756, 393] width 1512 height 786
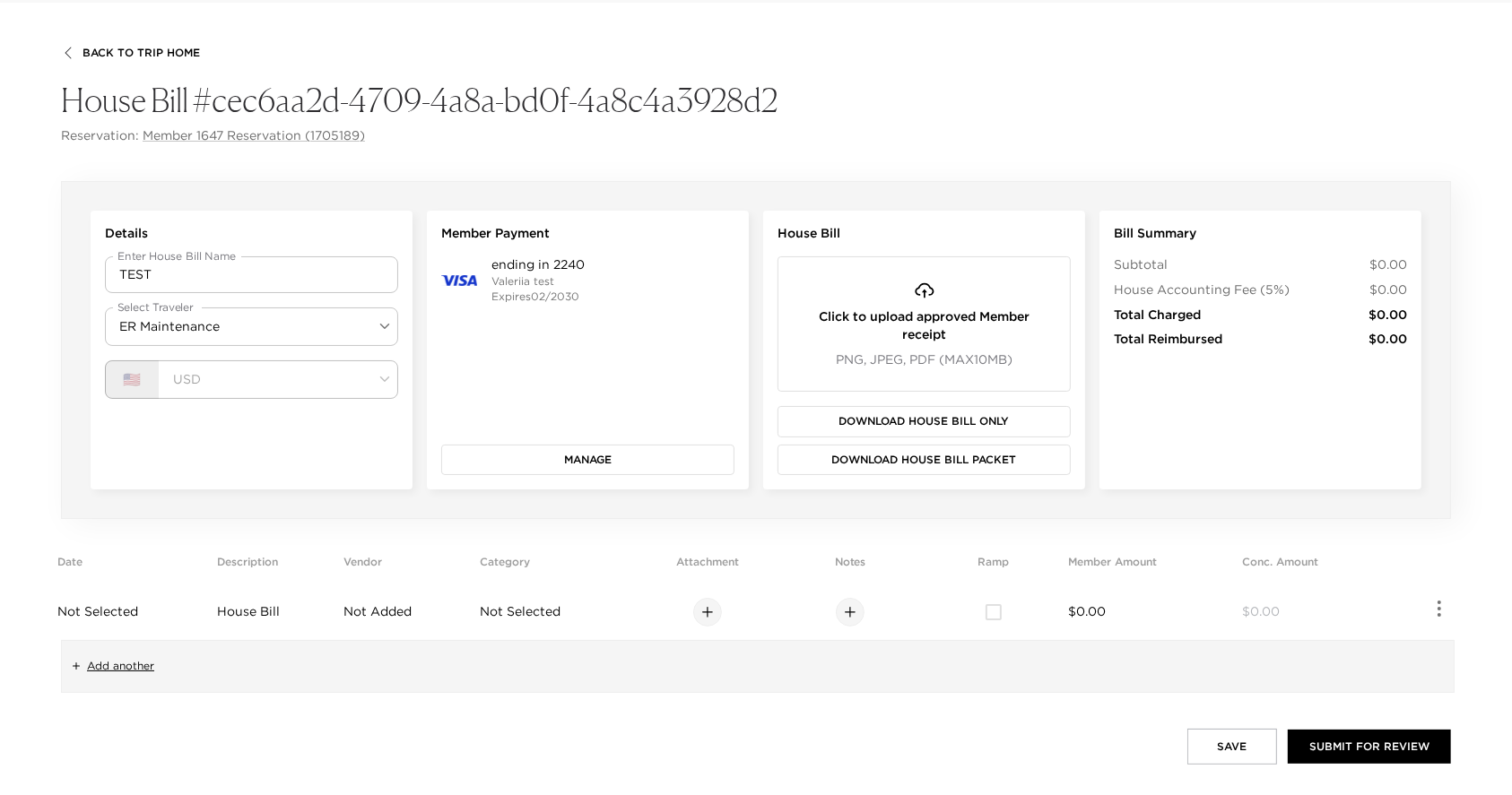
click at [962, 455] on button "Download House Bill Packet" at bounding box center [924, 460] width 293 height 31
click at [928, 419] on button "Download House Bill Only" at bounding box center [924, 422] width 293 height 31
click at [544, 468] on button "Manage" at bounding box center [588, 460] width 293 height 31
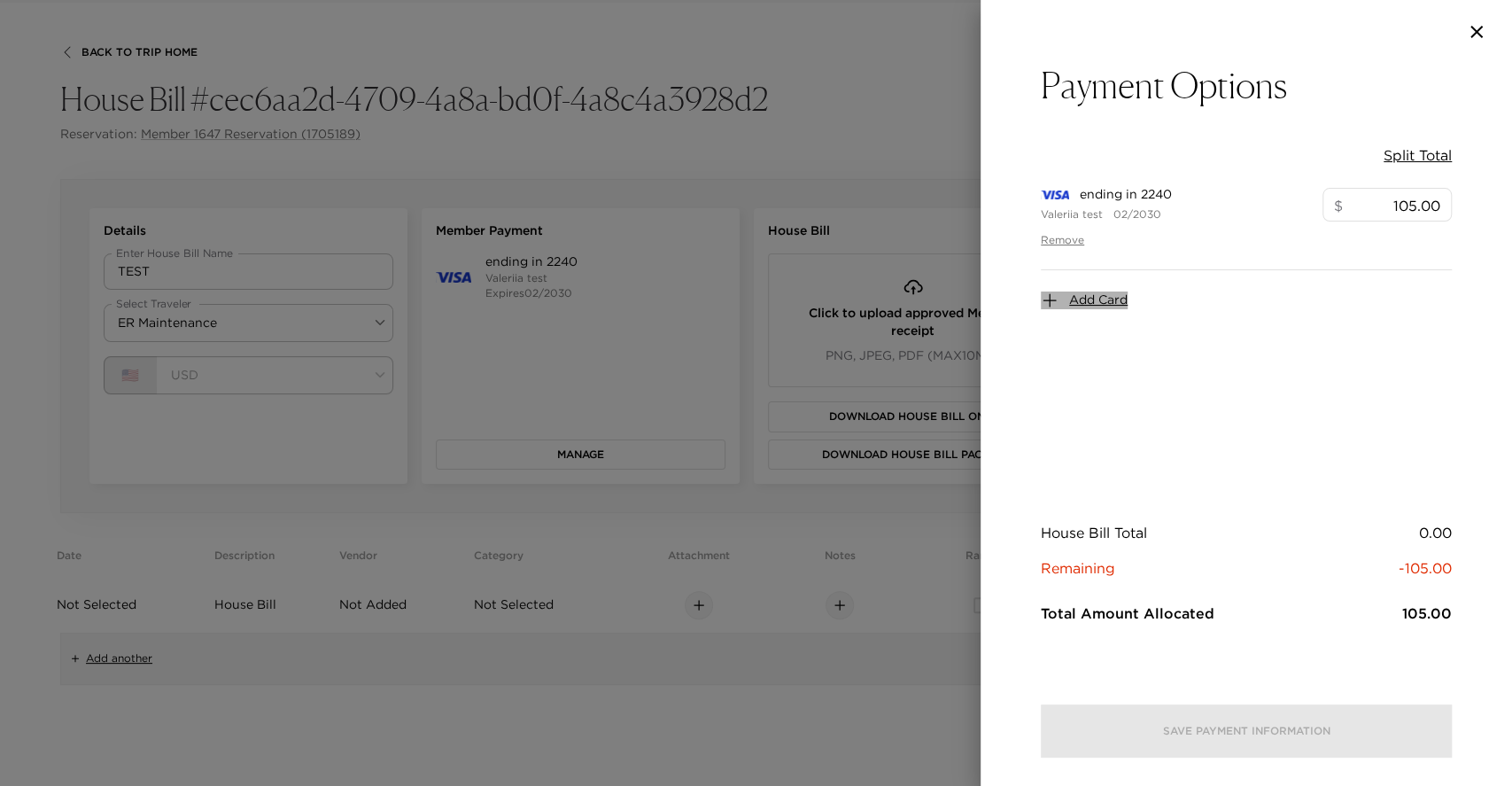
click at [1121, 300] on span "Add Card" at bounding box center [1098, 301] width 58 height 18
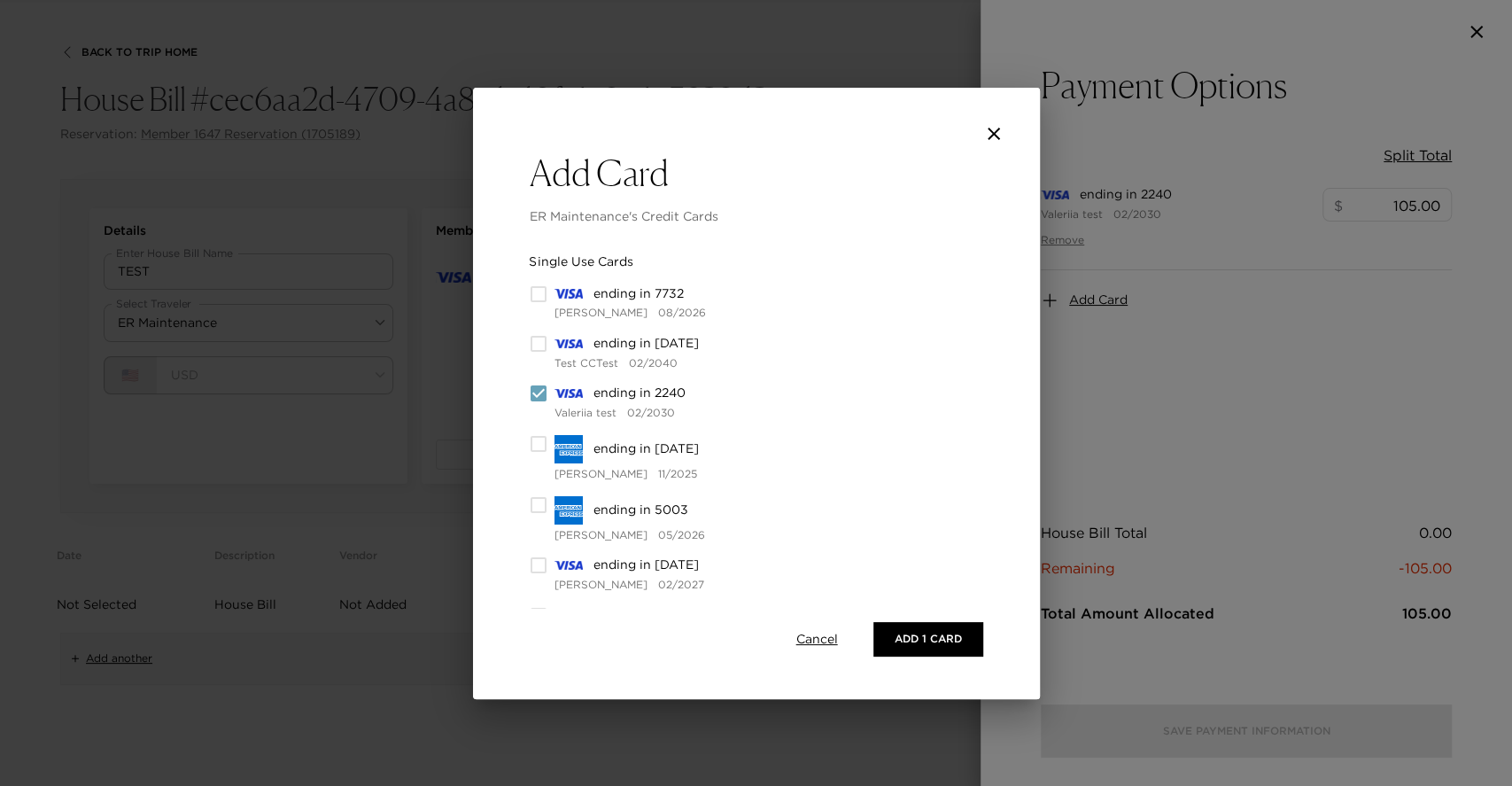
scroll to position [88, 0]
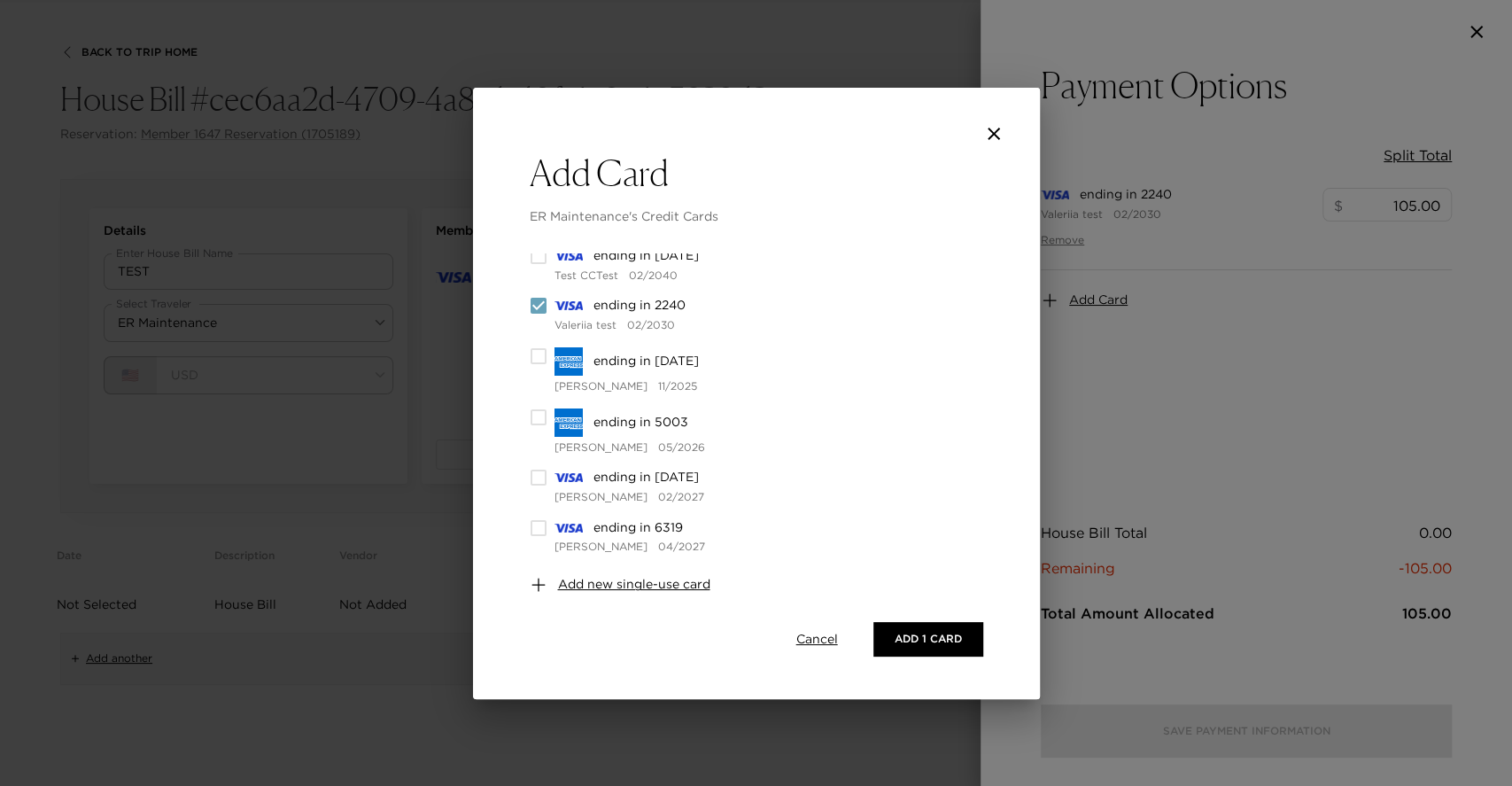
click at [524, 422] on div "Add Card ER Maintenance's Credit Cards Single Use Cards ending in 7732 [PERSON_…" at bounding box center [757, 425] width 567 height 548
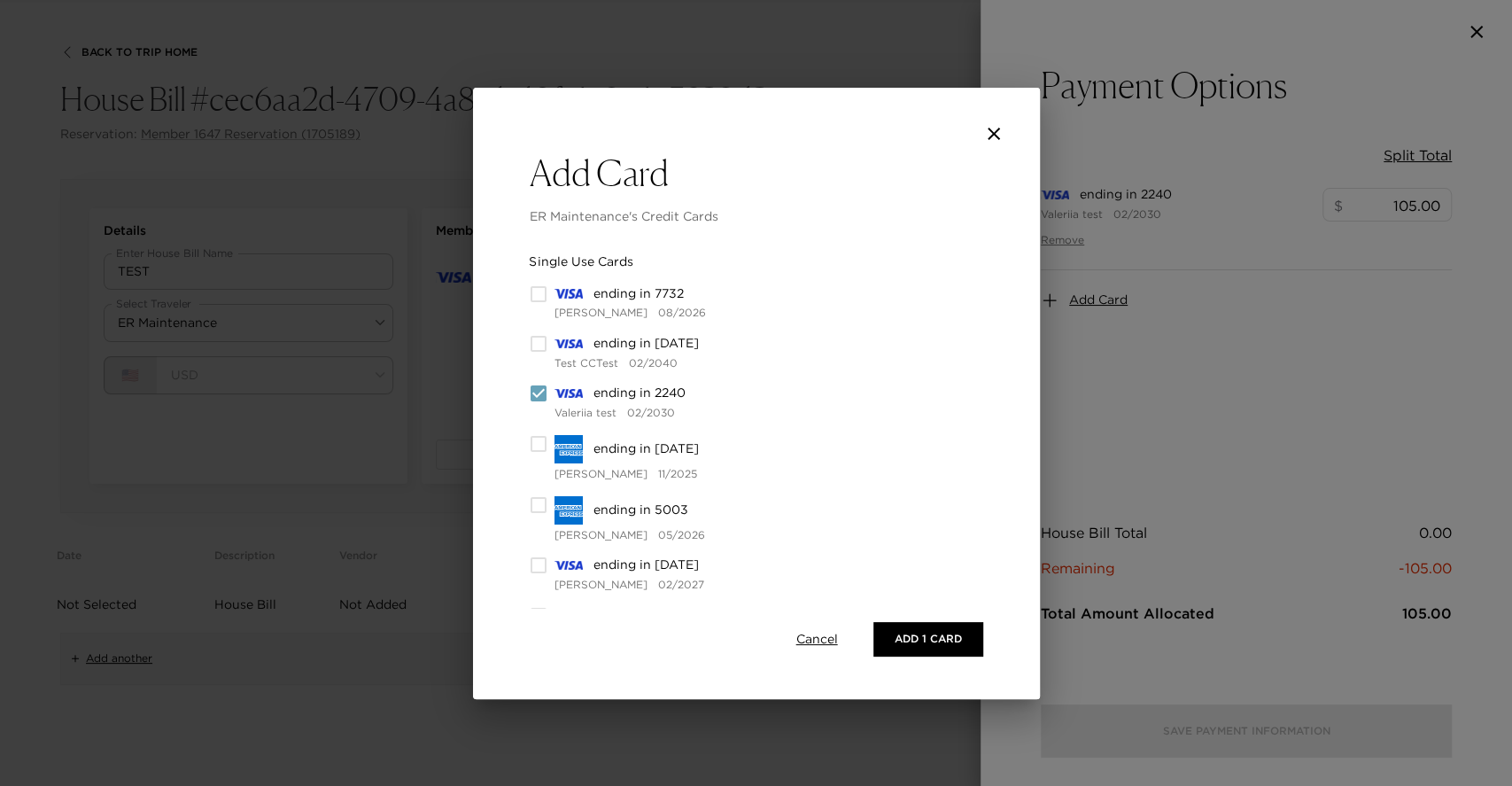
click at [546, 337] on input "checkbox" at bounding box center [539, 344] width 18 height 18
checkbox input "true"
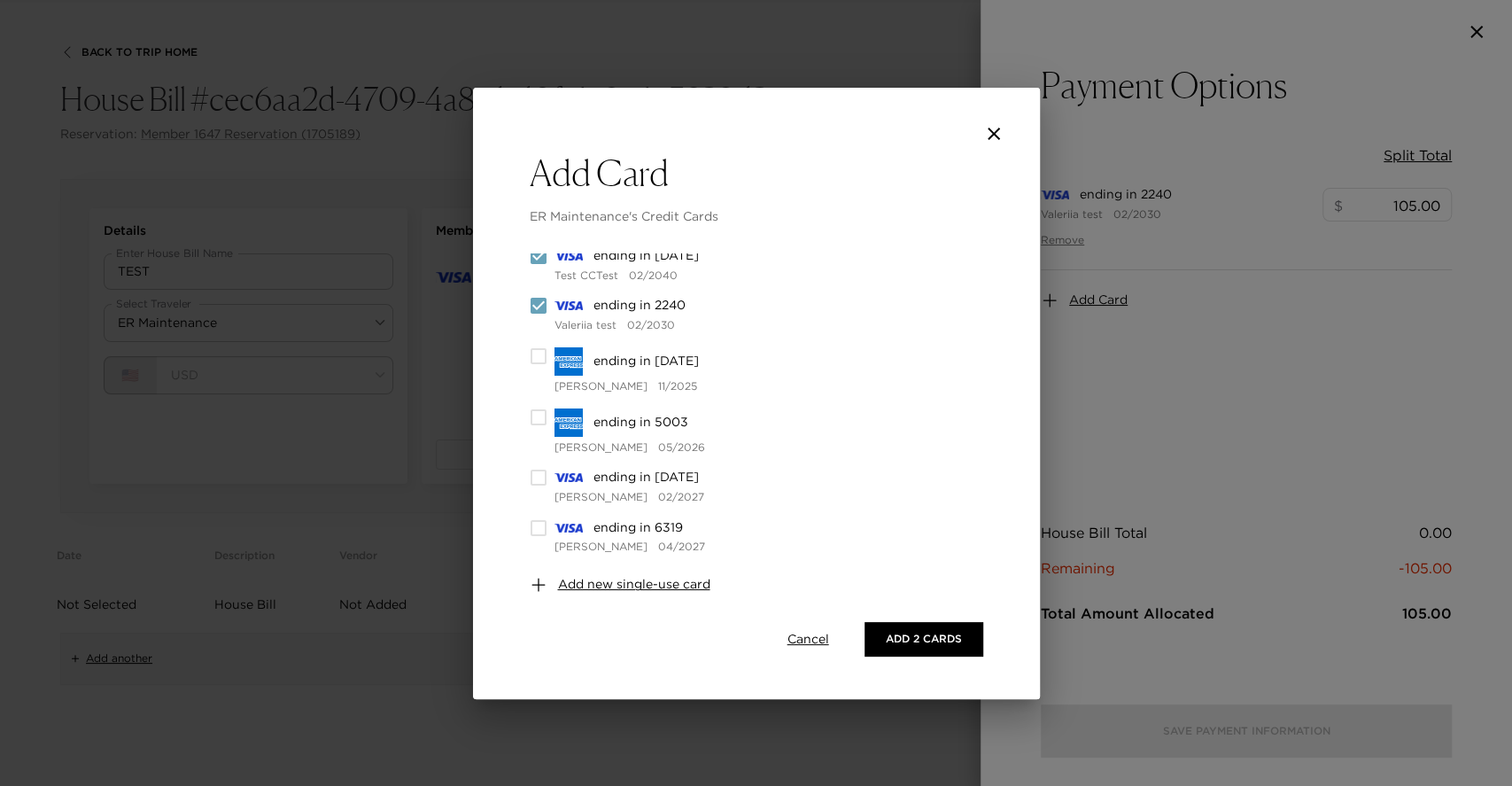
click at [628, 582] on span "Add new single-use card" at bounding box center [634, 585] width 152 height 18
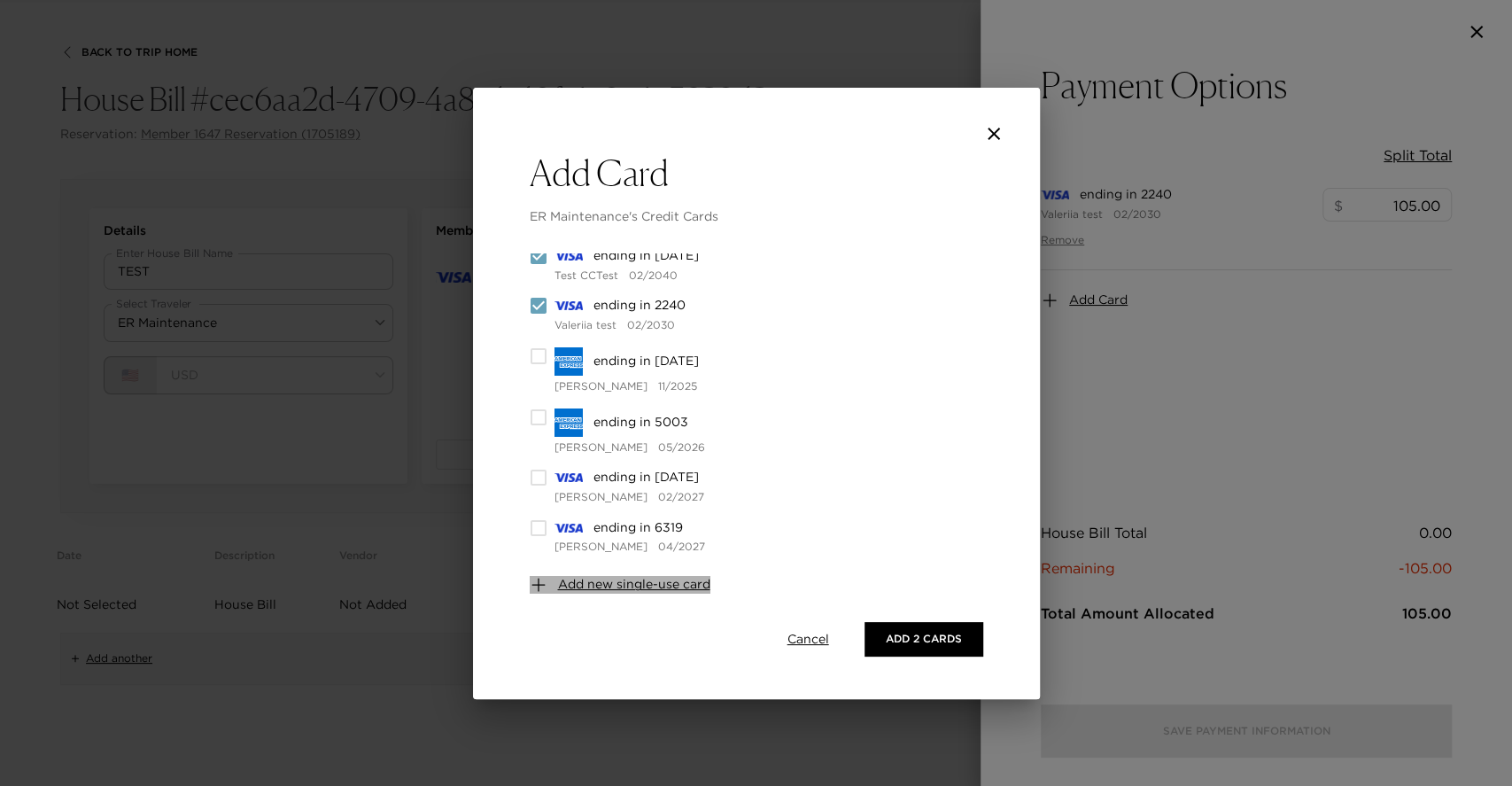
click at [628, 582] on span "Add new single-use card" at bounding box center [634, 585] width 152 height 18
drag, startPoint x: 628, startPoint y: 582, endPoint x: 1160, endPoint y: 474, distance: 542.9
click at [1160, 474] on div "Add Card ER Maintenance's Credit Cards Single Use Cards ending in 7732 [PERSON_…" at bounding box center [756, 393] width 1512 height 786
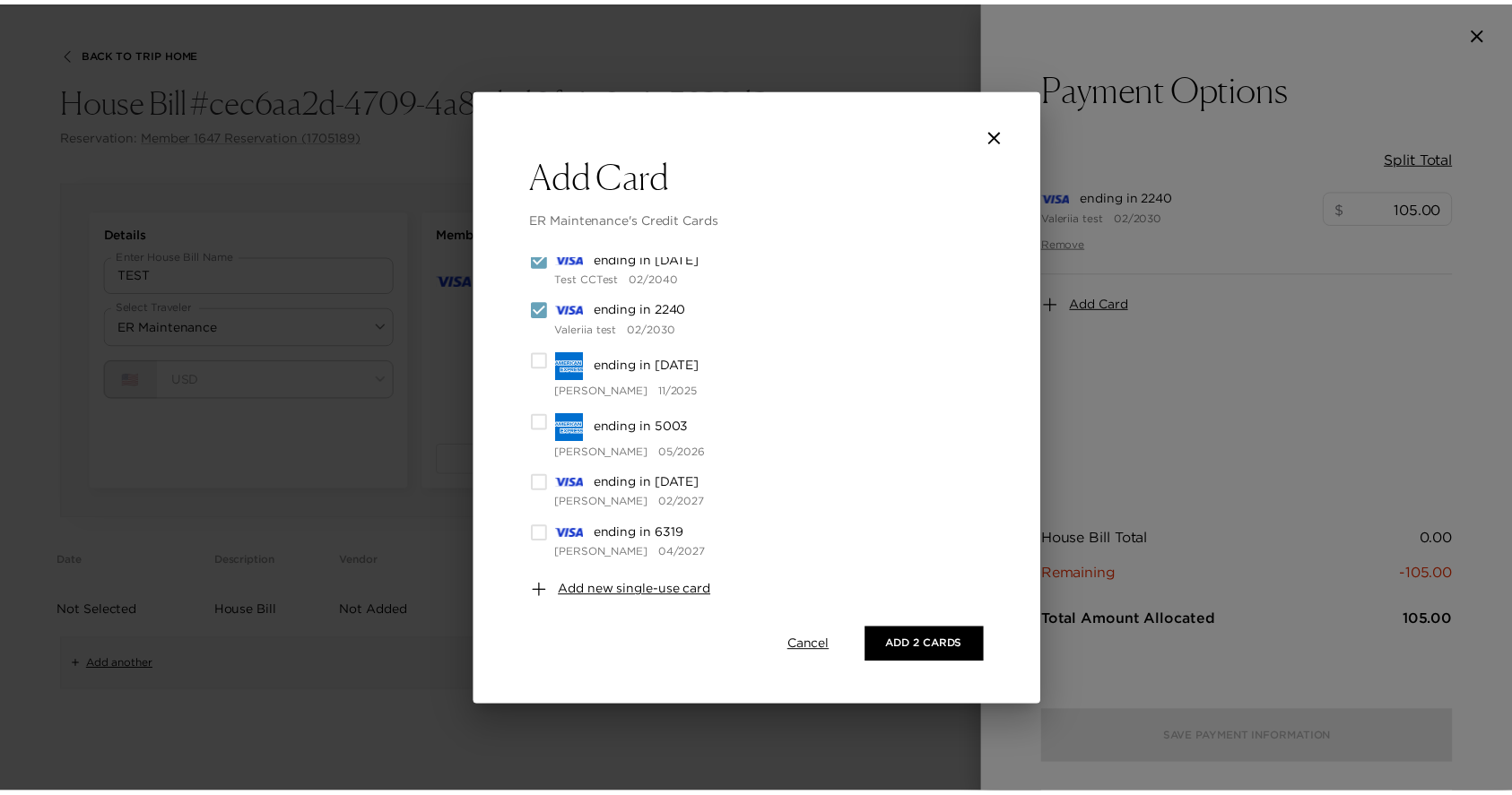
scroll to position [0, 0]
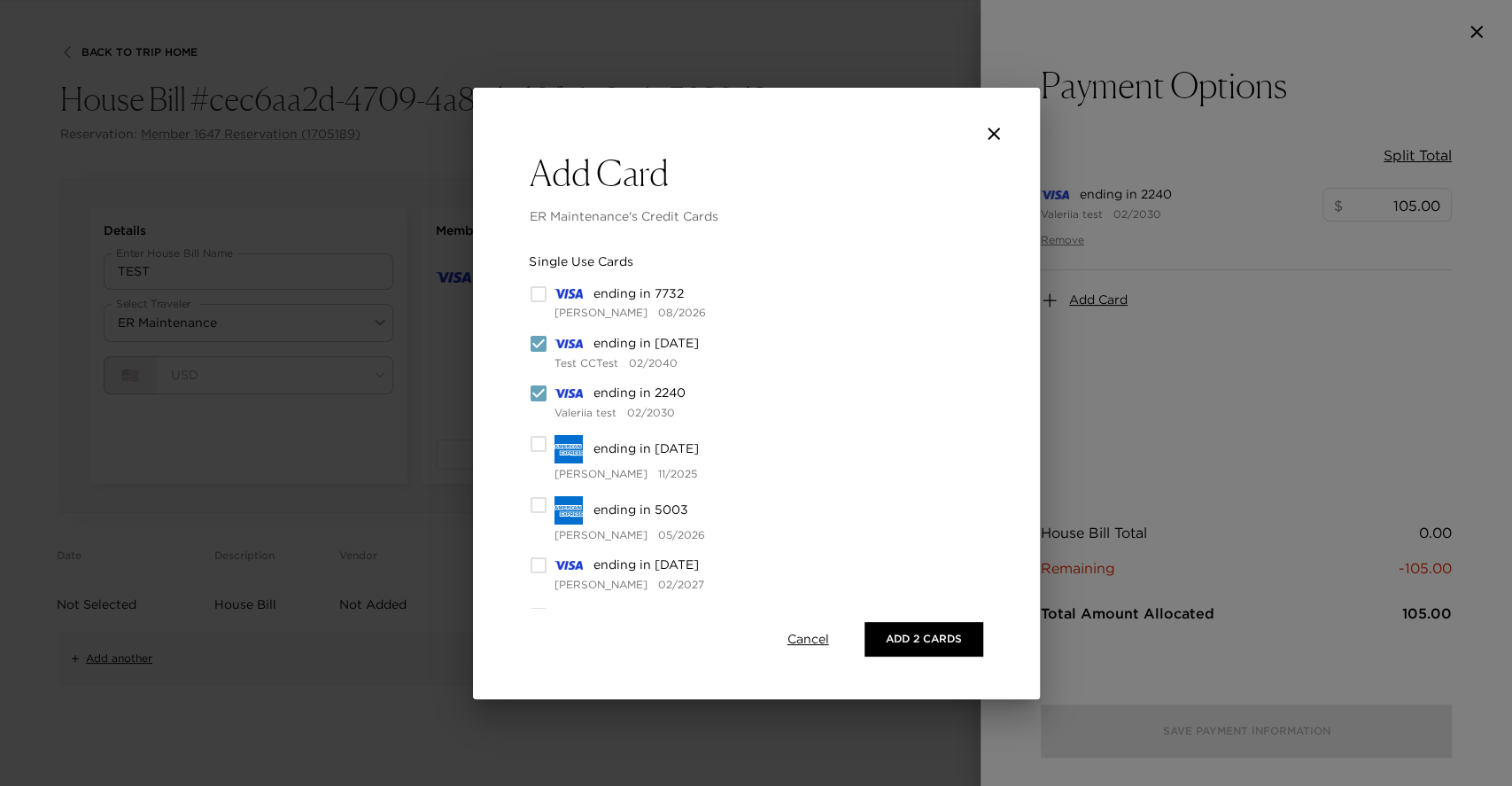
click at [976, 134] on button "close" at bounding box center [994, 134] width 36 height 36
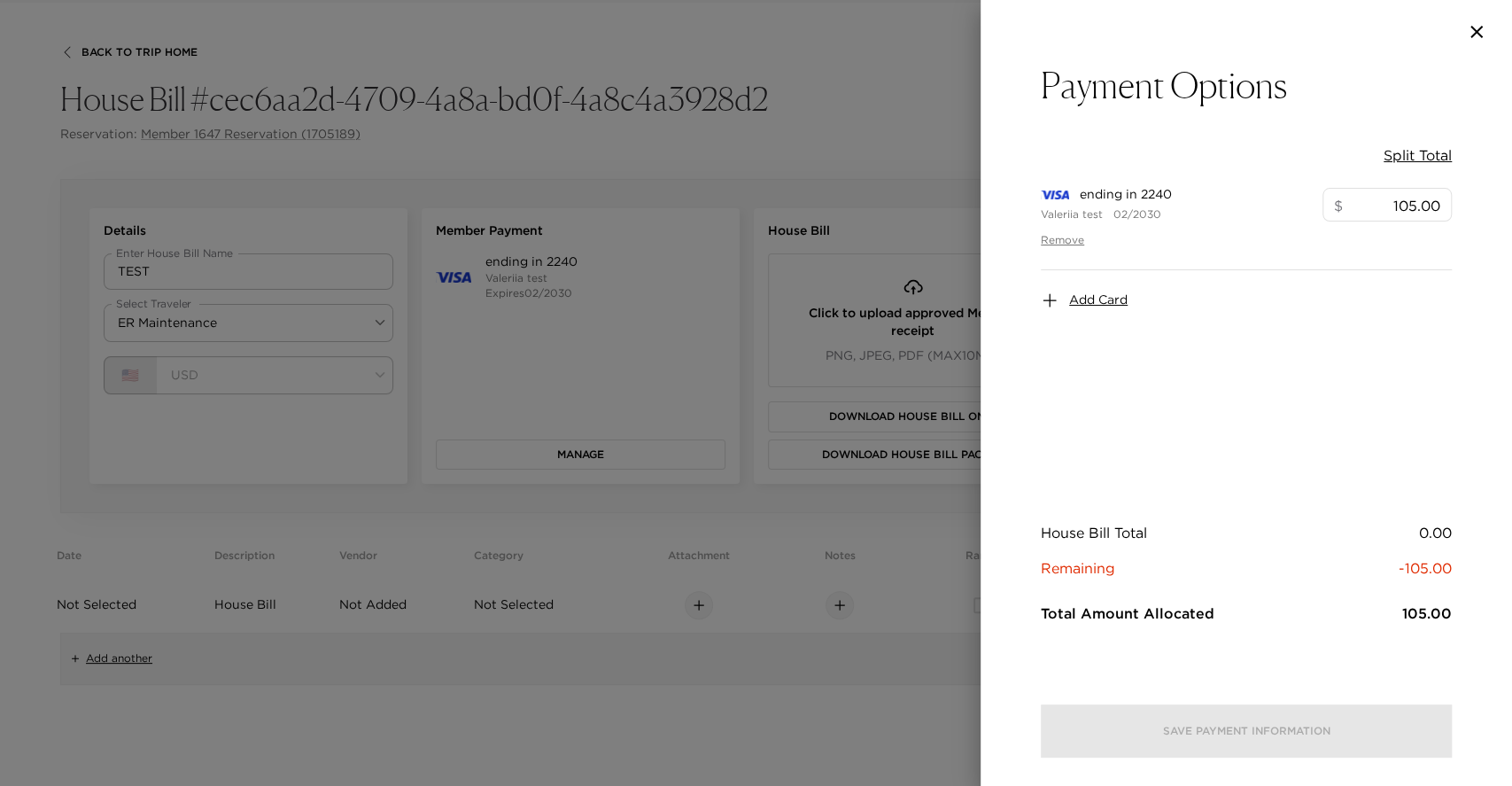
click at [1115, 302] on span "Add Card" at bounding box center [1098, 301] width 58 height 18
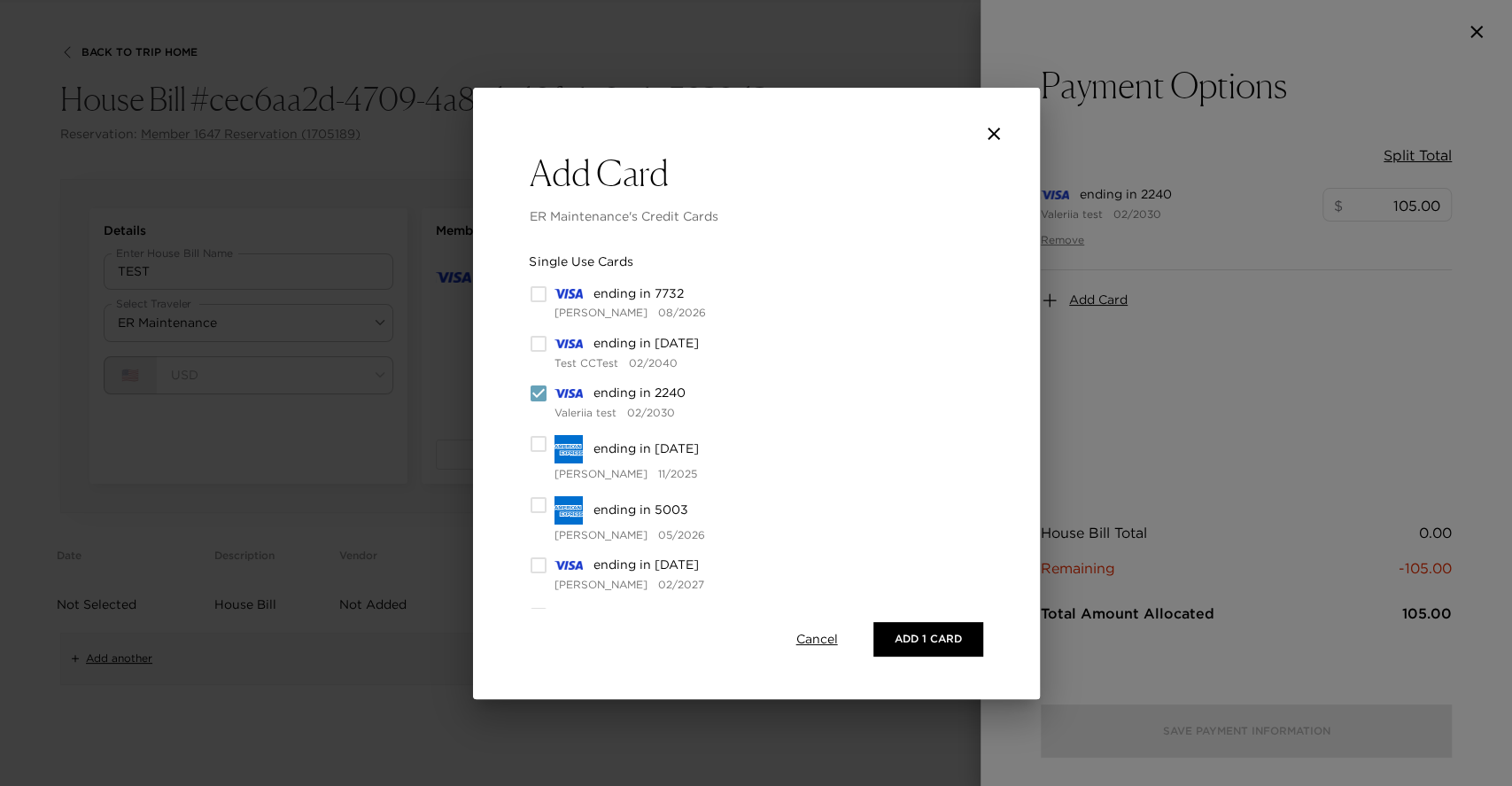
click at [539, 437] on input "checkbox" at bounding box center [539, 444] width 18 height 18
checkbox input "true"
click at [936, 623] on button "Add 2 Cards" at bounding box center [924, 639] width 119 height 34
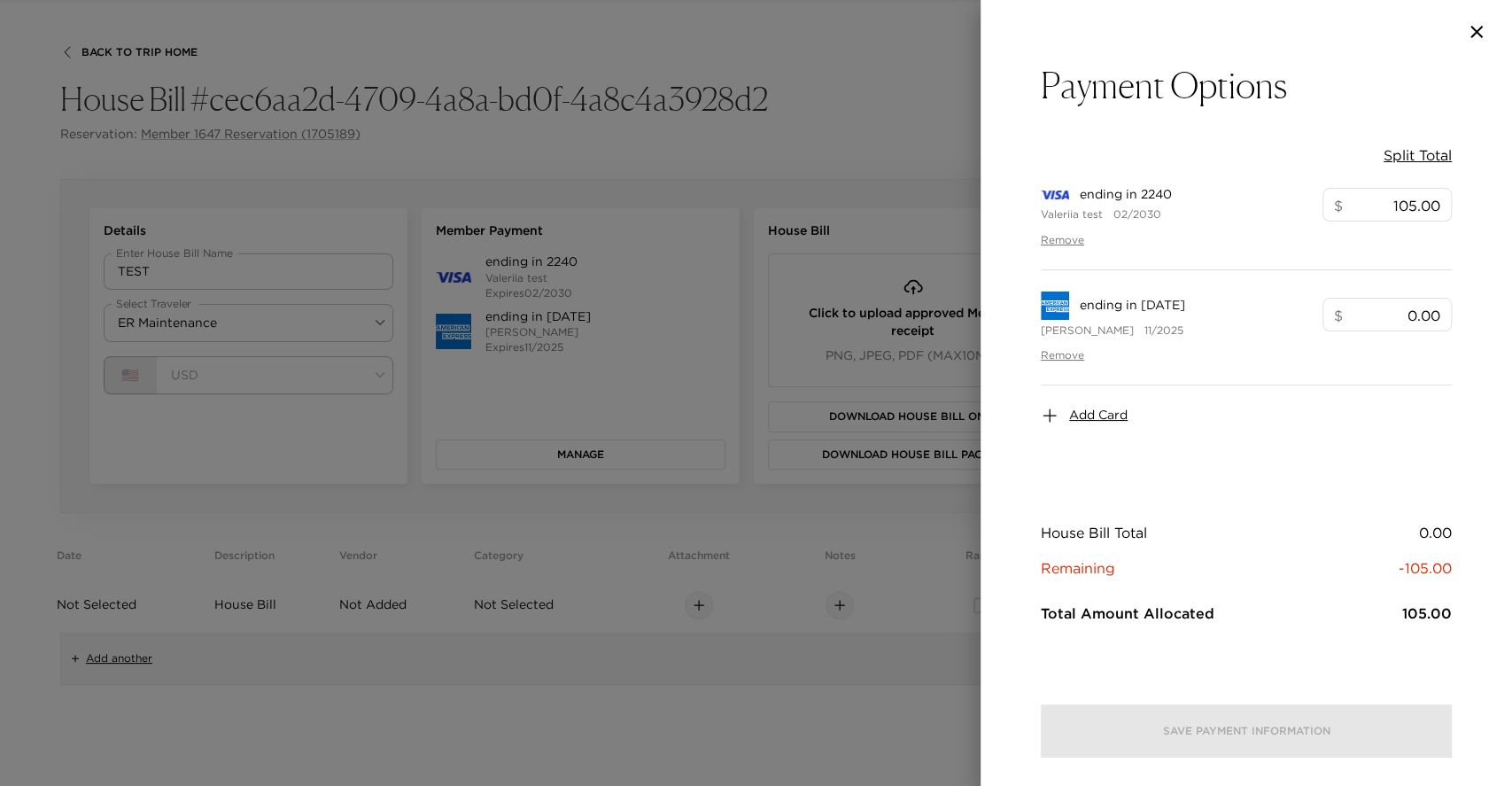
click at [1418, 158] on button "Split Total" at bounding box center [1418, 155] width 68 height 20
type input "0.00"
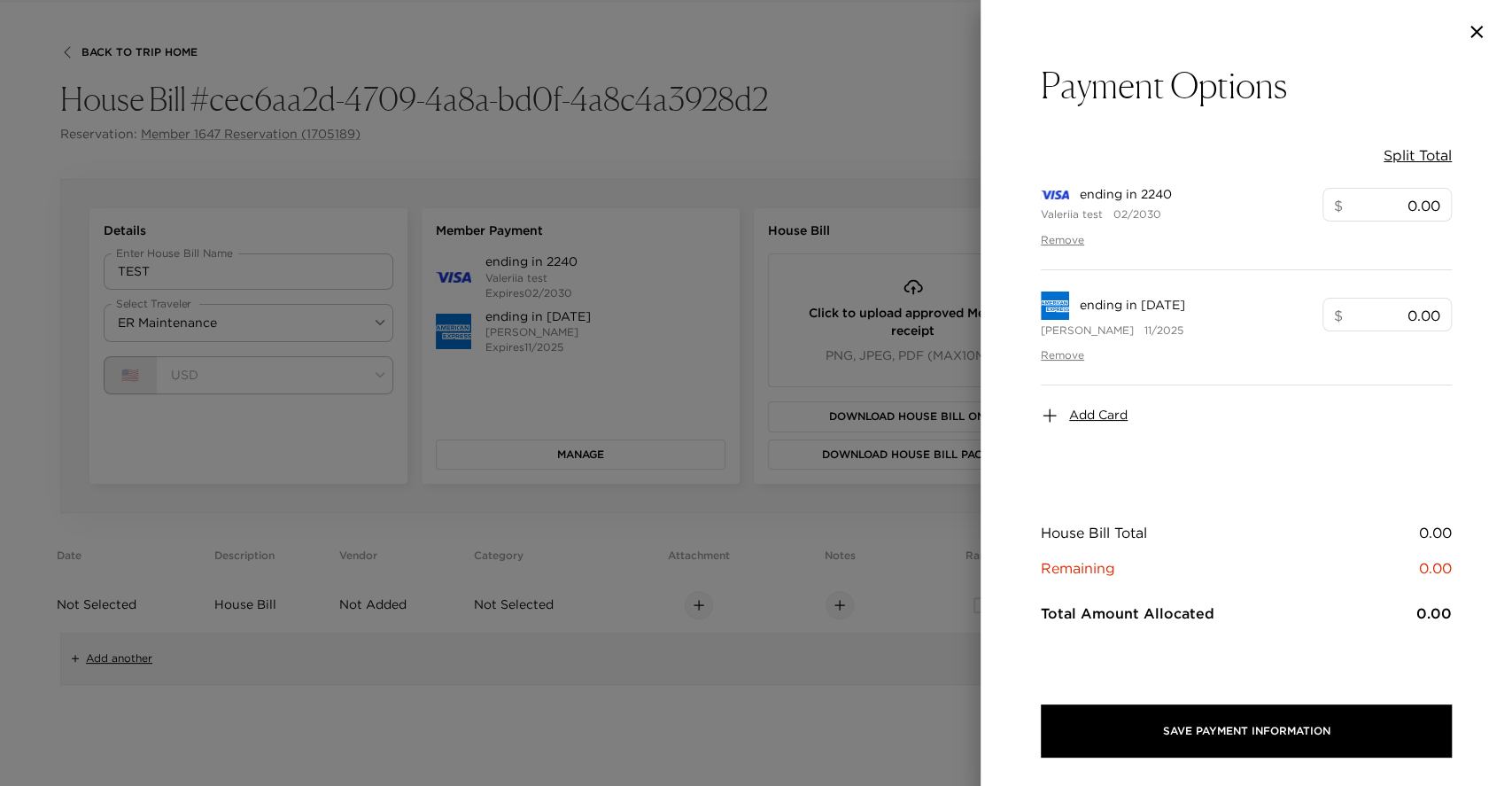
click at [1470, 37] on icon "button" at bounding box center [1477, 32] width 21 height 21
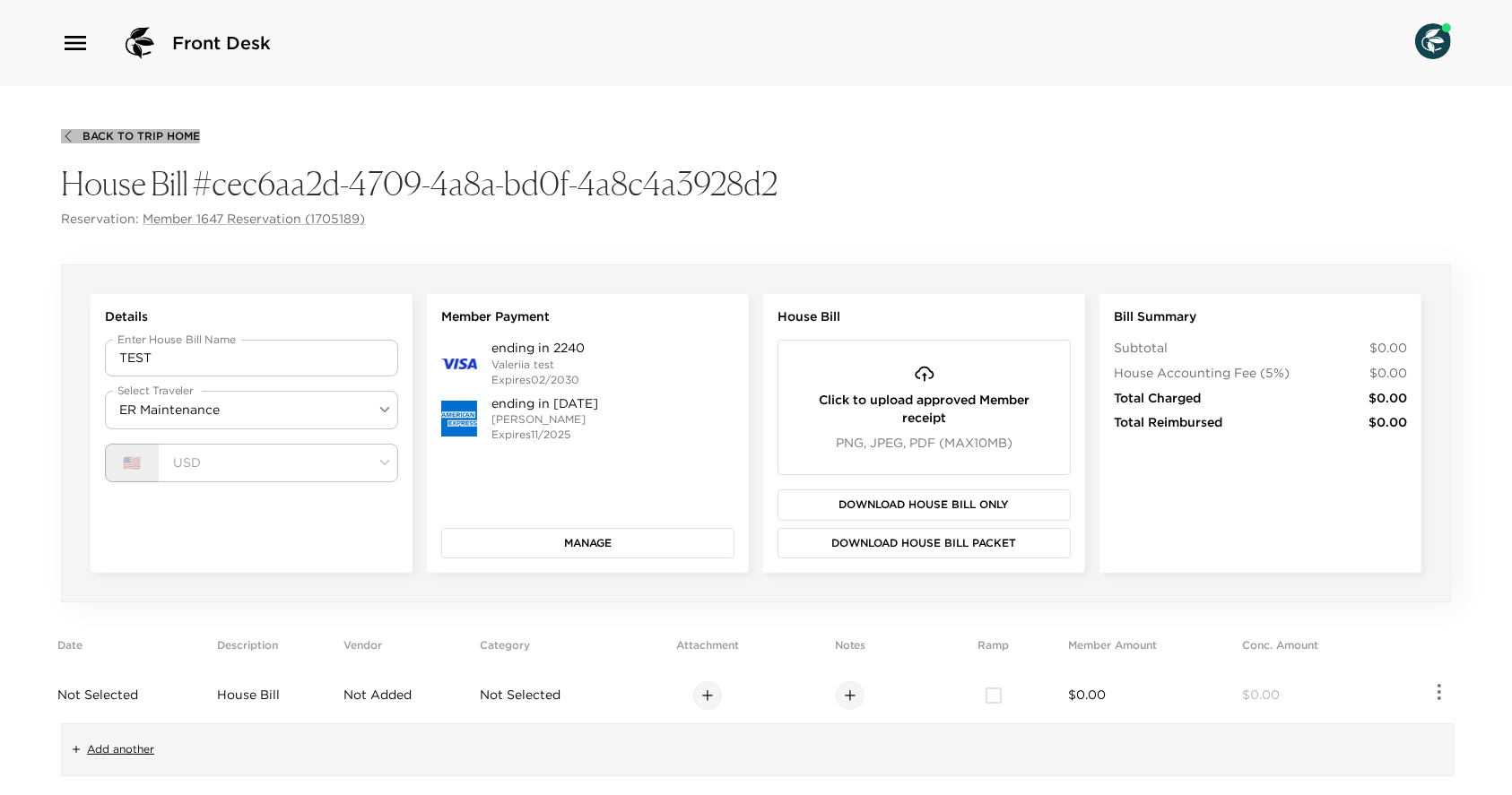
click at [107, 135] on span "Back To Trip Home" at bounding box center [141, 137] width 118 height 13
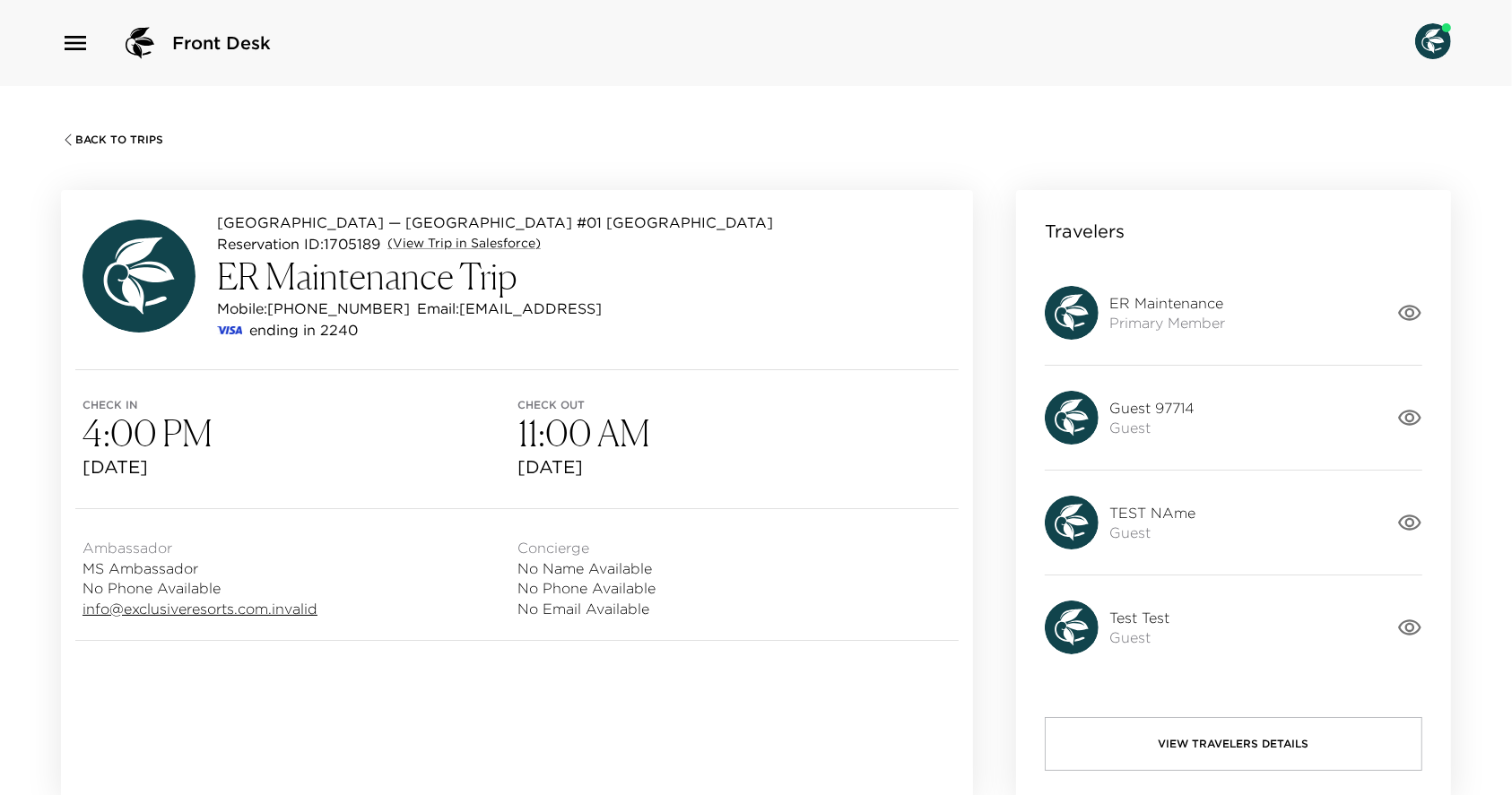
click at [101, 141] on span "Back To Trips" at bounding box center [119, 140] width 88 height 13
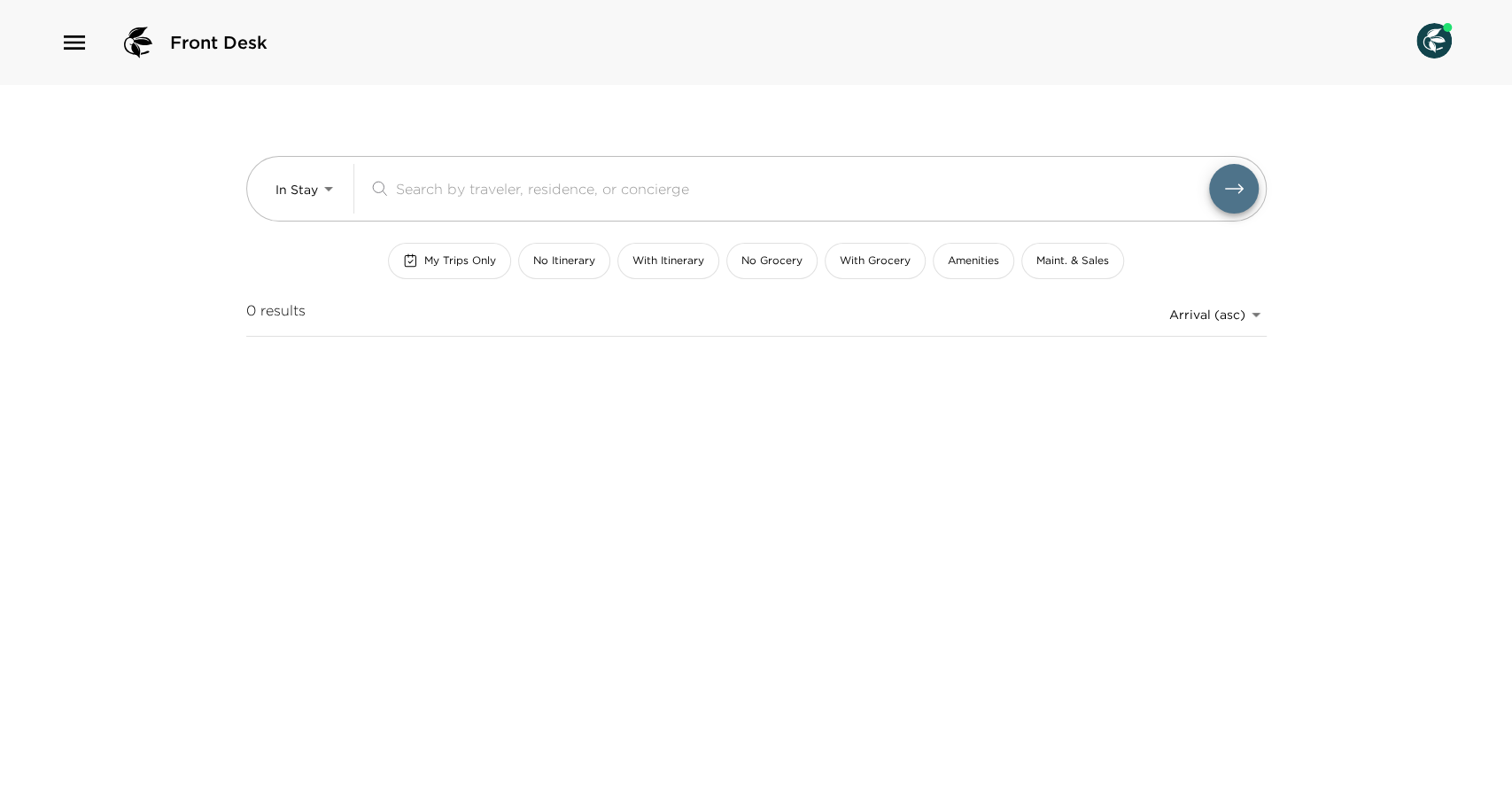
click at [55, 46] on div "Front Desk" at bounding box center [756, 42] width 1512 height 85
click at [64, 46] on icon "button" at bounding box center [74, 43] width 29 height 29
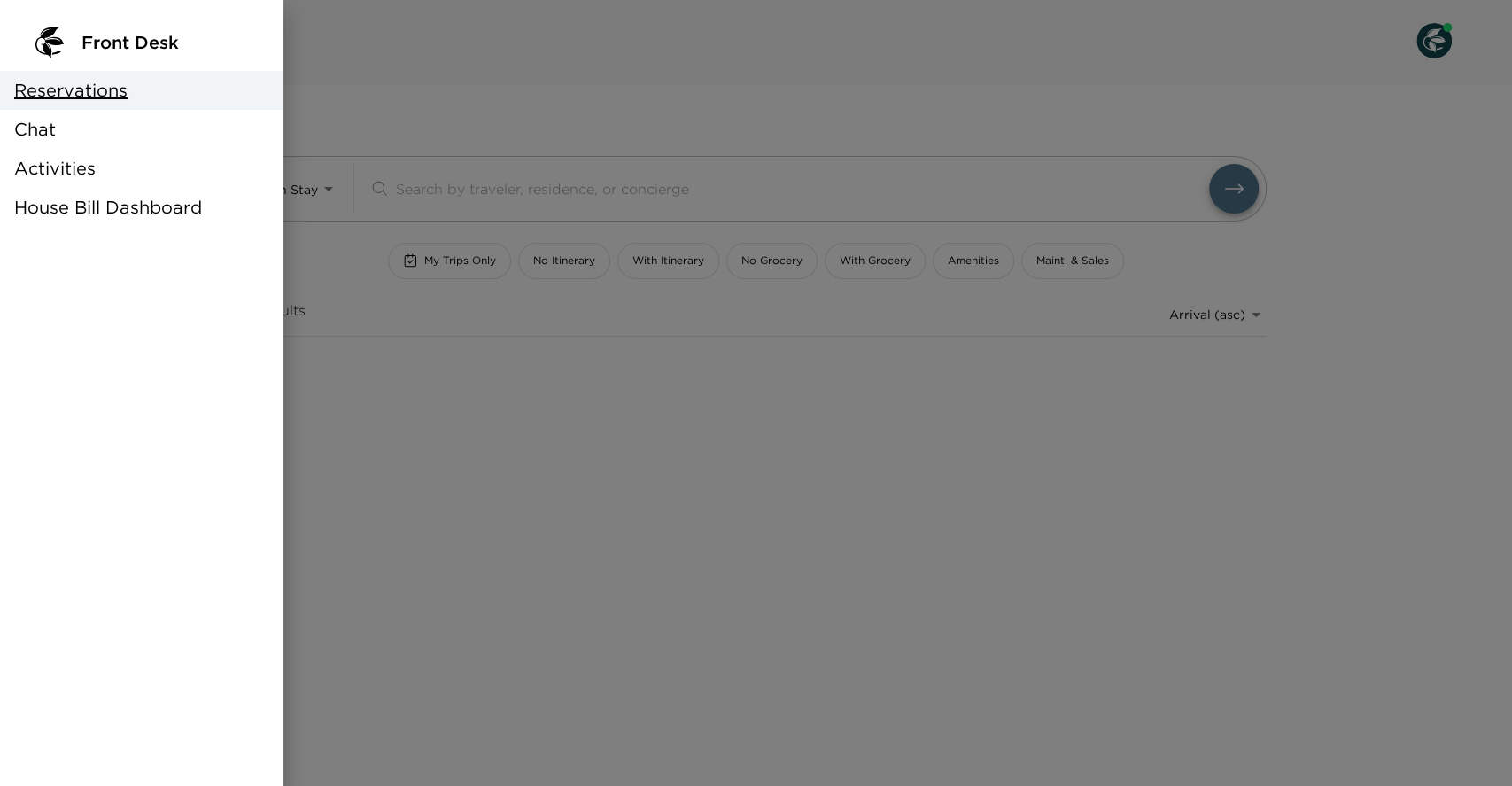
click at [78, 201] on span "House Bill Dashboard" at bounding box center [108, 208] width 188 height 25
